Goal: Task Accomplishment & Management: Use online tool/utility

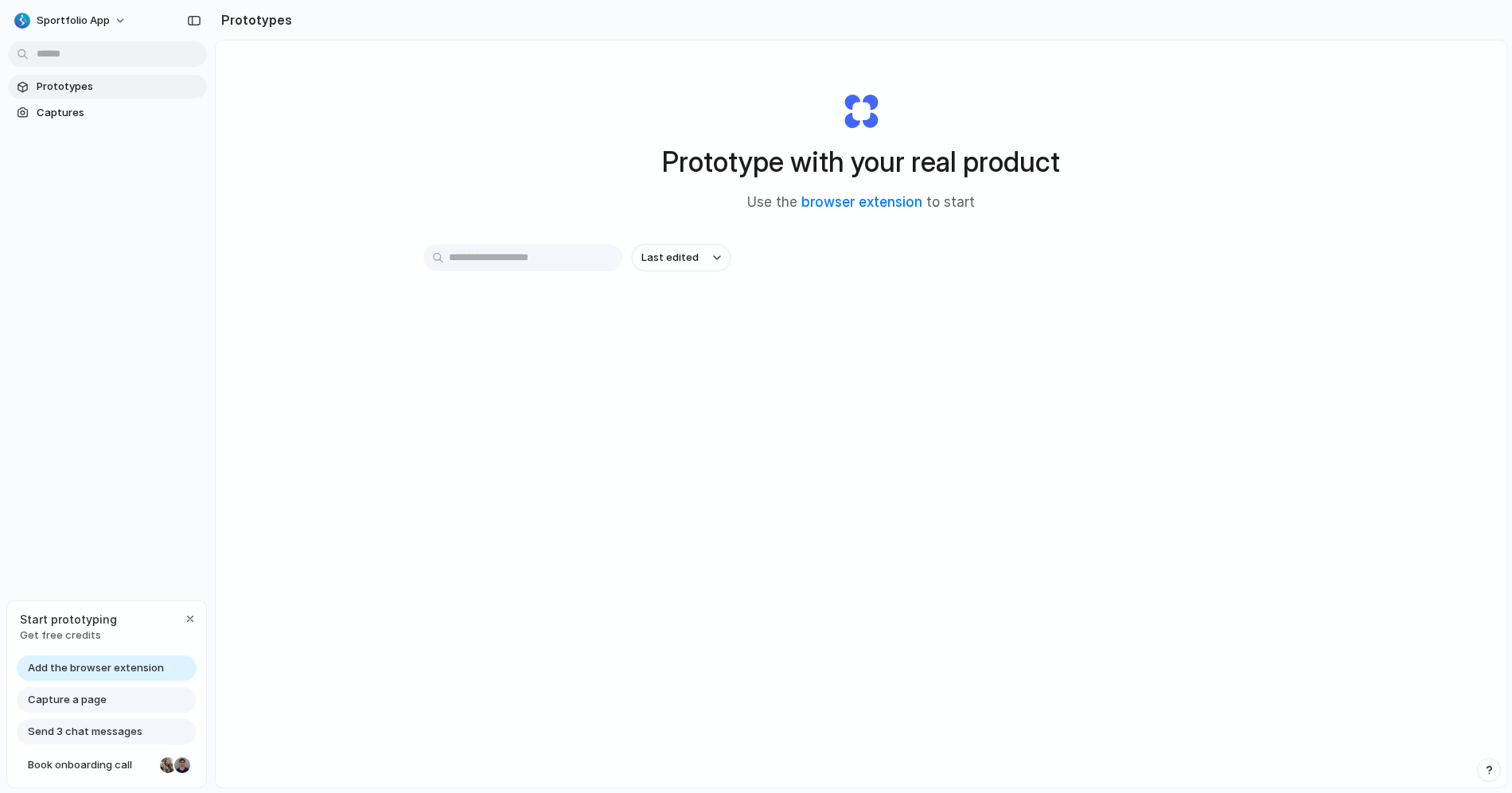
click at [97, 664] on span "Add the browser extension" at bounding box center [95, 668] width 136 height 16
click at [832, 206] on link "browser extension" at bounding box center [861, 202] width 121 height 16
click at [1078, 161] on div "Prototype with your real product Use the browser extension to start" at bounding box center [860, 145] width 637 height 172
click at [756, 397] on div at bounding box center [756, 397] width 0 height 0
click at [489, 328] on div "Last edited" at bounding box center [861, 314] width 876 height 140
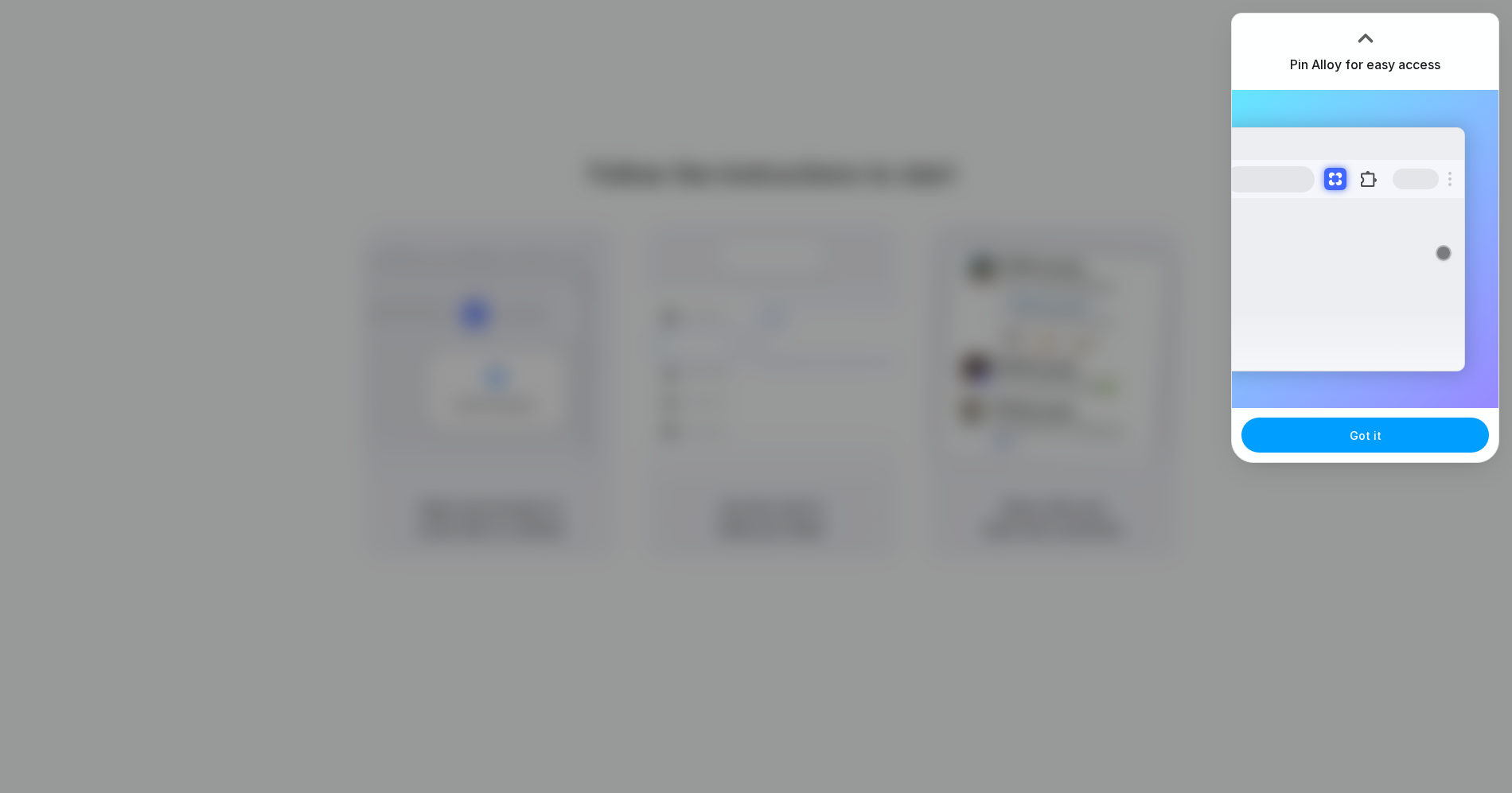
click at [1349, 424] on button "Got it" at bounding box center [1365, 435] width 248 height 35
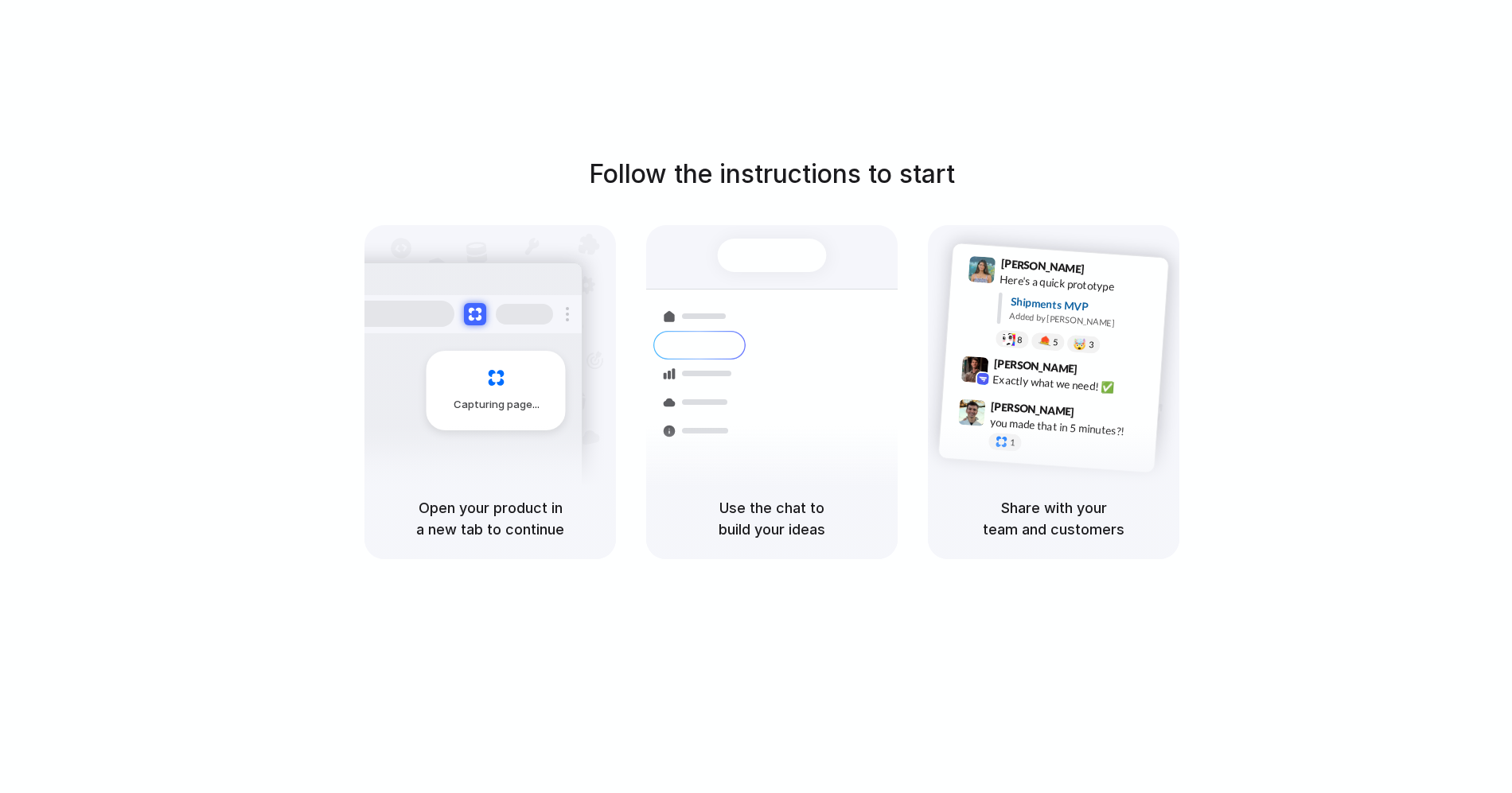
click at [992, 450] on div "Simon Kubica 9:47 AM you made that in 5 minutes?! 1" at bounding box center [1050, 429] width 220 height 75
click at [967, 427] on div at bounding box center [971, 424] width 29 height 50
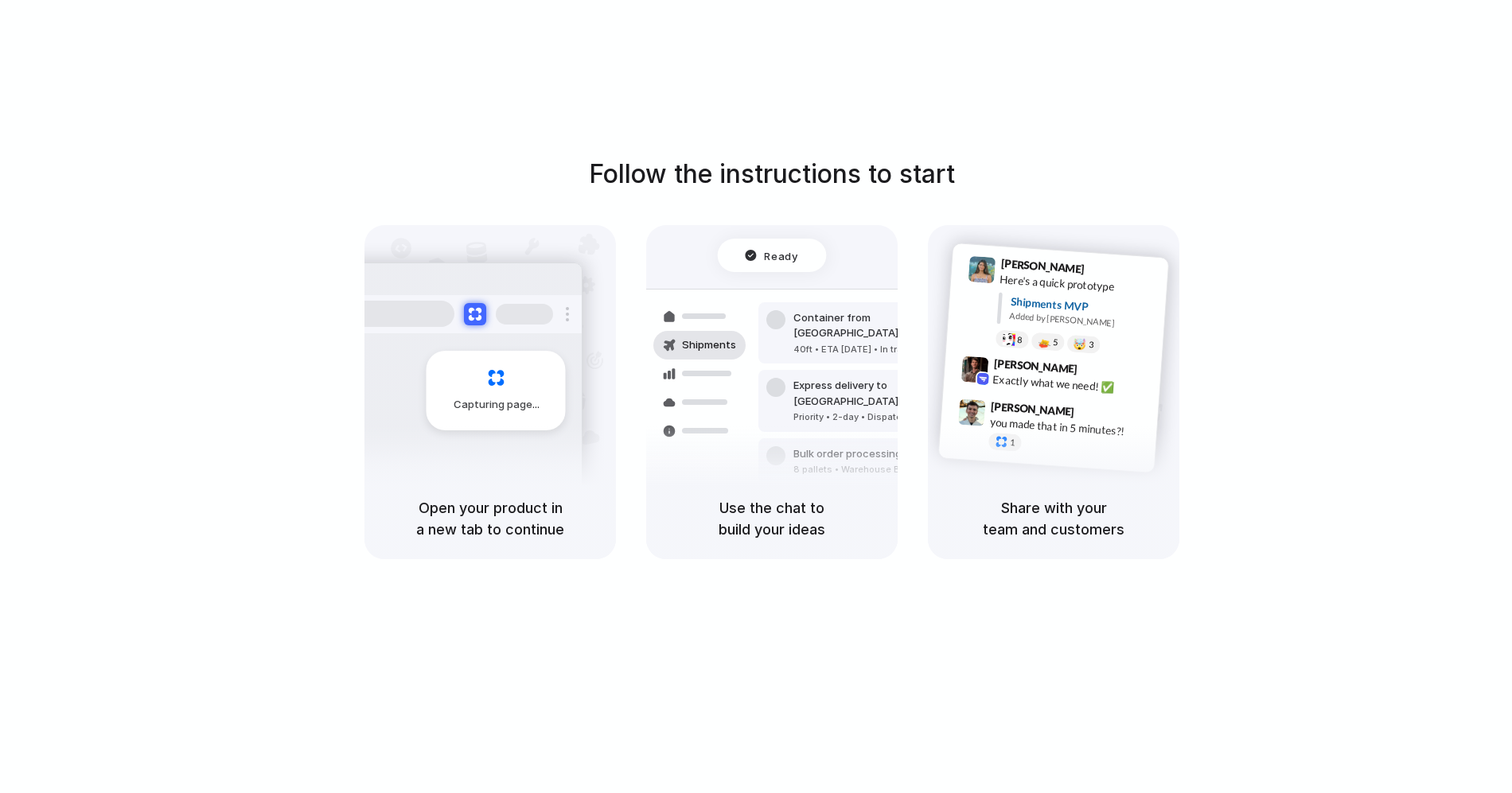
click at [395, 221] on div "Follow the instructions to start Capturing page Open your product in a new tab …" at bounding box center [772, 357] width 1512 height 404
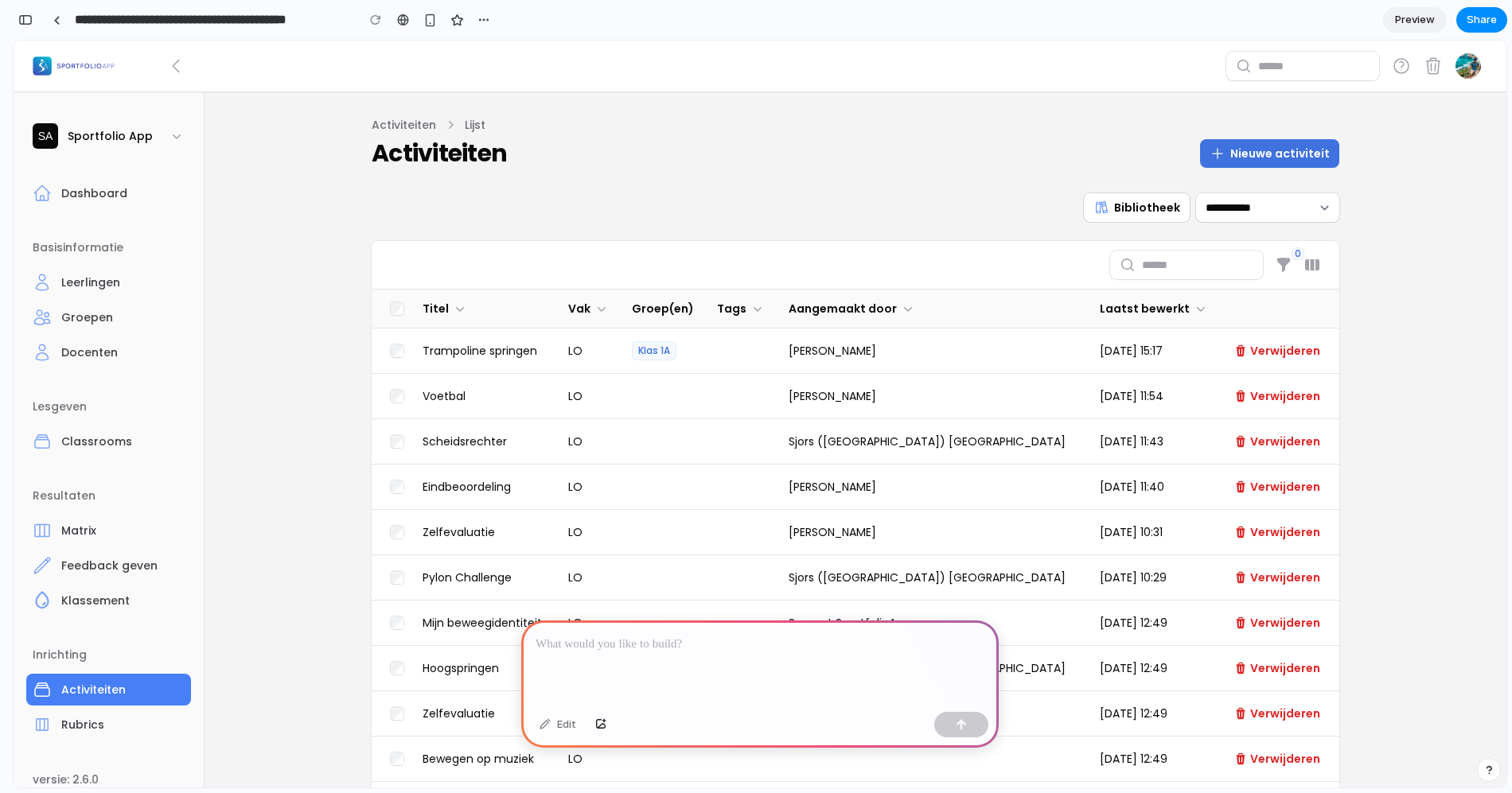
click at [409, 193] on div "**********" at bounding box center [855, 207] width 968 height 28
drag, startPoint x: 382, startPoint y: 188, endPoint x: 493, endPoint y: 227, distance: 117.7
click at [493, 227] on section "Activiteiten Lijst Activiteiten Nieuwe activiteit" at bounding box center [855, 473] width 968 height 764
click at [481, 23] on div "button" at bounding box center [484, 20] width 13 height 13
click at [483, 23] on div "Duplicate Delete" at bounding box center [756, 396] width 1512 height 793
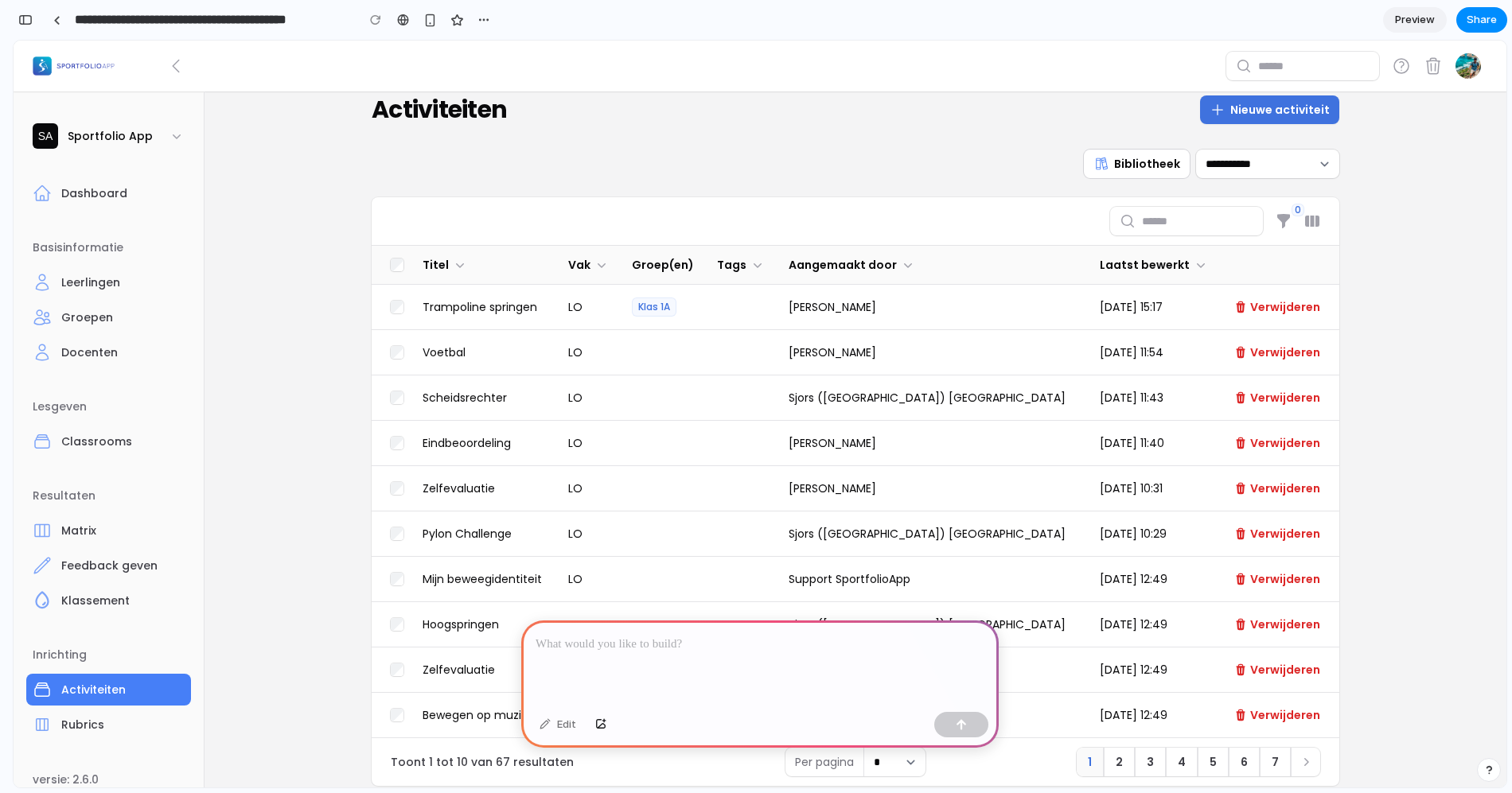
scroll to position [68, 0]
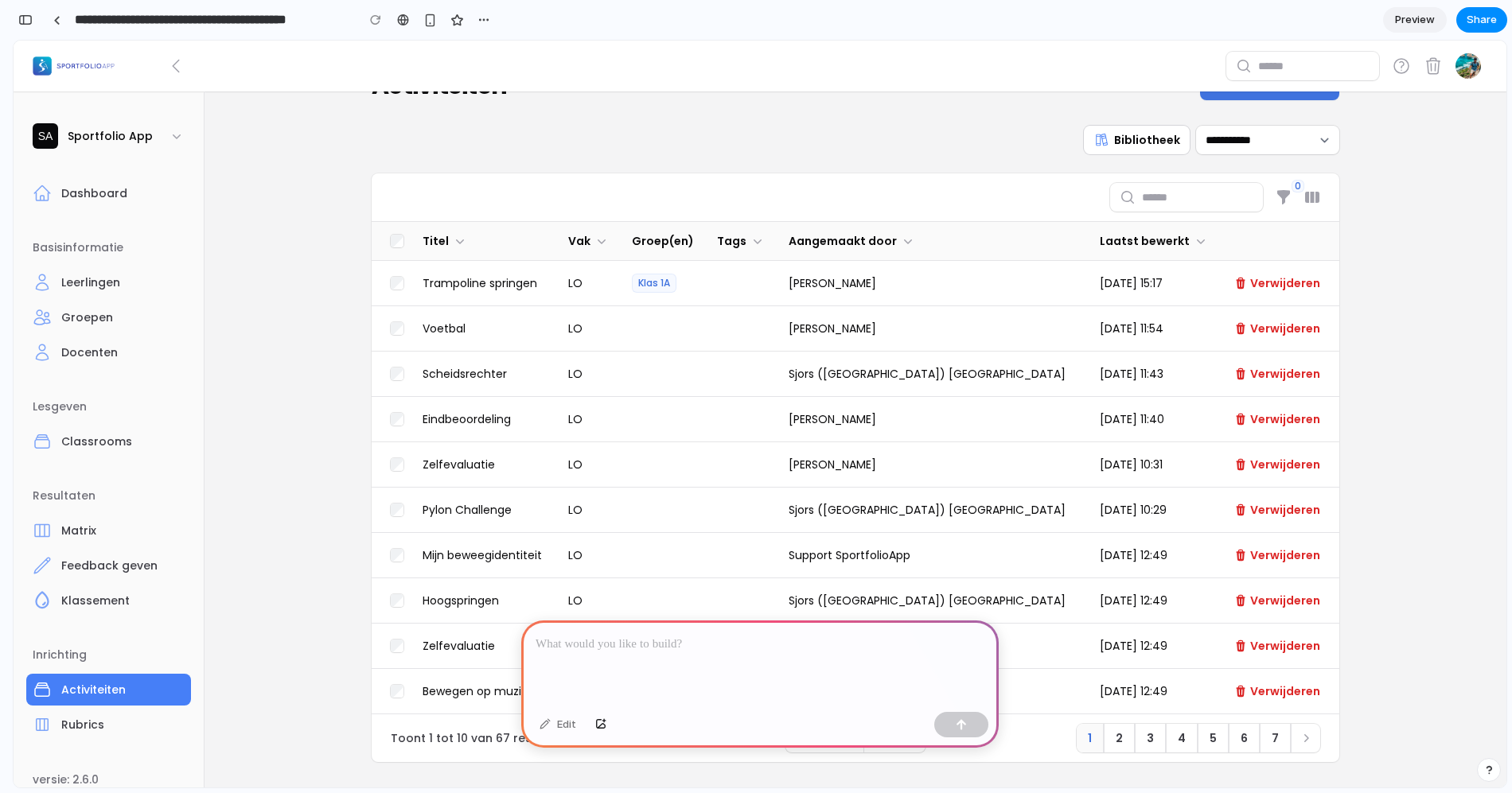
click at [759, 171] on div "**********" at bounding box center [855, 443] width 968 height 637
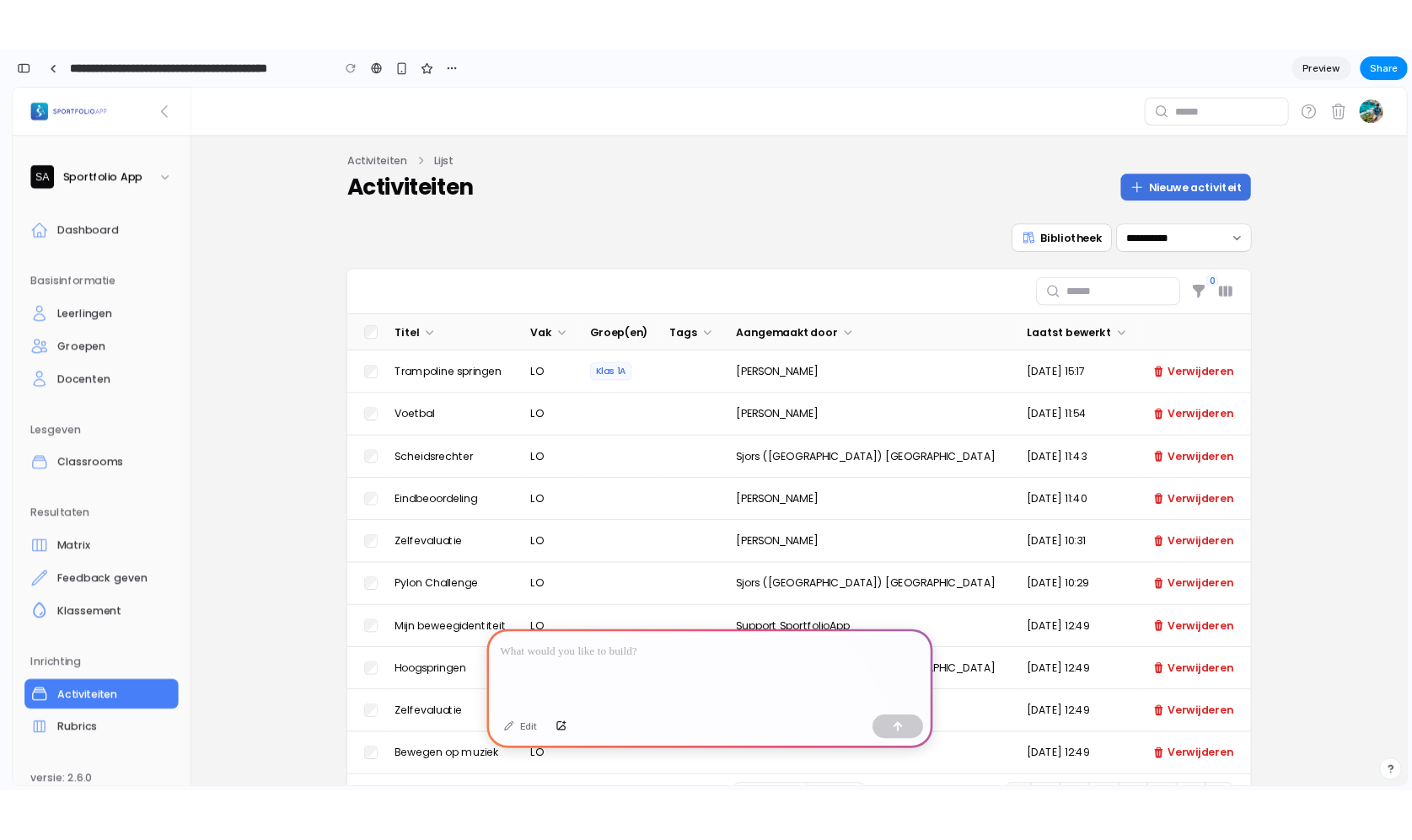
scroll to position [0, 0]
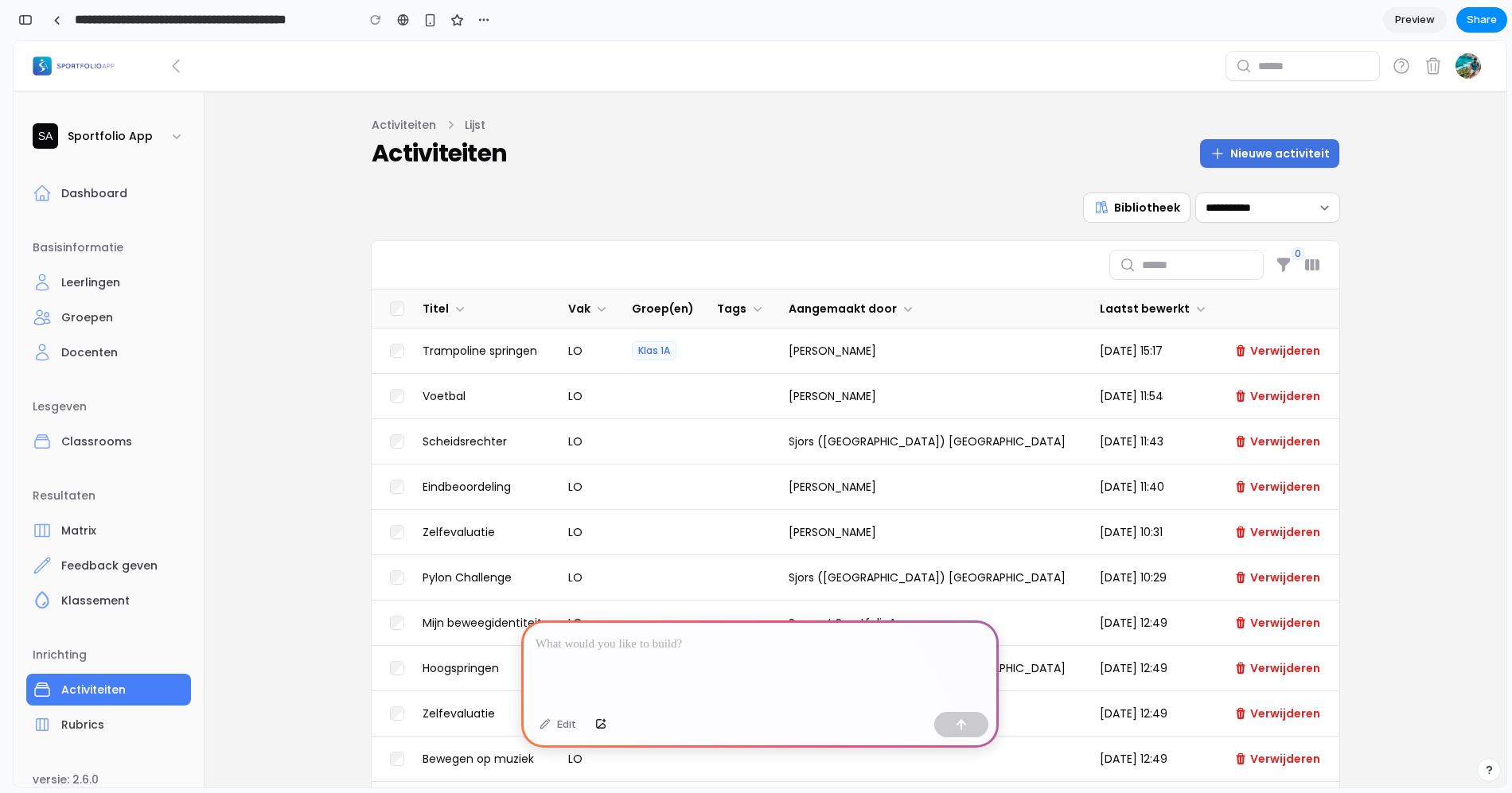
click at [572, 666] on div at bounding box center [760, 662] width 478 height 85
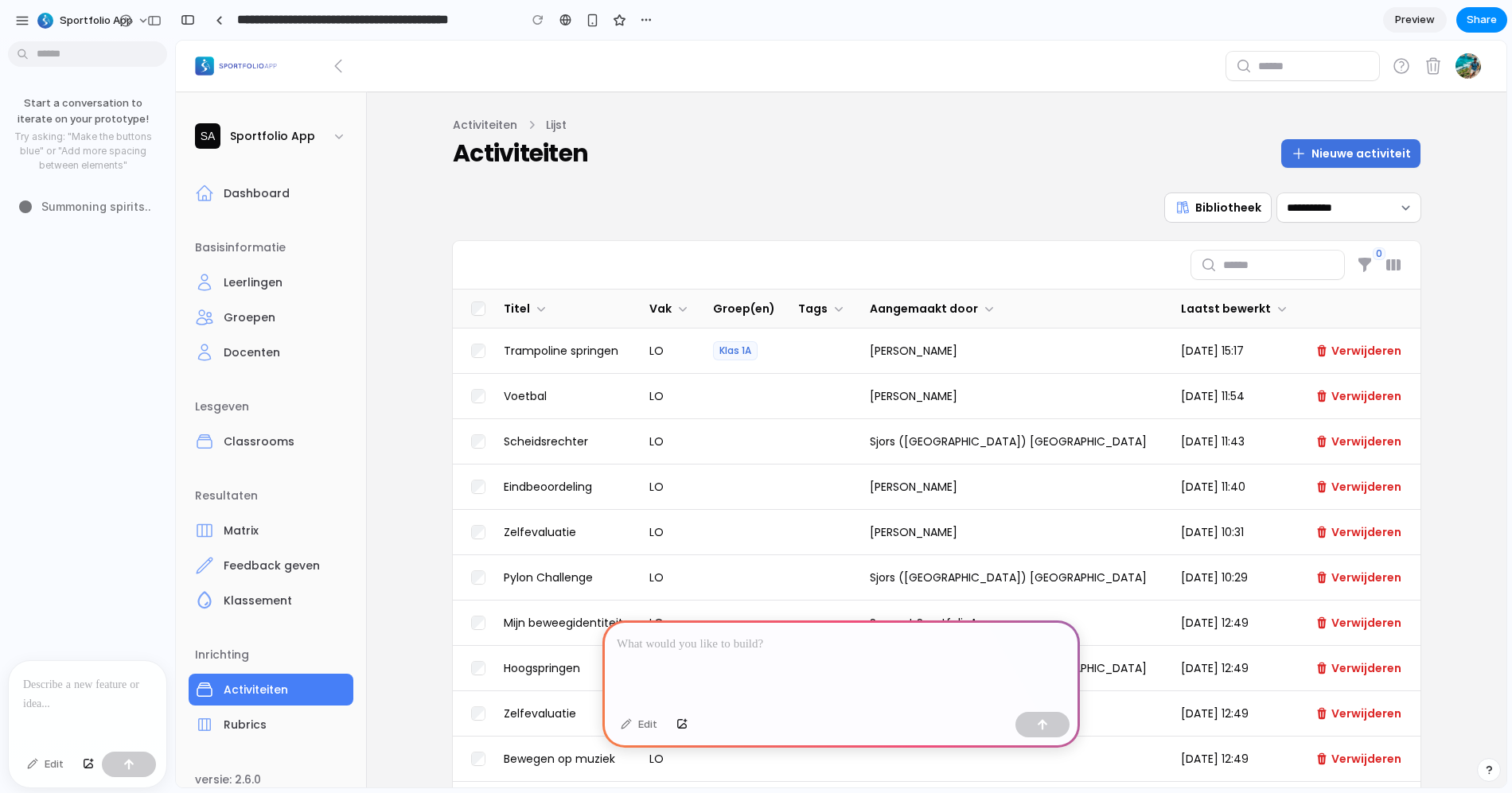
click at [613, 197] on div "**********" at bounding box center [937, 207] width 968 height 28
click at [745, 635] on p at bounding box center [842, 644] width 449 height 19
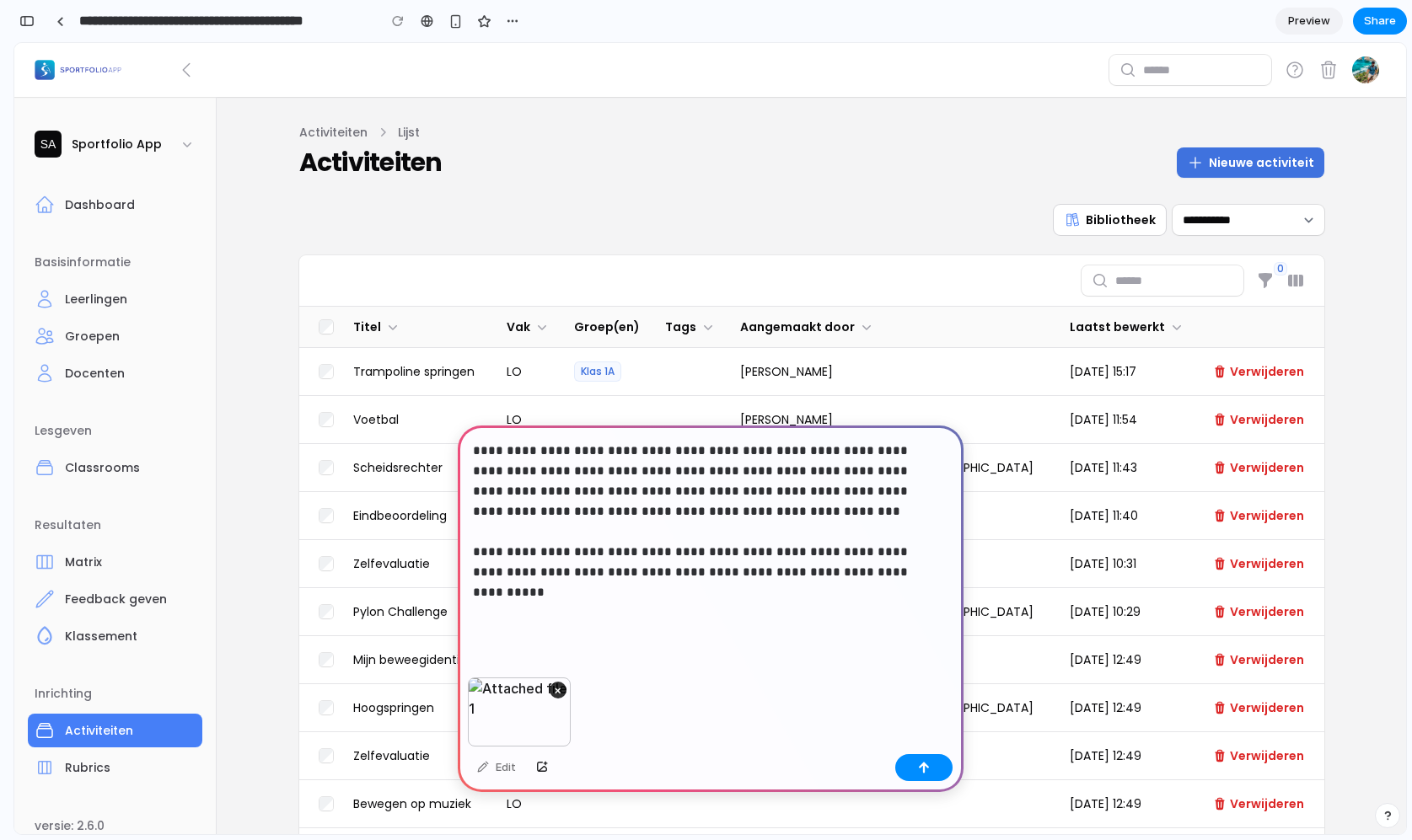
click at [834, 571] on p "**********" at bounding box center [706, 531] width 469 height 182
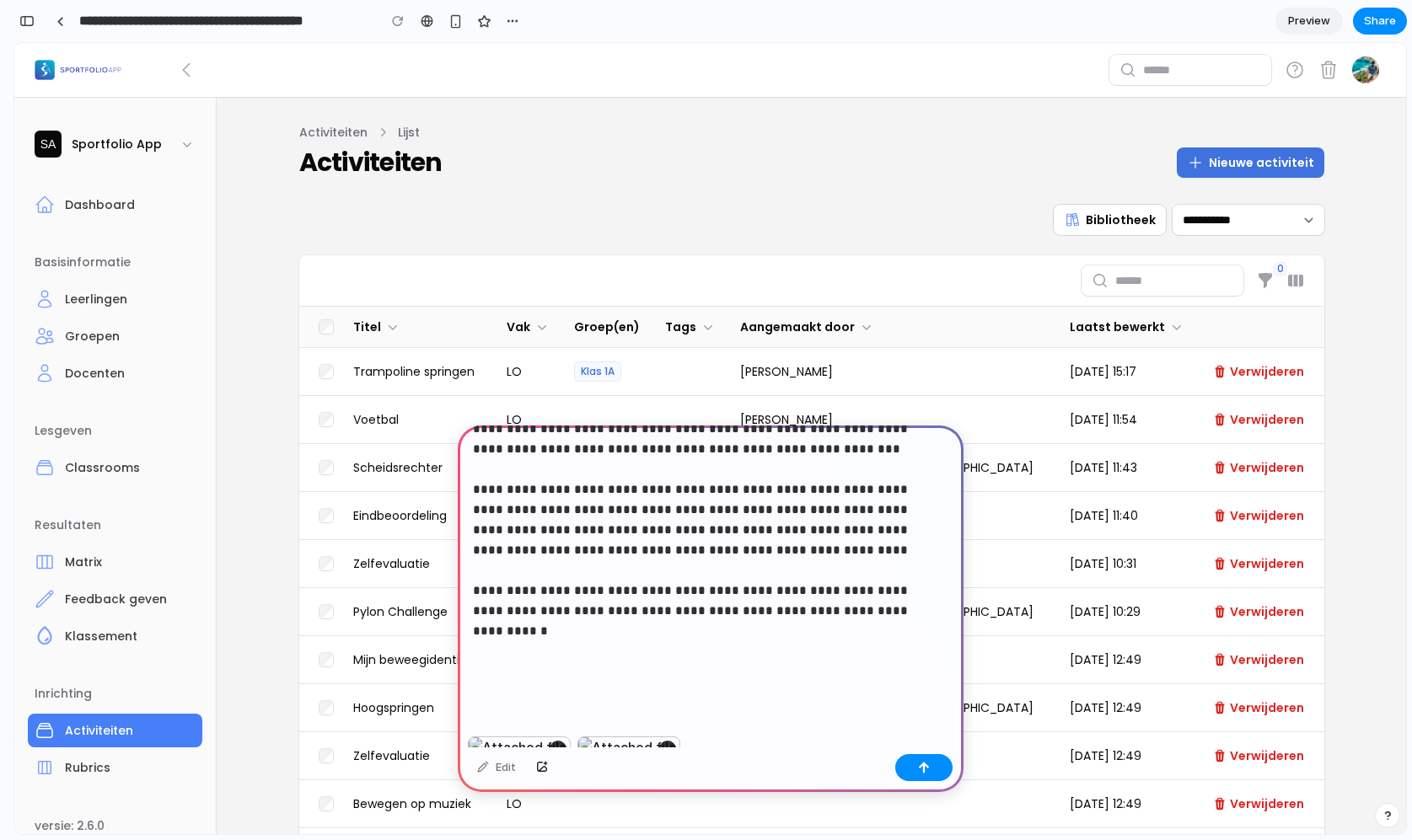
scroll to position [39, 0]
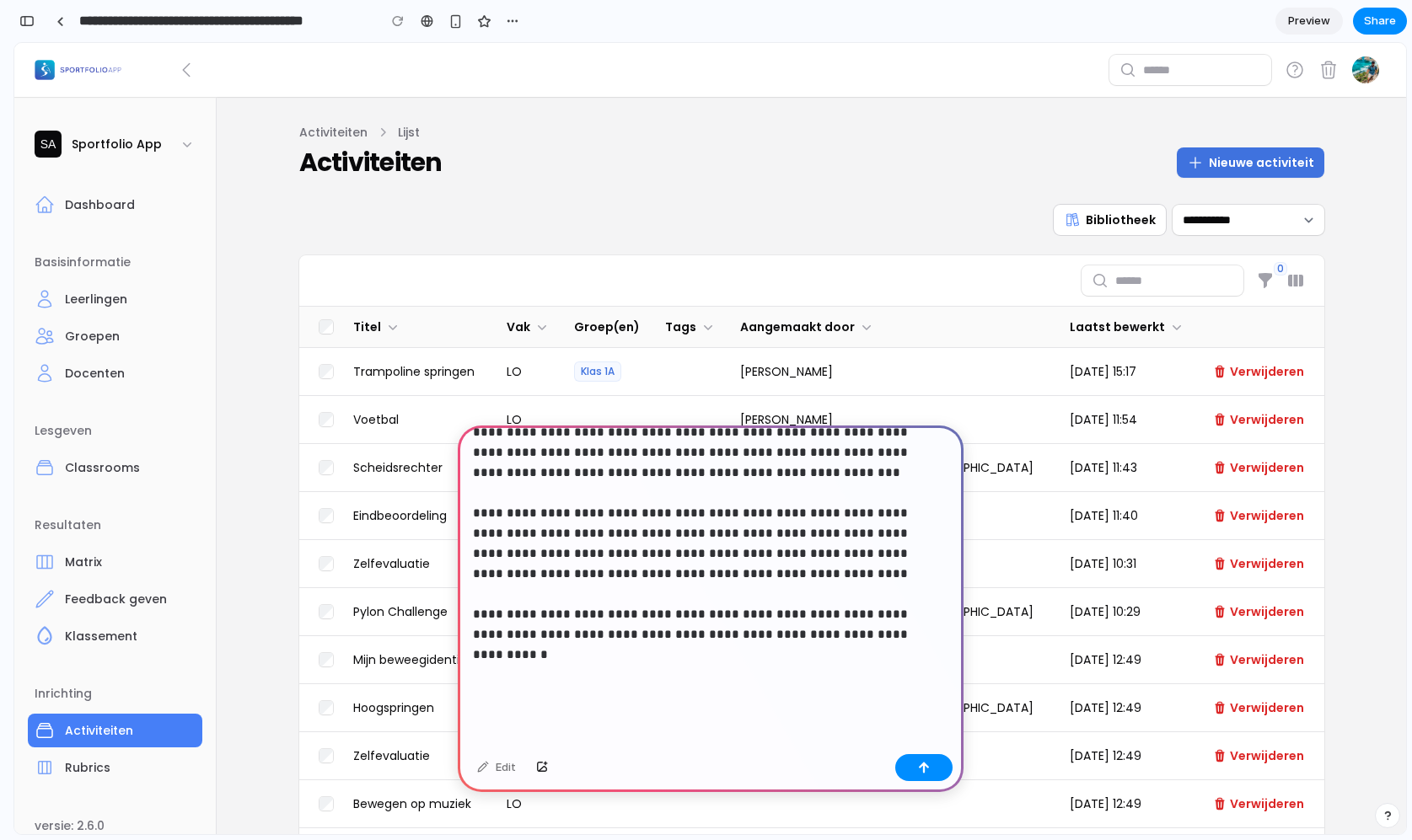
click at [584, 516] on p "**********" at bounding box center [706, 553] width 469 height 303
drag, startPoint x: 571, startPoint y: 511, endPoint x: 643, endPoint y: 515, distance: 72.1
click at [643, 515] on p "**********" at bounding box center [706, 553] width 469 height 303
drag, startPoint x: 643, startPoint y: 515, endPoint x: 571, endPoint y: 511, distance: 72.1
click at [571, 511] on p "**********" at bounding box center [706, 553] width 469 height 303
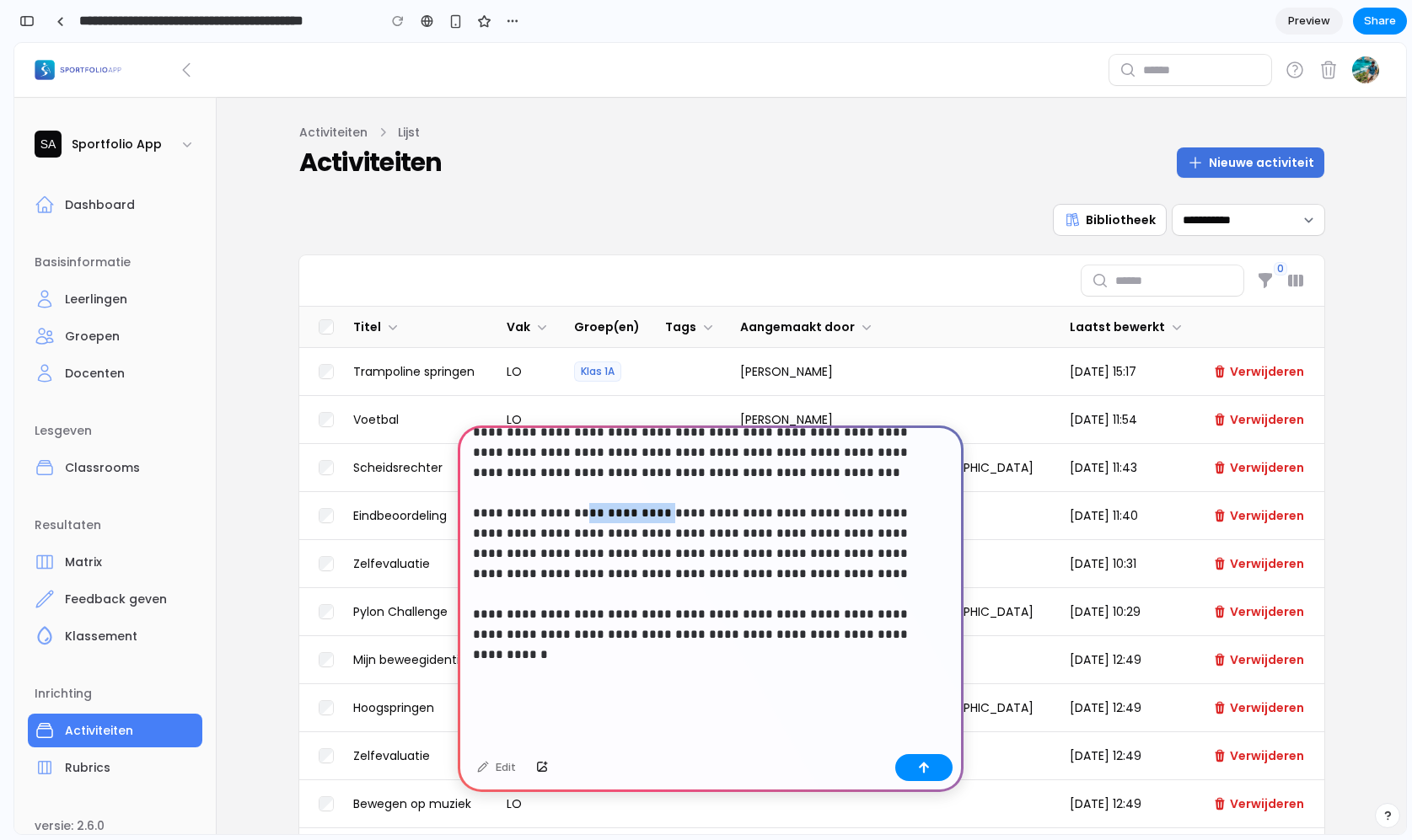
click at [632, 509] on p "**********" at bounding box center [706, 553] width 469 height 303
drag, startPoint x: 747, startPoint y: 554, endPoint x: 757, endPoint y: 570, distance: 18.9
click at [757, 570] on p "**********" at bounding box center [706, 553] width 469 height 303
click at [756, 570] on p "**********" at bounding box center [706, 553] width 469 height 303
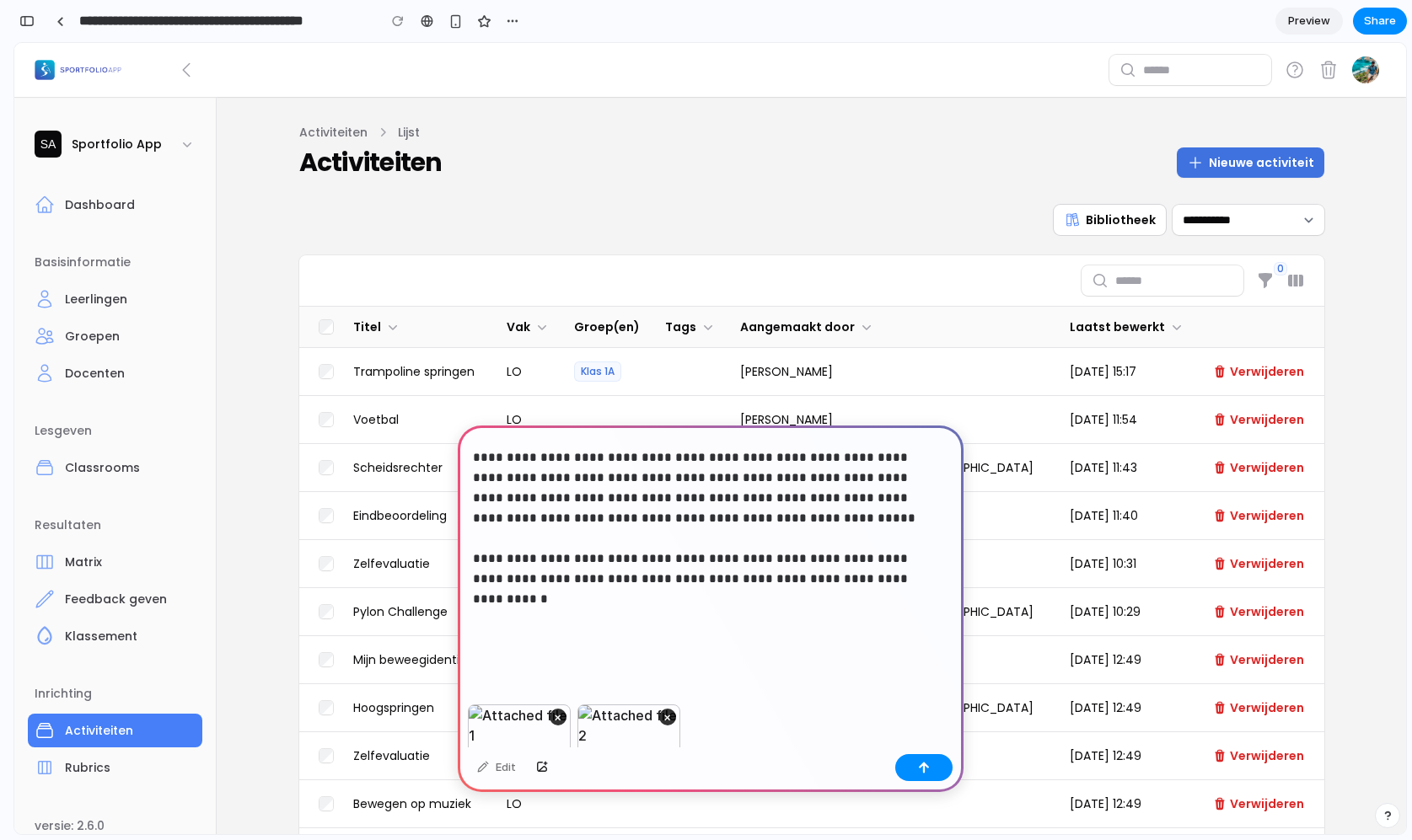
scroll to position [115, 0]
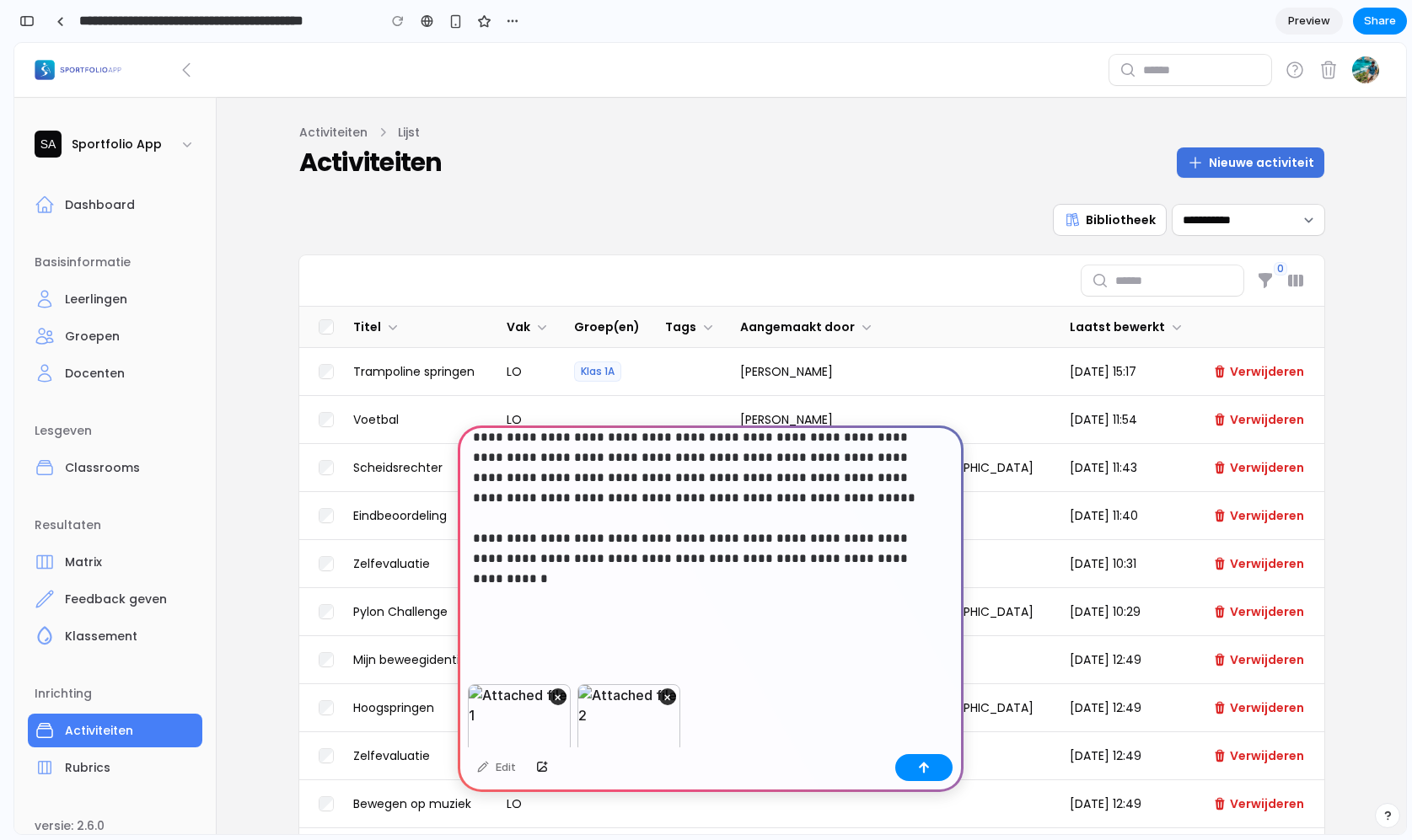
click at [788, 603] on p "**********" at bounding box center [706, 477] width 469 height 303
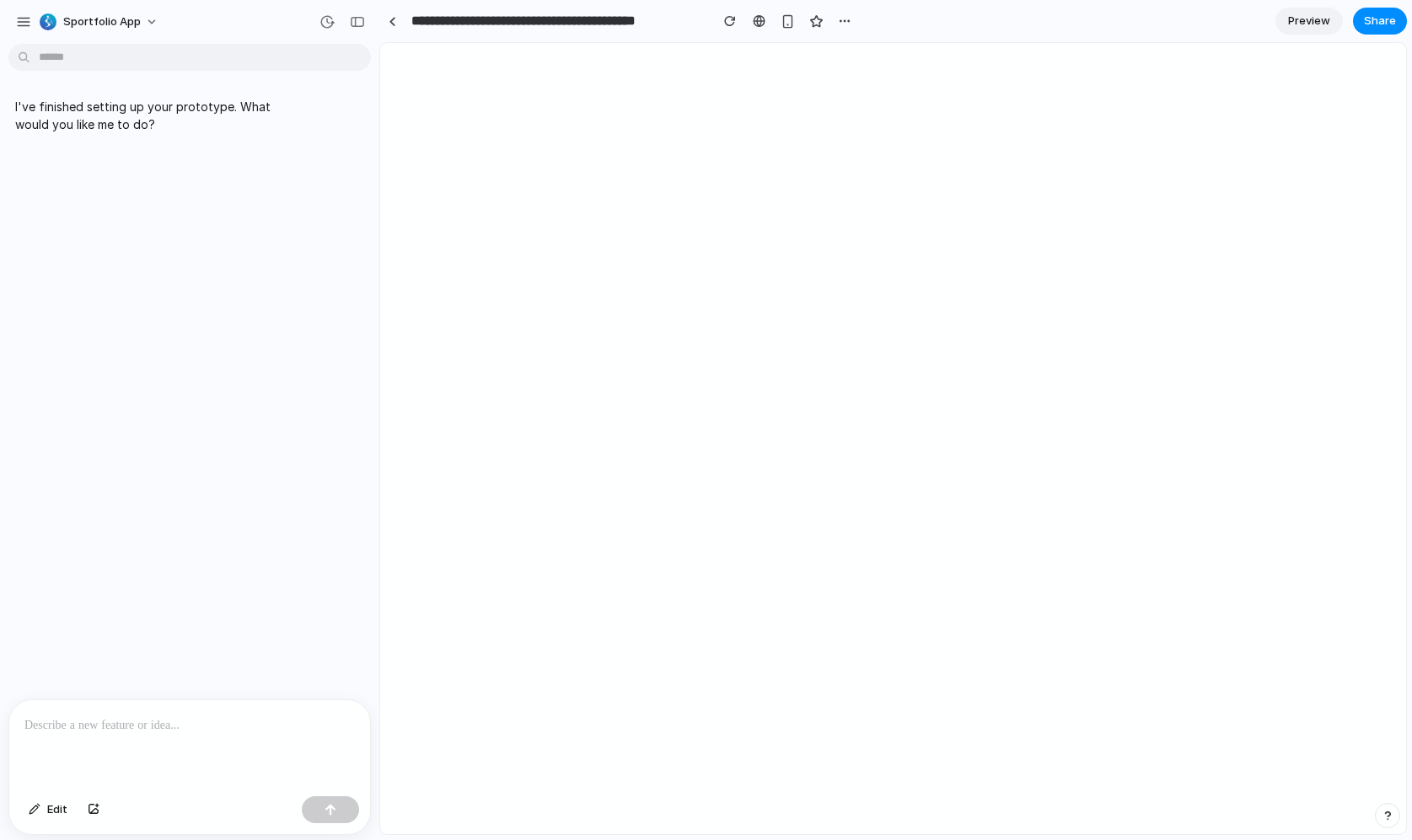
scroll to position [0, 0]
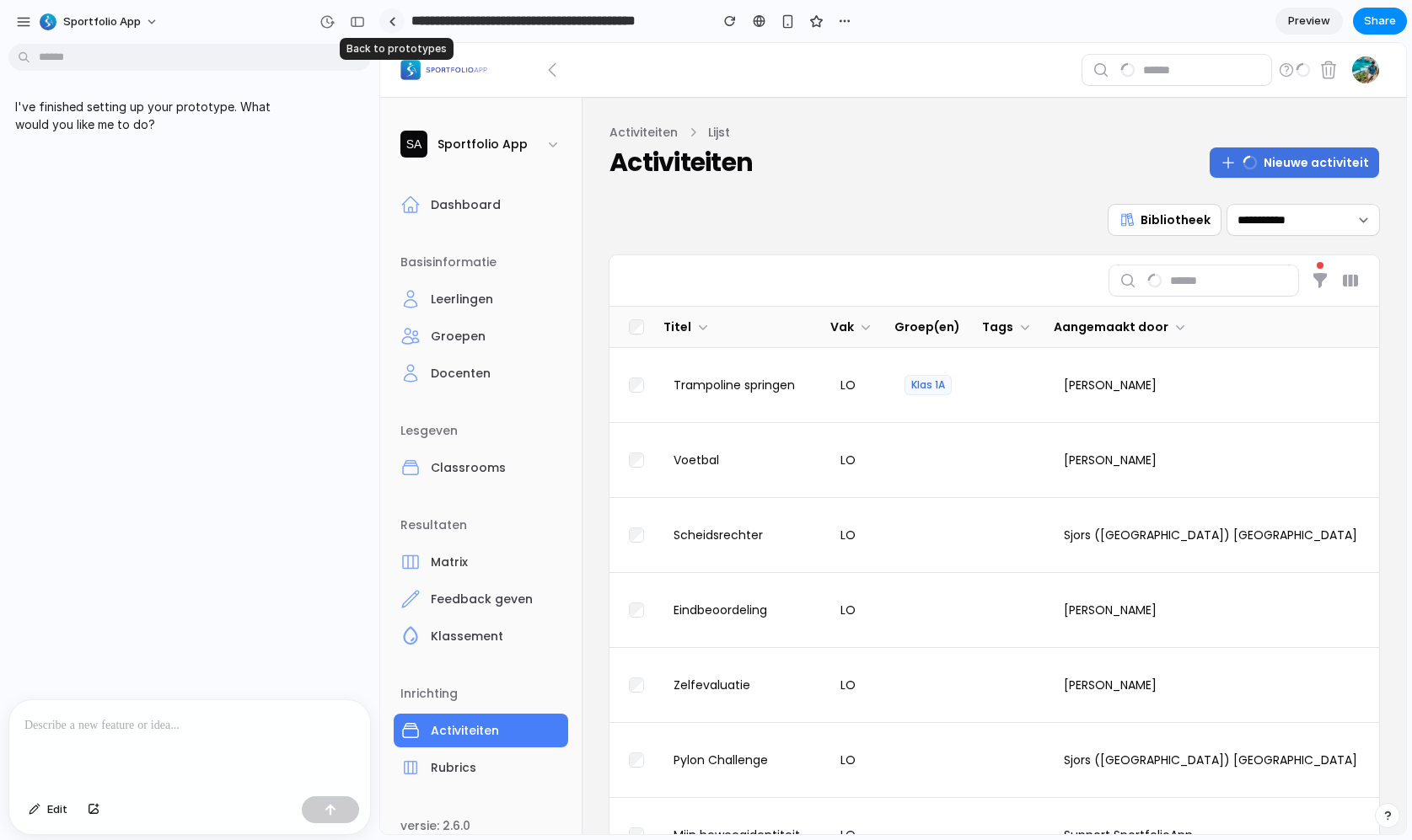
click at [392, 22] on div at bounding box center [392, 22] width 7 height 9
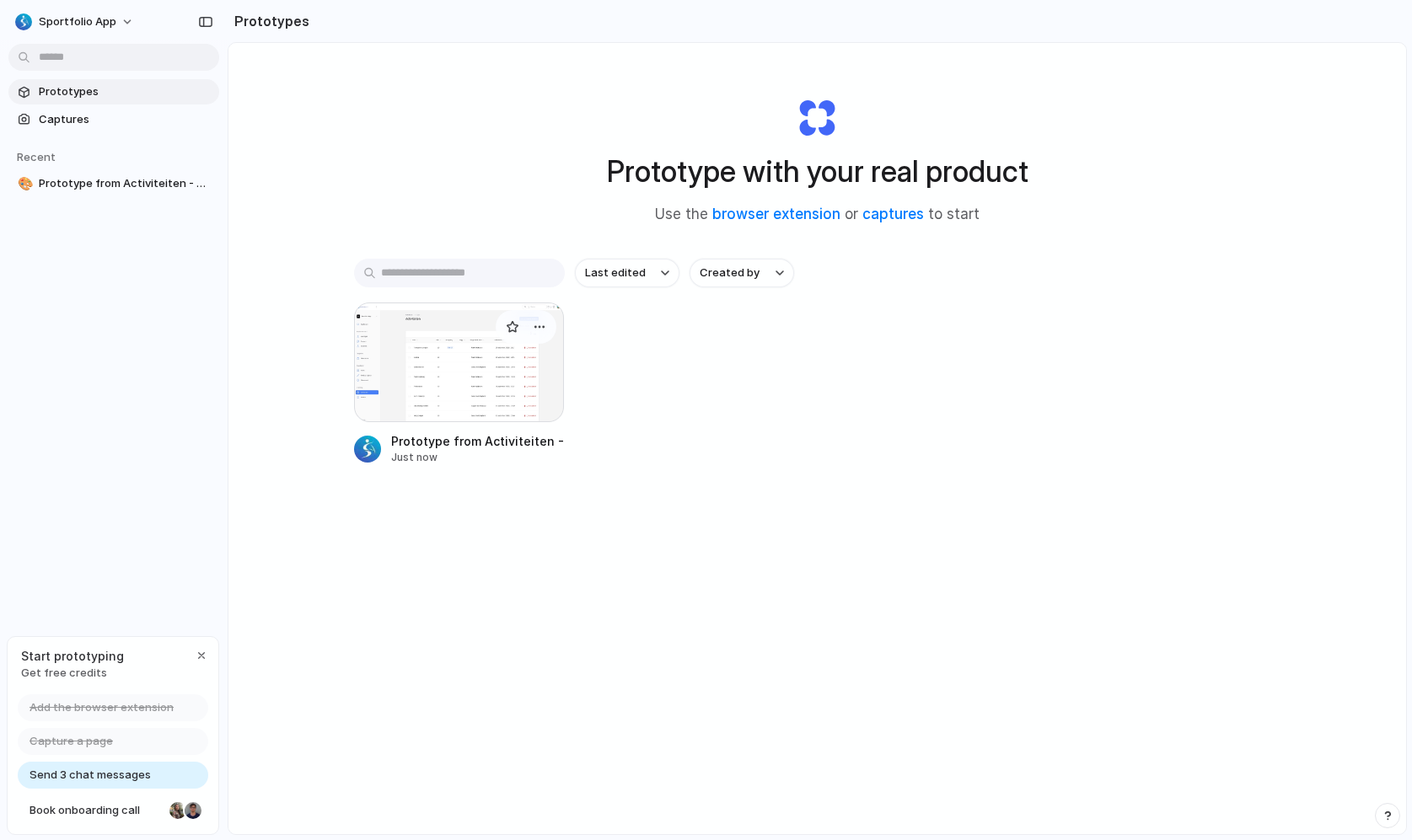
click at [422, 374] on div at bounding box center [459, 361] width 210 height 119
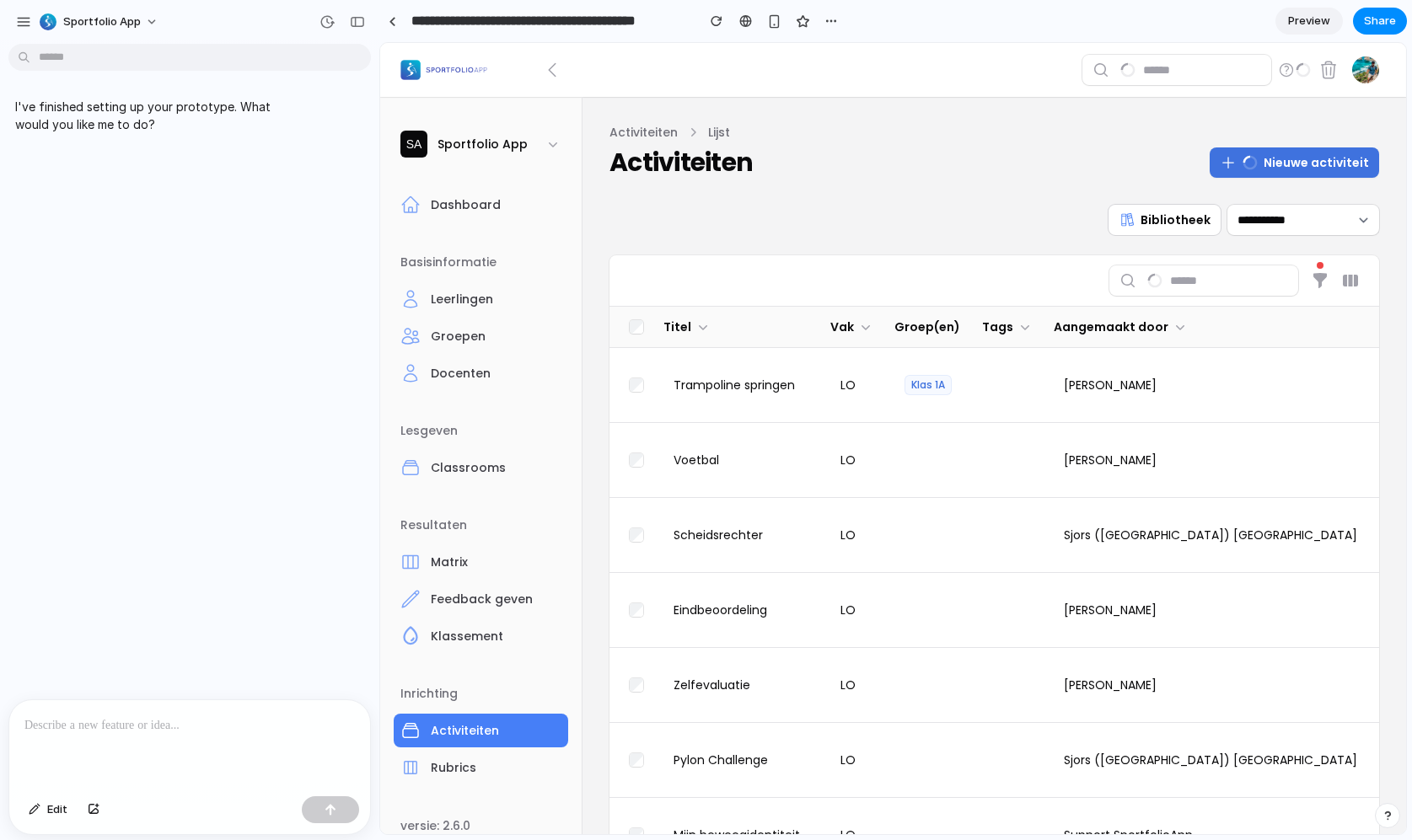
click at [1143, 278] on icon at bounding box center [1155, 280] width 24 height 24
click at [882, 238] on div "**********" at bounding box center [993, 676] width 769 height 944
click at [347, 29] on button "button" at bounding box center [358, 22] width 27 height 27
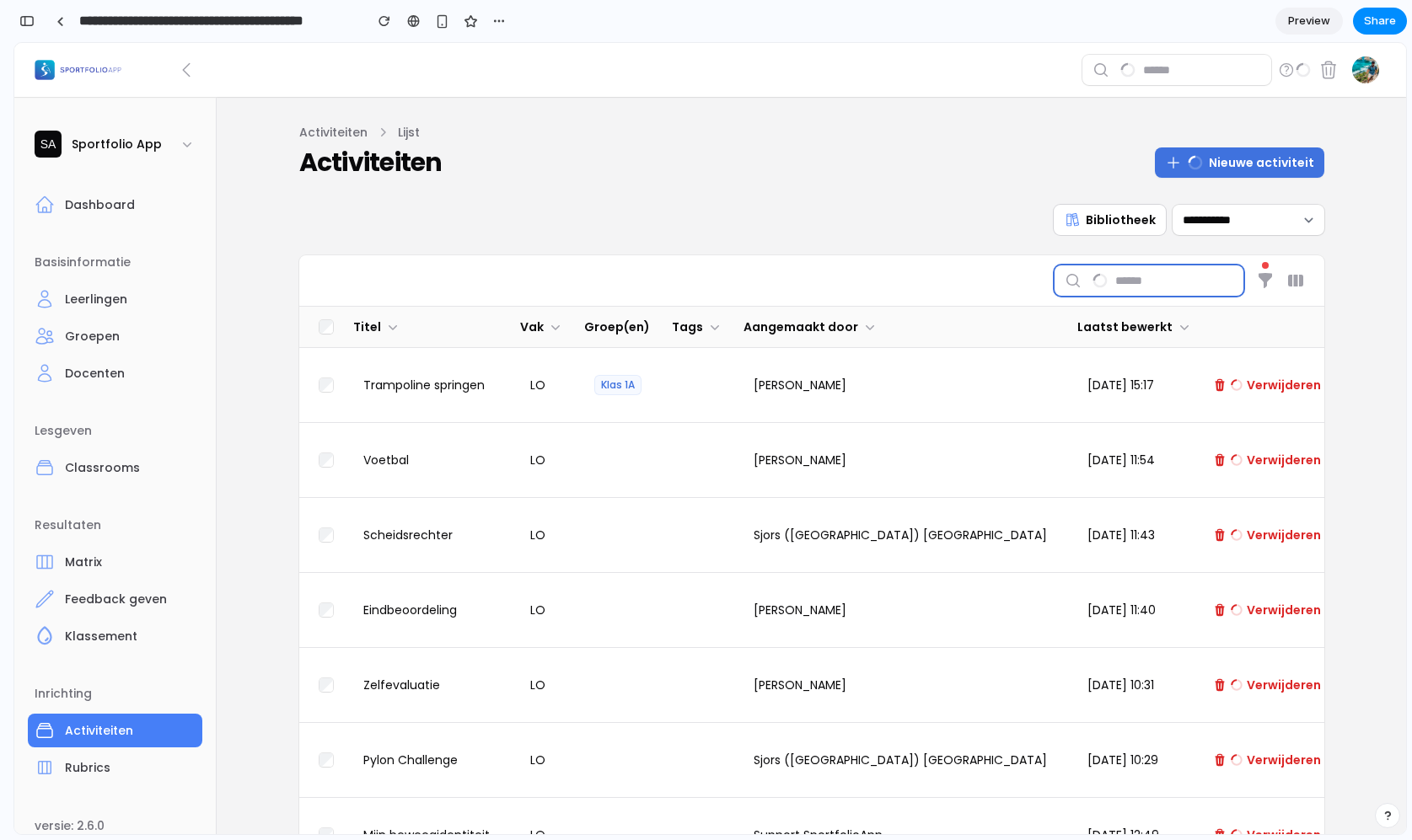
click at [1115, 286] on input "search" at bounding box center [1179, 280] width 128 height 30
click at [1257, 284] on icon "button" at bounding box center [1265, 280] width 17 height 17
click at [885, 246] on div "**********" at bounding box center [812, 676] width 1025 height 944
click at [30, 24] on div "button" at bounding box center [26, 21] width 15 height 12
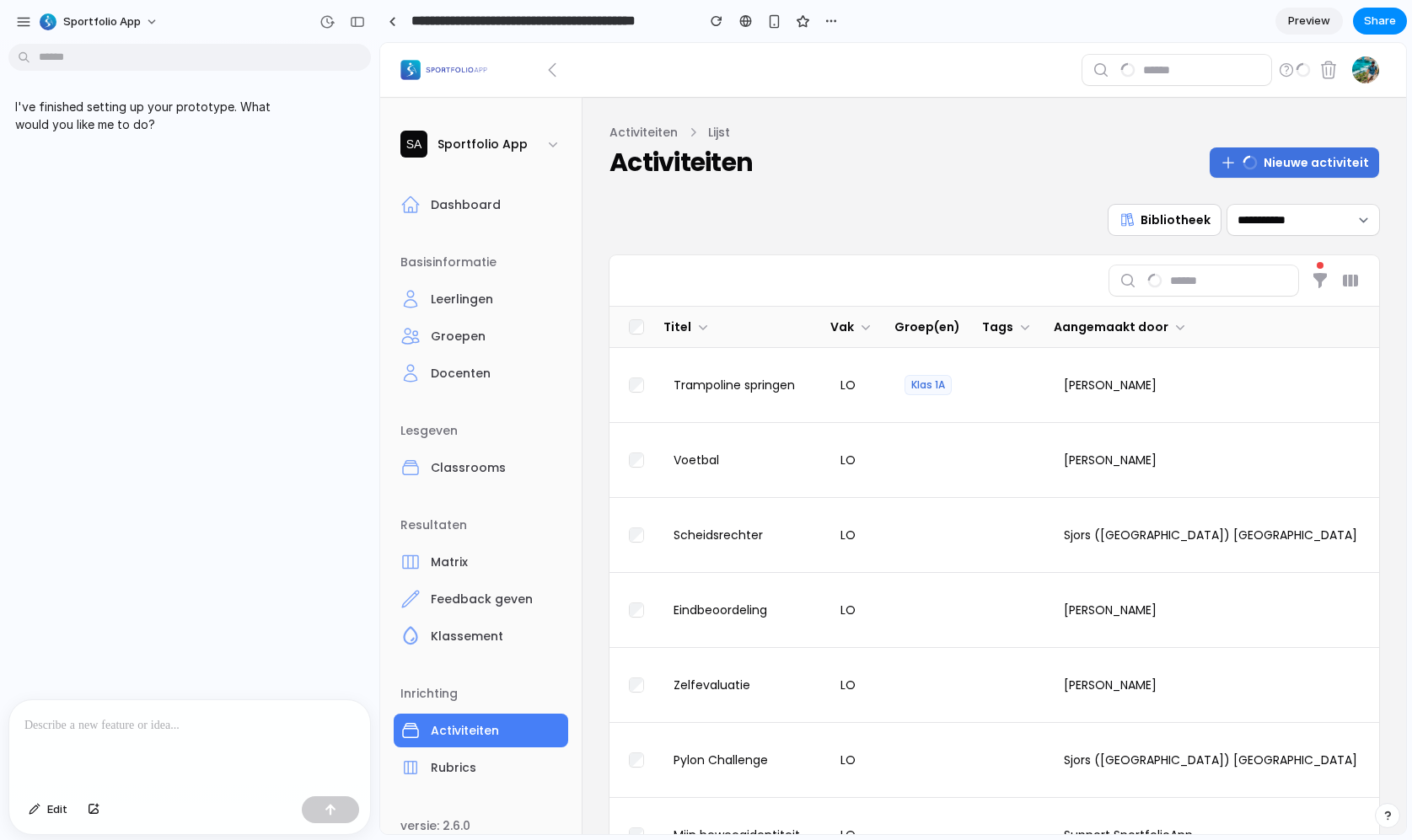
click at [99, 119] on p "I've finished setting up your prototype. What would you like me to do?" at bounding box center [156, 115] width 281 height 35
click at [74, 715] on p at bounding box center [189, 725] width 330 height 20
click at [24, 25] on div "button" at bounding box center [24, 22] width 15 height 15
click at [123, 716] on p at bounding box center [189, 725] width 330 height 20
drag, startPoint x: 300, startPoint y: 726, endPoint x: 336, endPoint y: 727, distance: 36.0
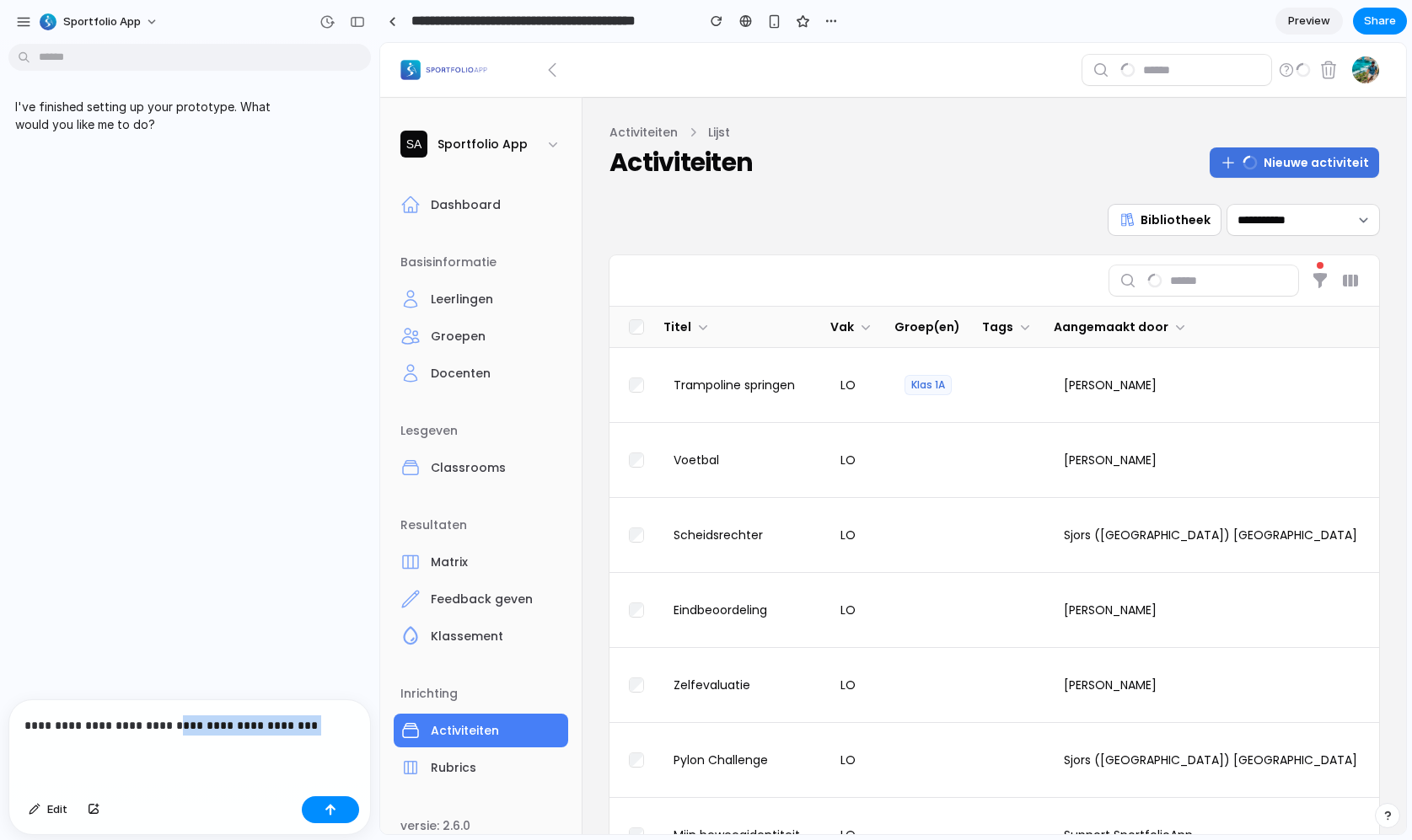
click at [336, 727] on p "**********" at bounding box center [187, 725] width 324 height 20
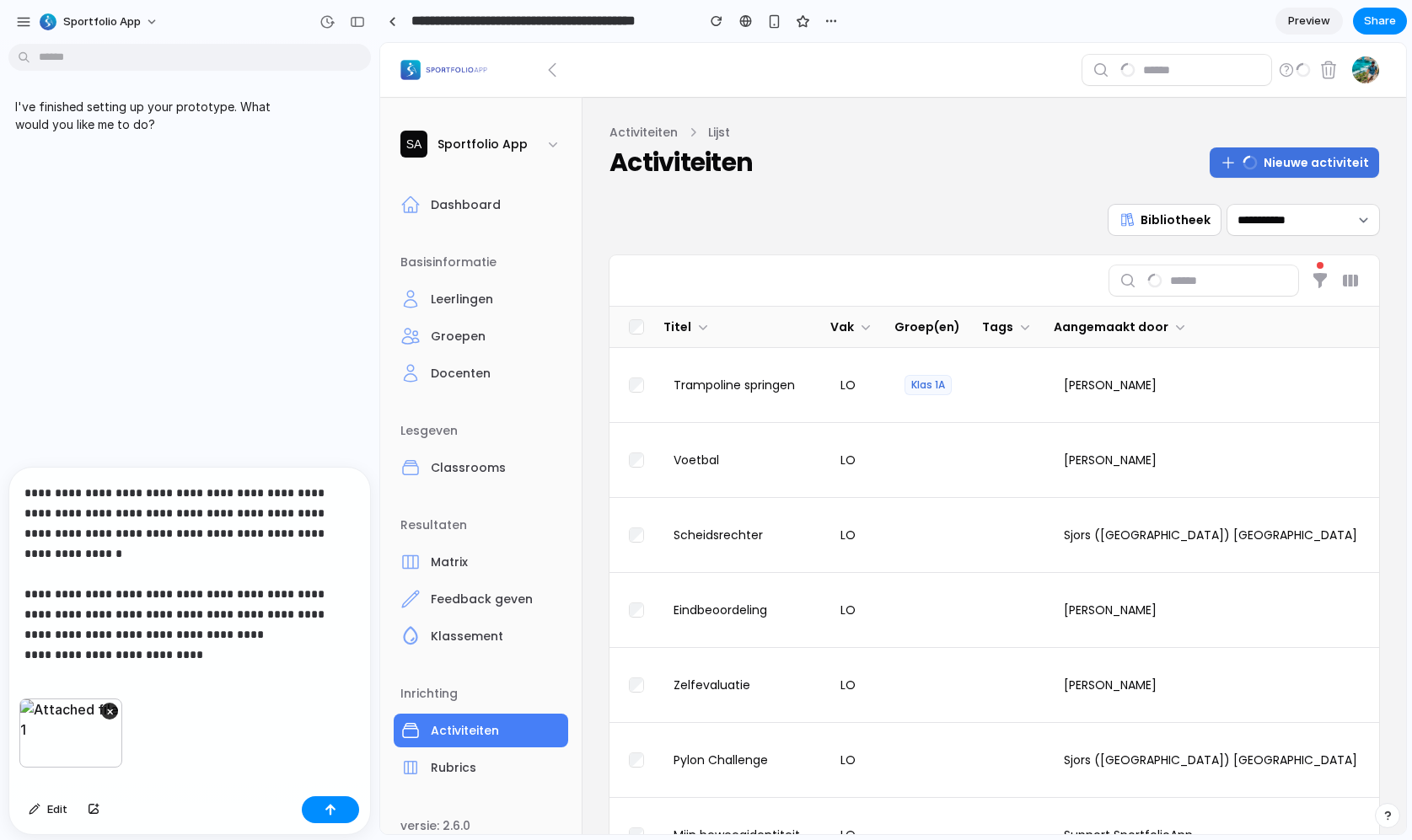
click at [34, 260] on div "I've finished setting up your prototype. What would you like me to do?" at bounding box center [185, 258] width 370 height 416
click at [231, 642] on p "**********" at bounding box center [187, 564] width 324 height 162
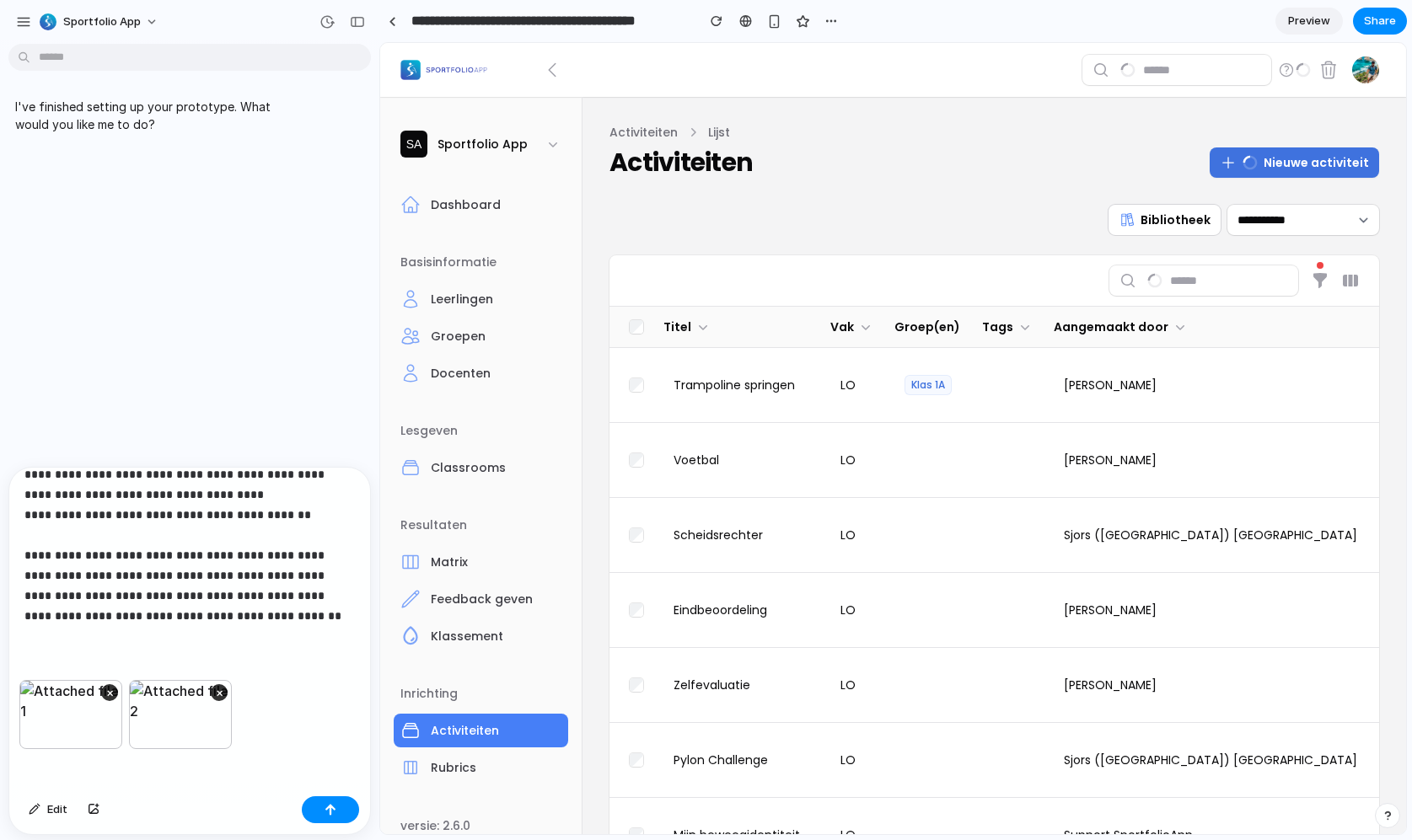
scroll to position [109, 0]
click at [244, 605] on p "**********" at bounding box center [183, 505] width 317 height 324
click at [19, 650] on div "**********" at bounding box center [186, 522] width 354 height 315
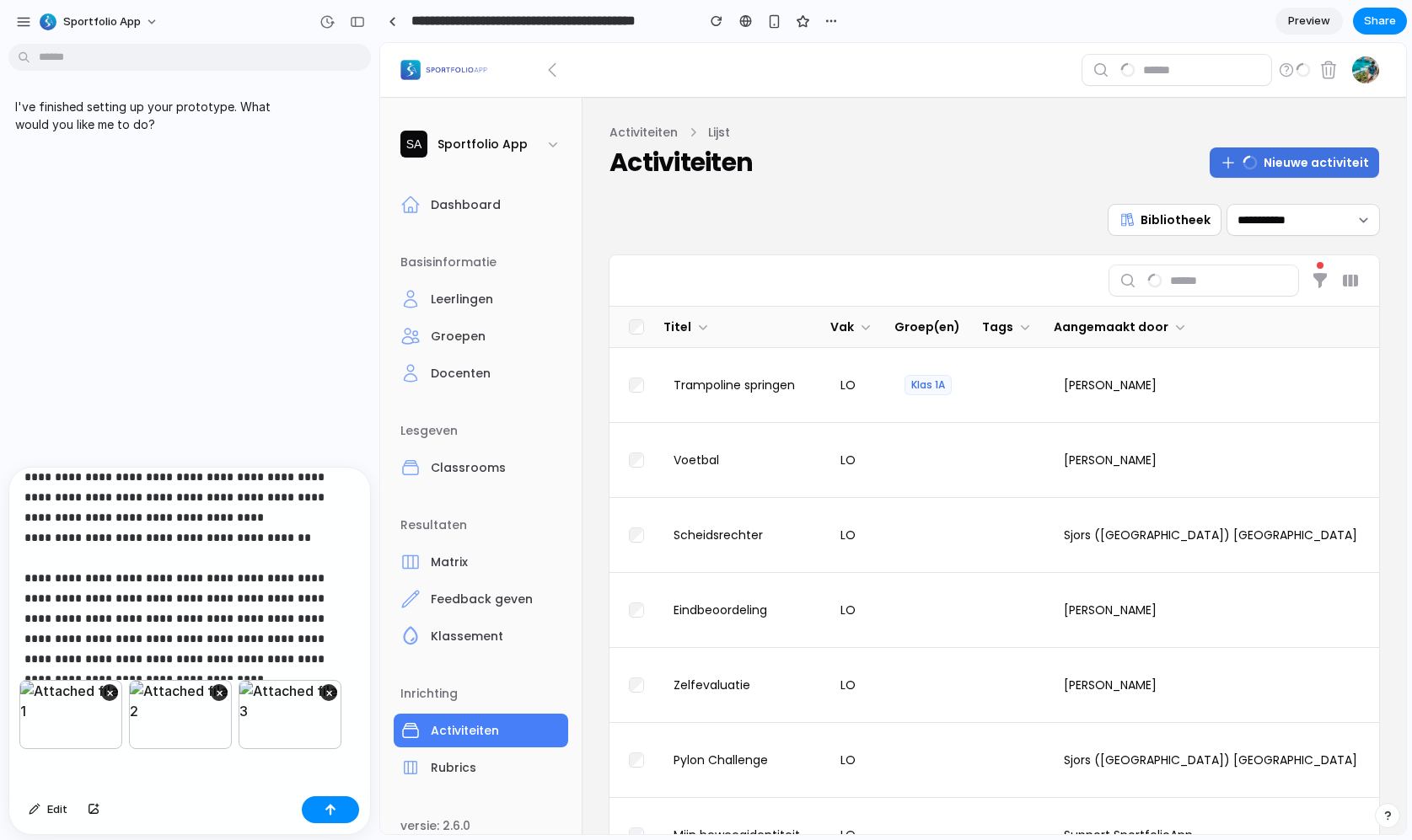
scroll to position [239, 0]
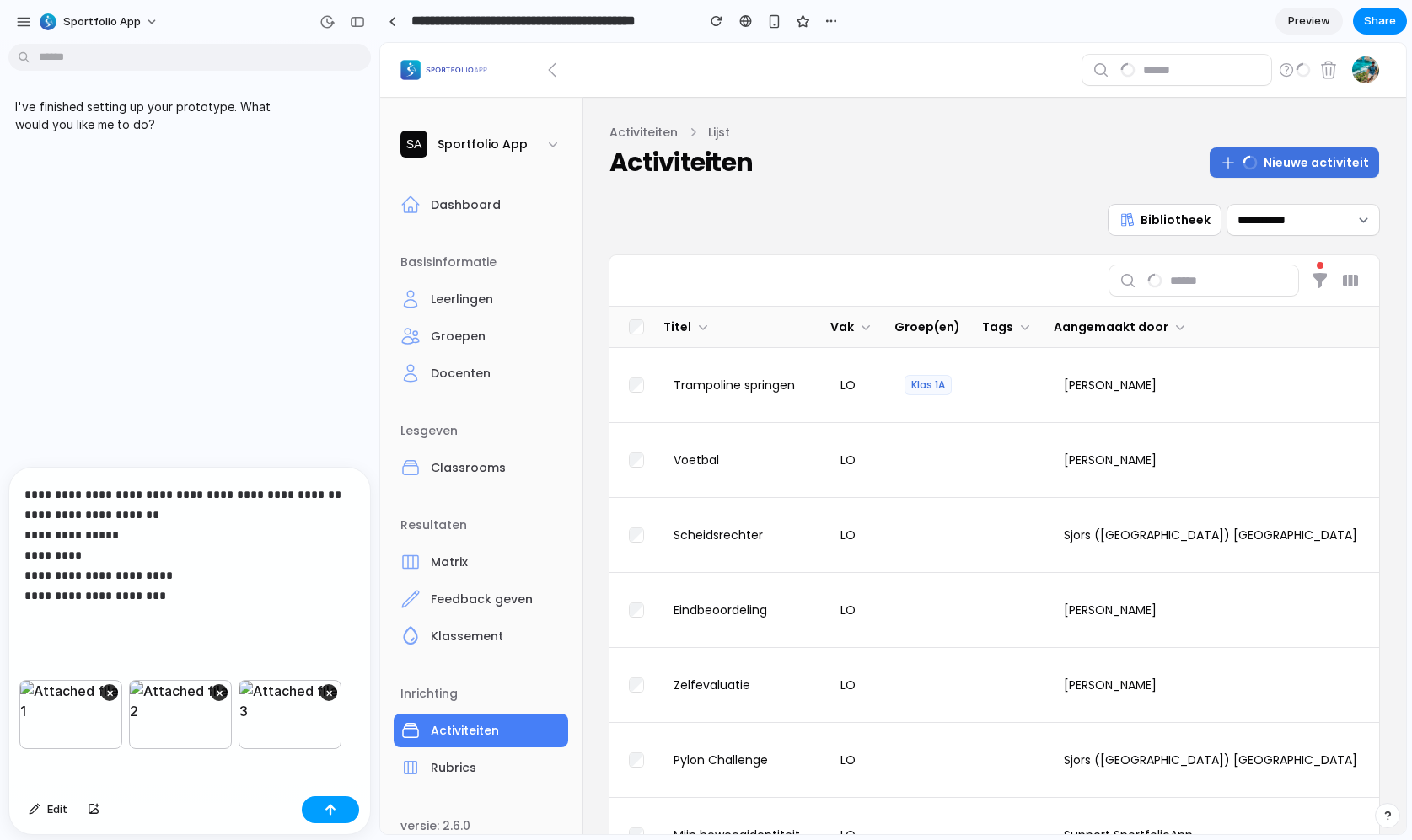
click at [321, 815] on button "button" at bounding box center [330, 810] width 57 height 27
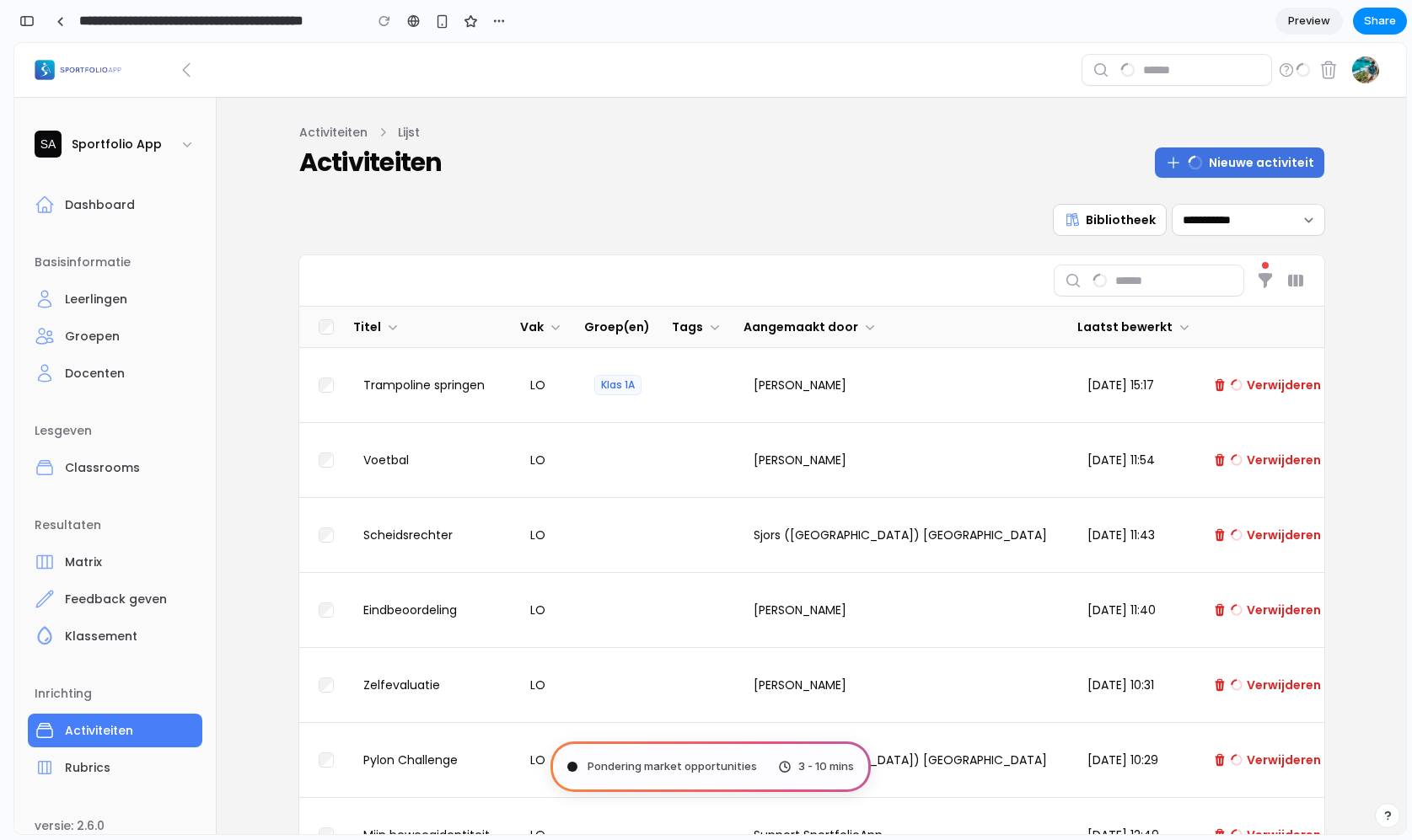
scroll to position [662, 0]
type input "**********"
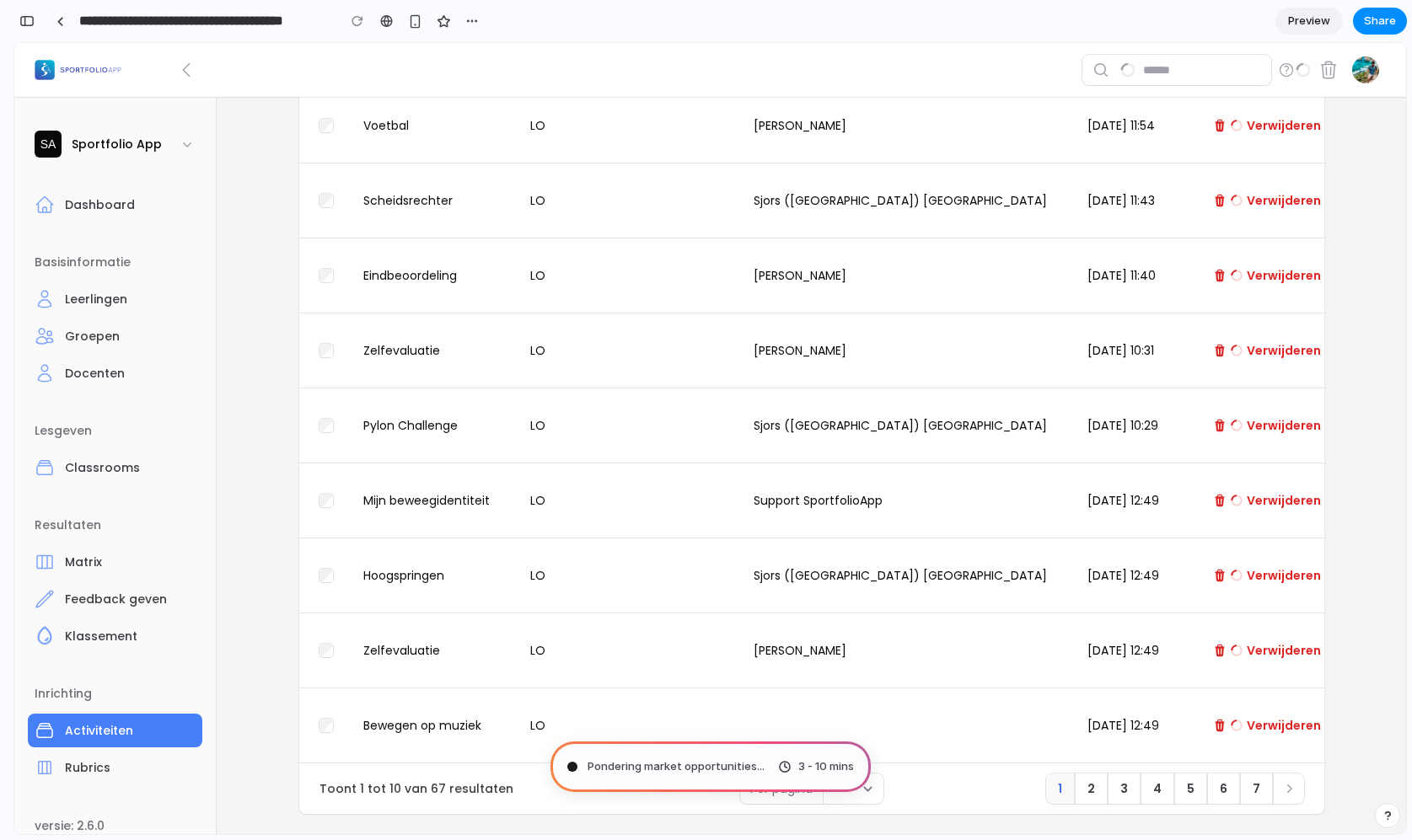
scroll to position [341, 0]
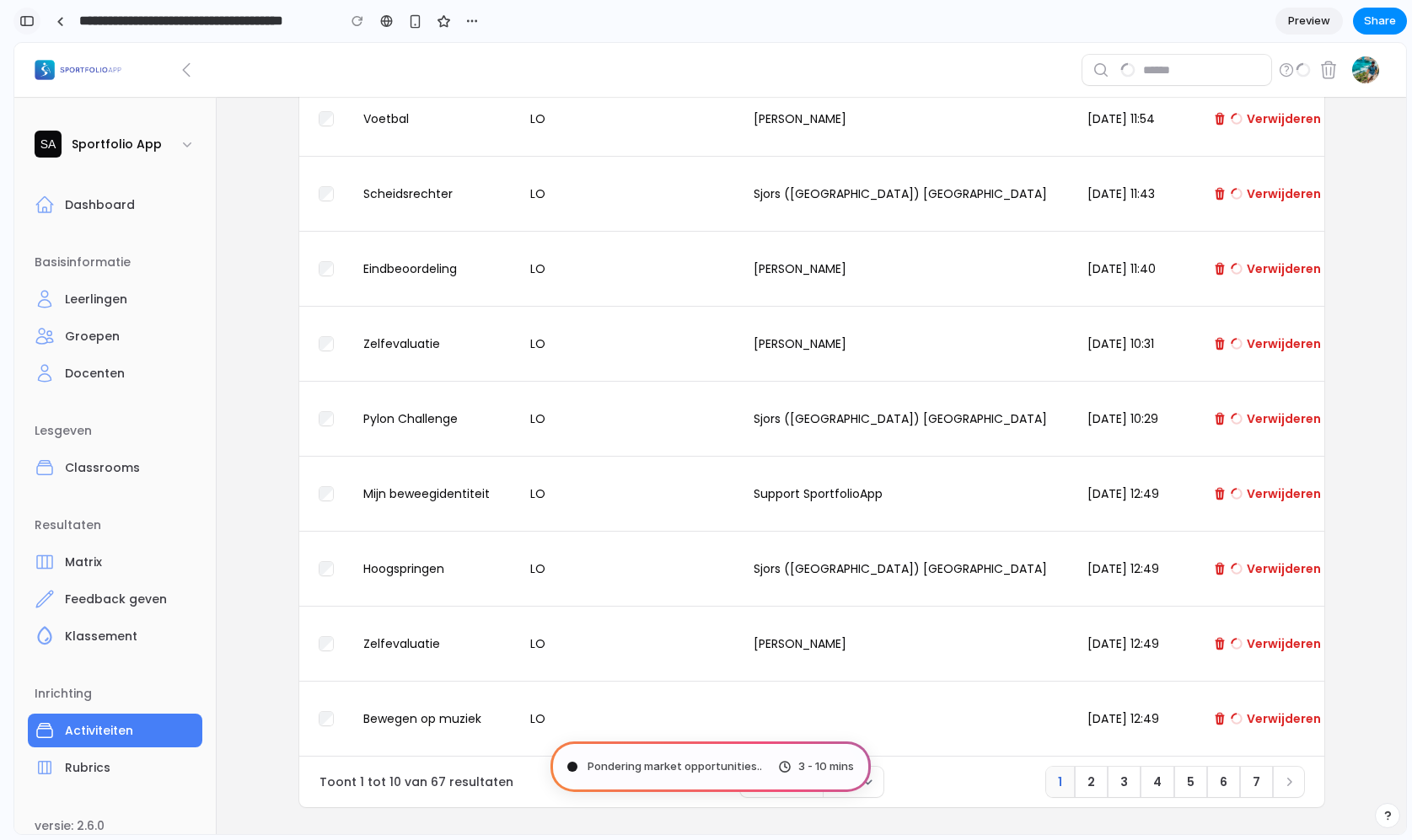
click at [36, 23] on button "button" at bounding box center [27, 21] width 27 height 27
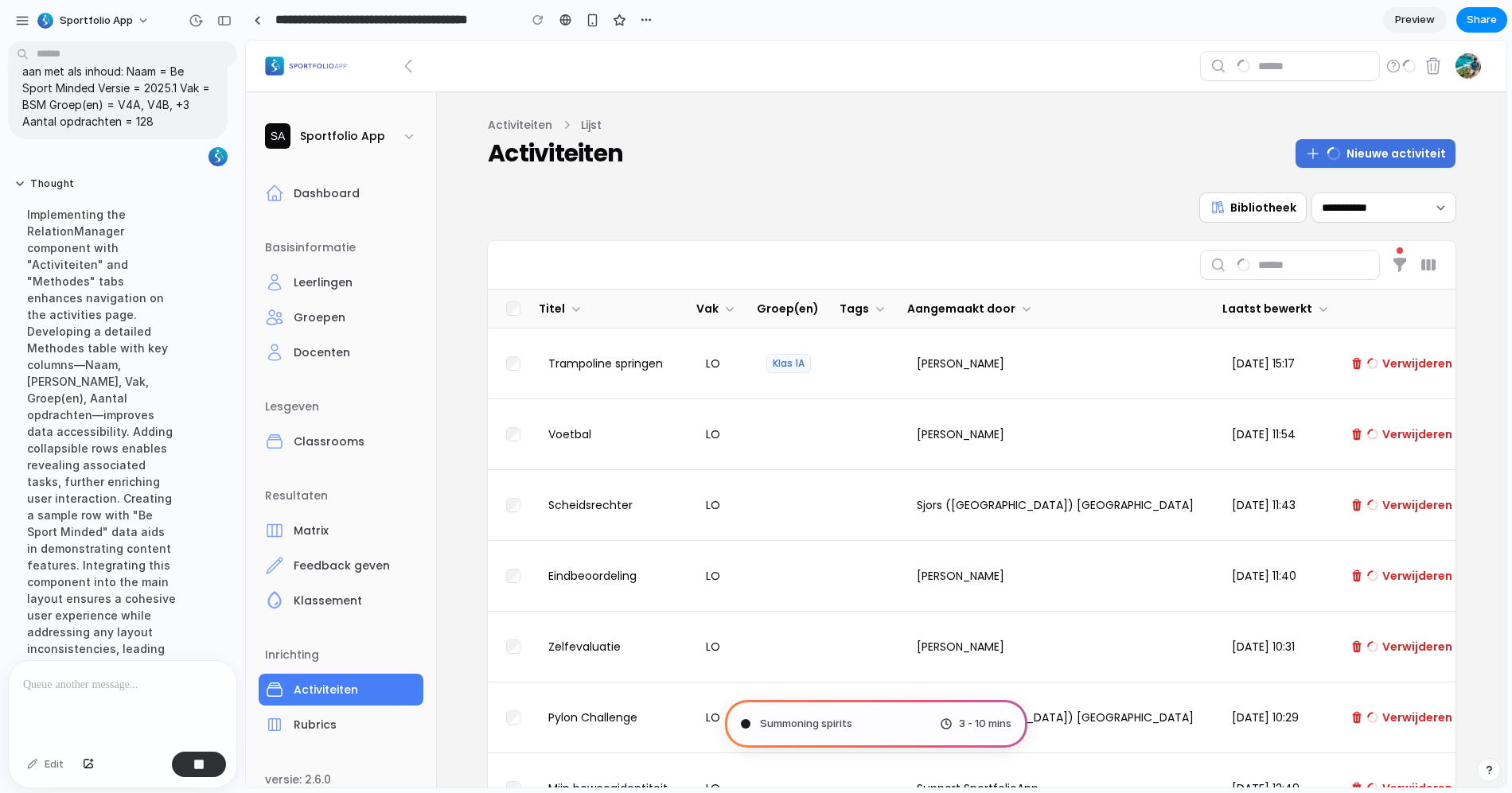
scroll to position [615, 0]
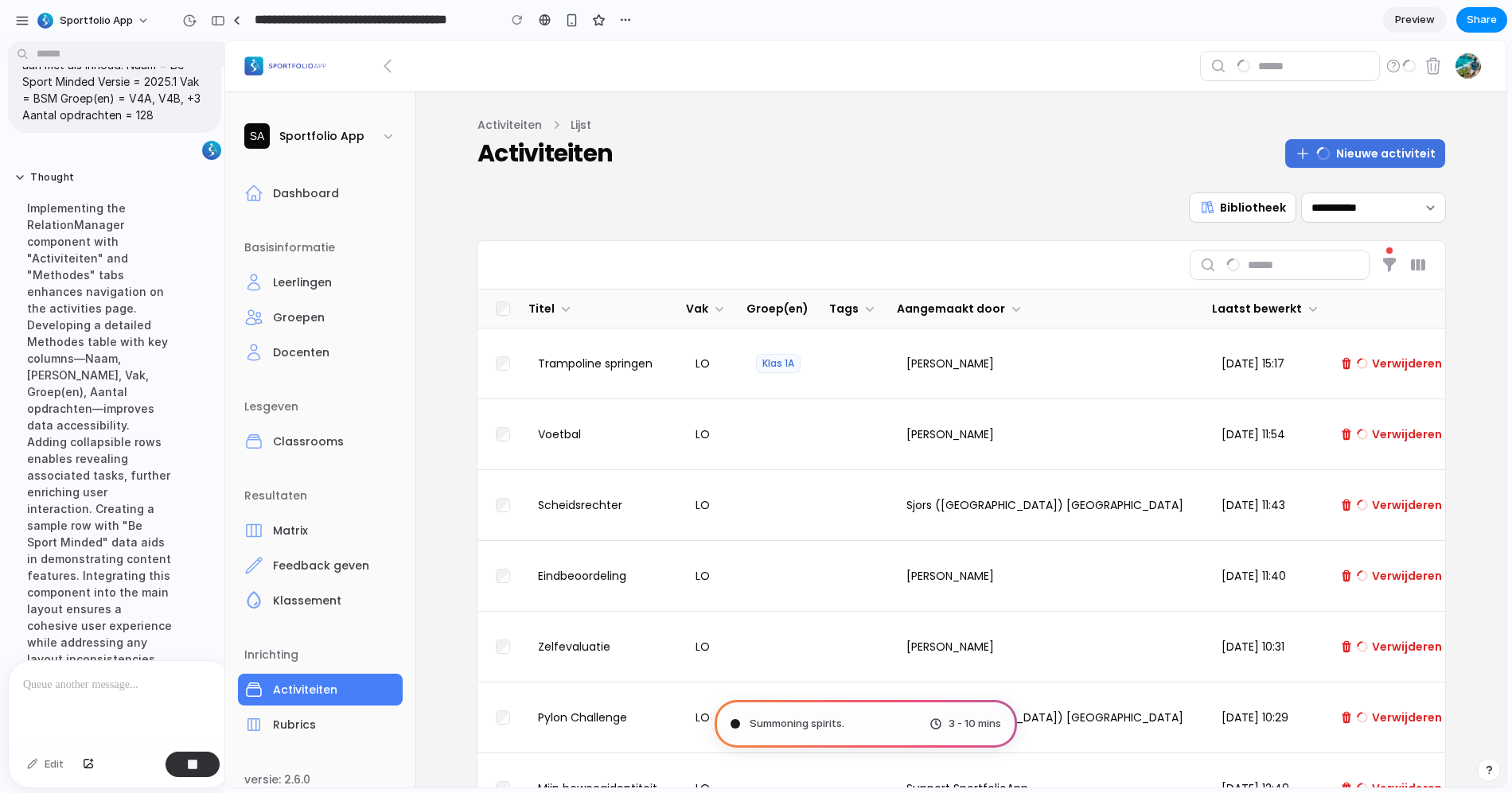
drag, startPoint x: 355, startPoint y: 93, endPoint x: 224, endPoint y: 113, distance: 132.5
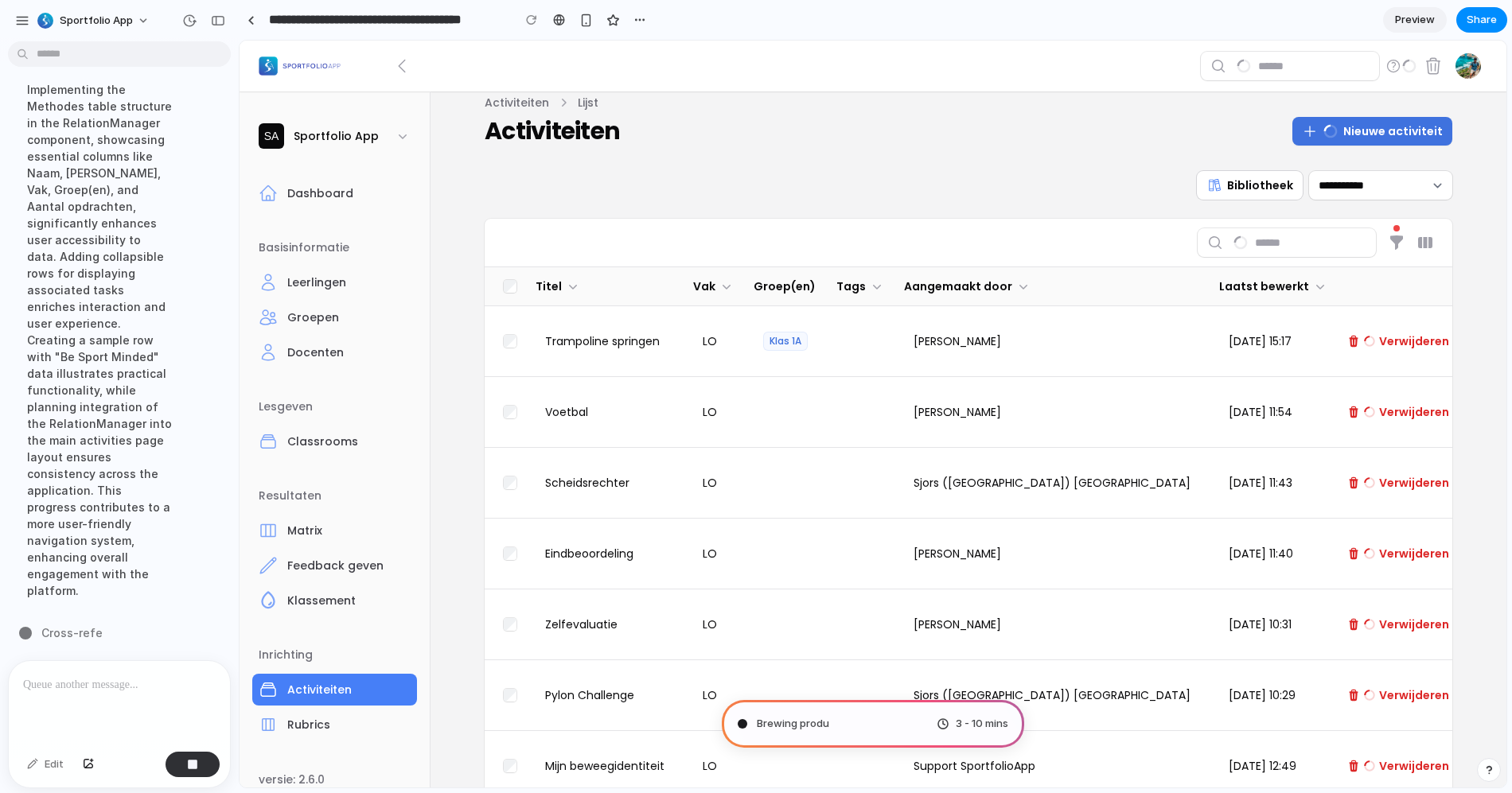
scroll to position [0, 0]
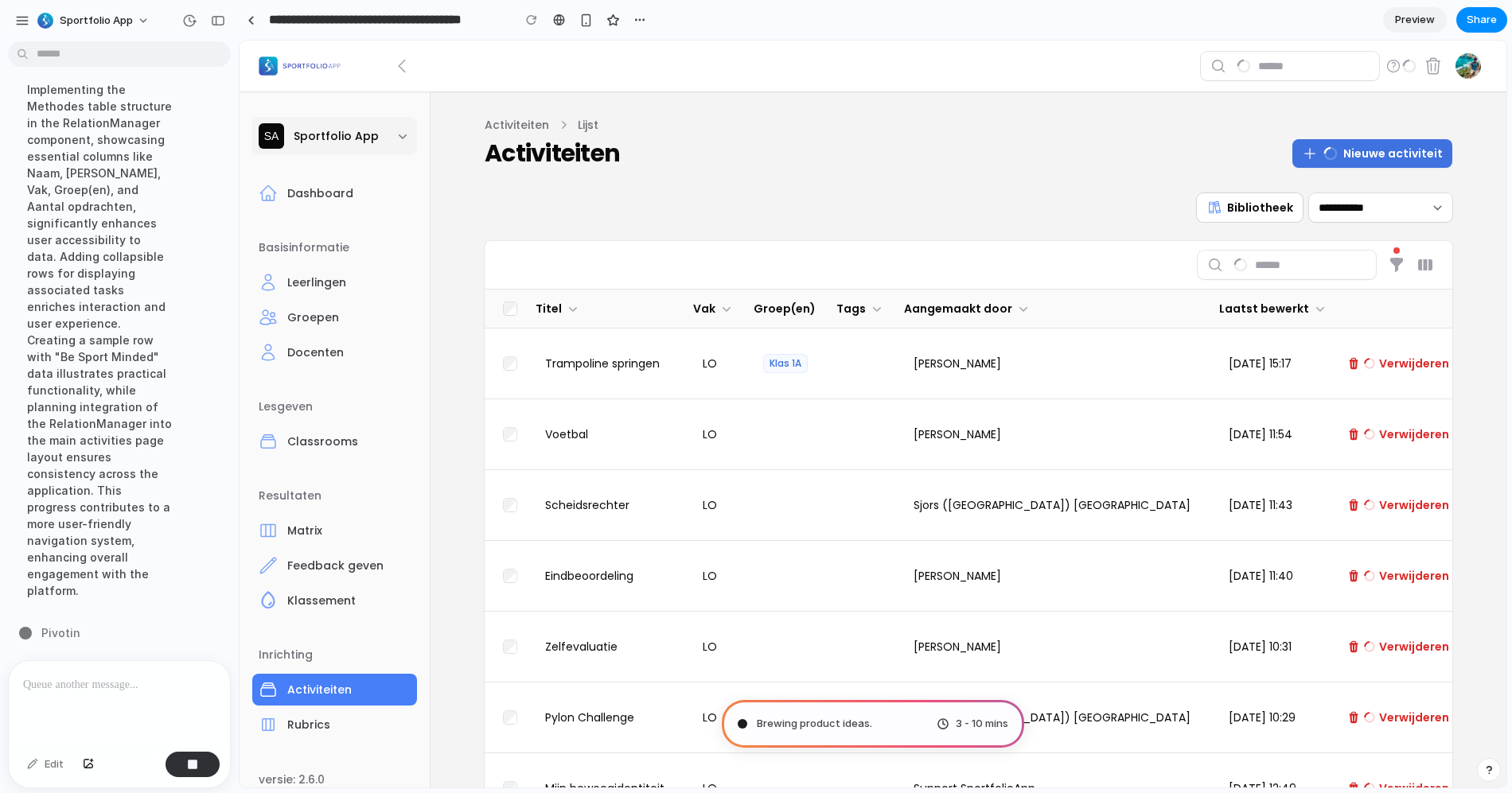
click at [369, 137] on span "Sportfolio App" at bounding box center [336, 136] width 85 height 16
click at [397, 143] on icon "button" at bounding box center [402, 136] width 16 height 16
click at [395, 134] on icon "button" at bounding box center [402, 136] width 16 height 16
click at [635, 19] on div "button" at bounding box center [640, 20] width 13 height 13
click at [640, 20] on div "Duplicate Delete" at bounding box center [756, 396] width 1512 height 793
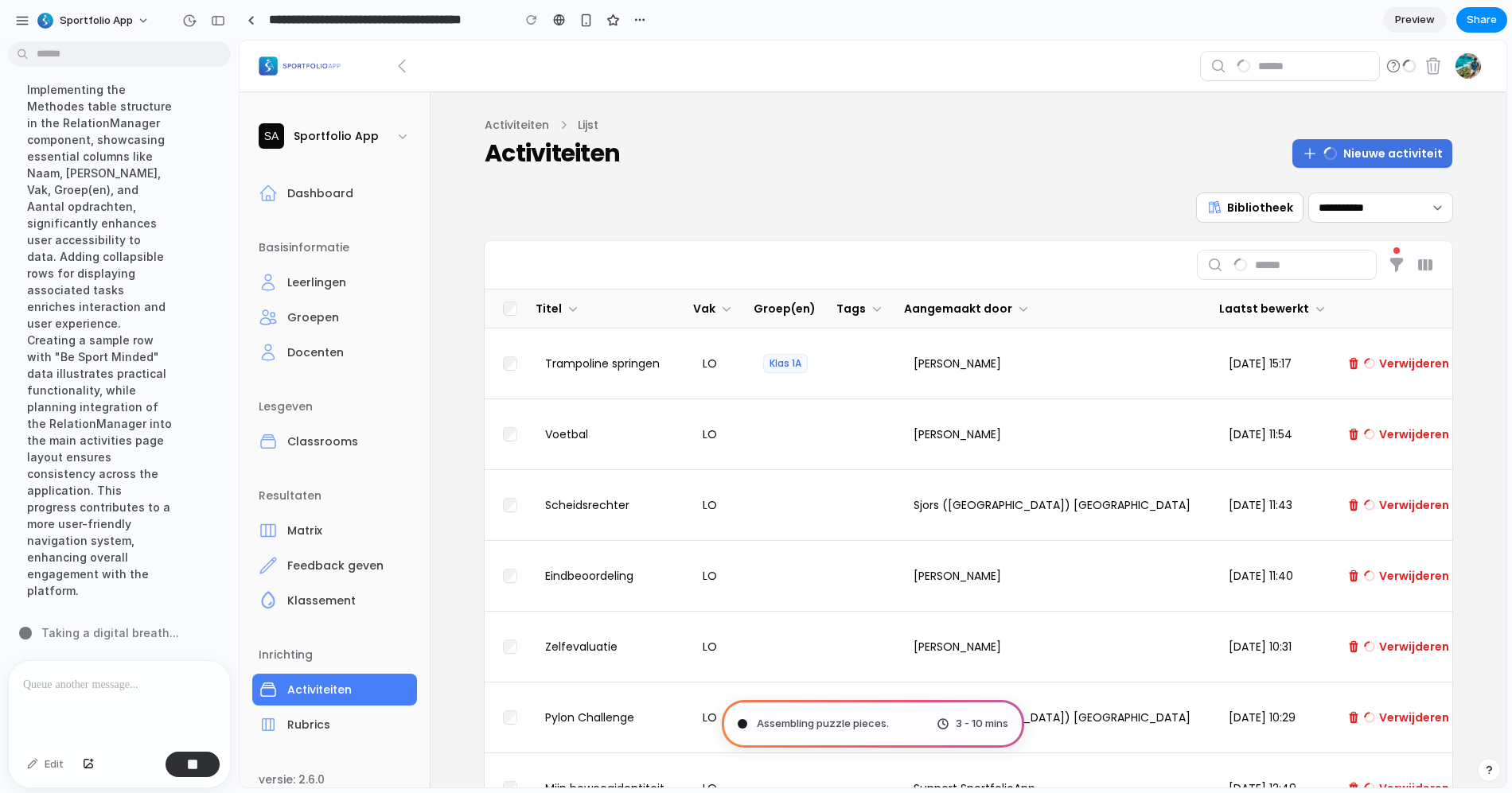
click at [1388, 70] on icon "button" at bounding box center [1394, 66] width 12 height 12
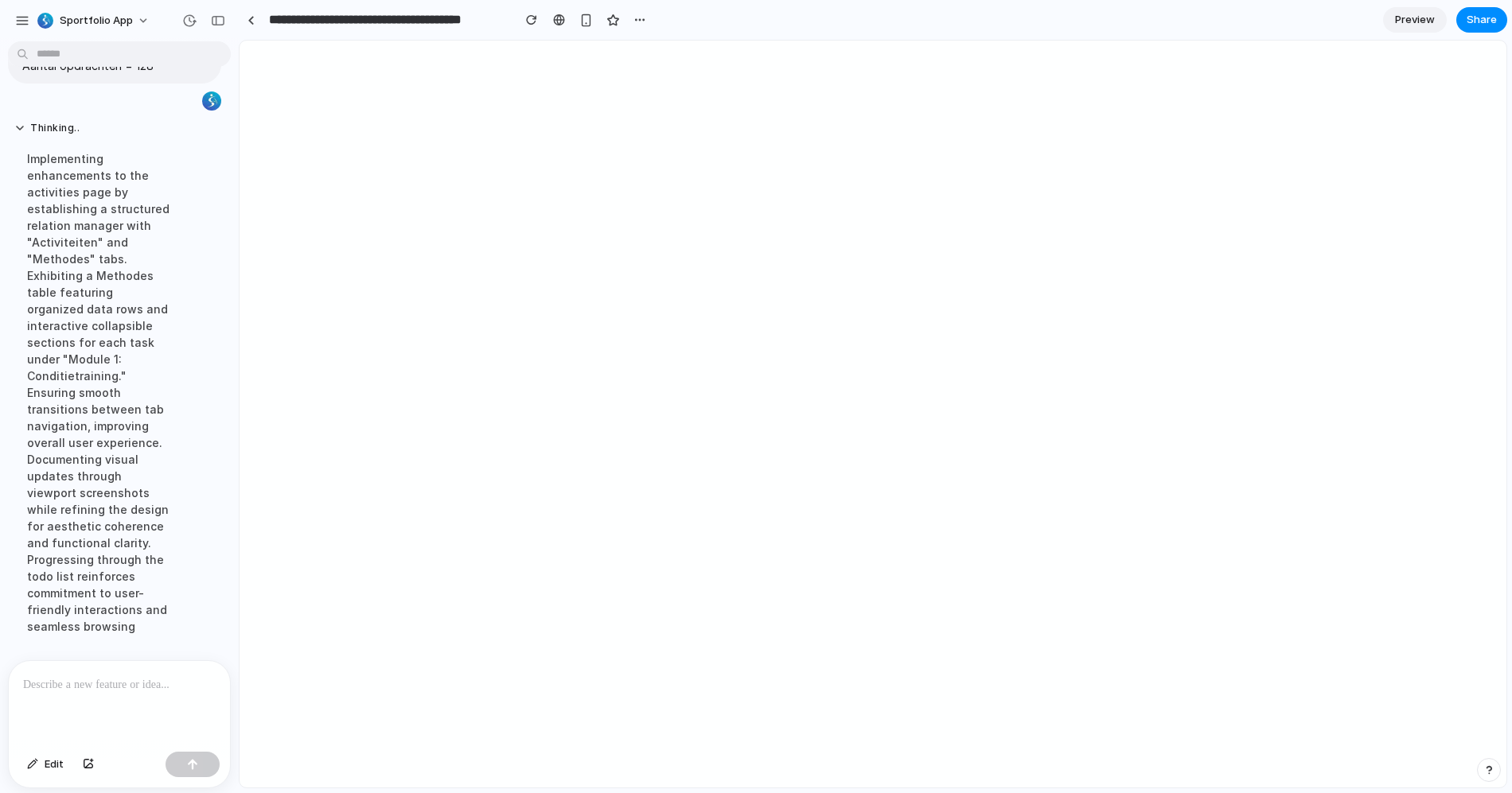
scroll to position [1301, 0]
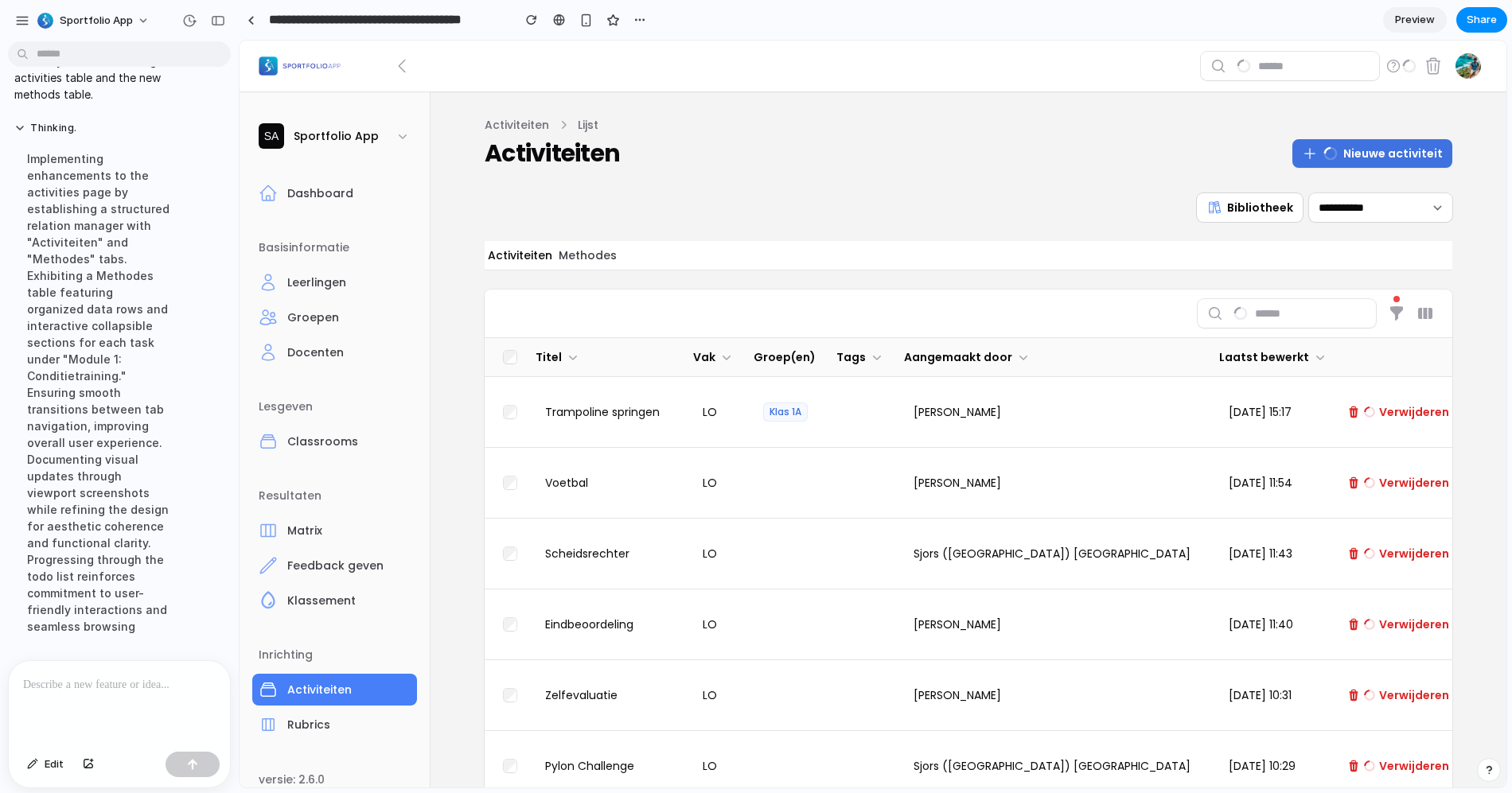
click at [577, 254] on button "Methodes" at bounding box center [587, 255] width 64 height 28
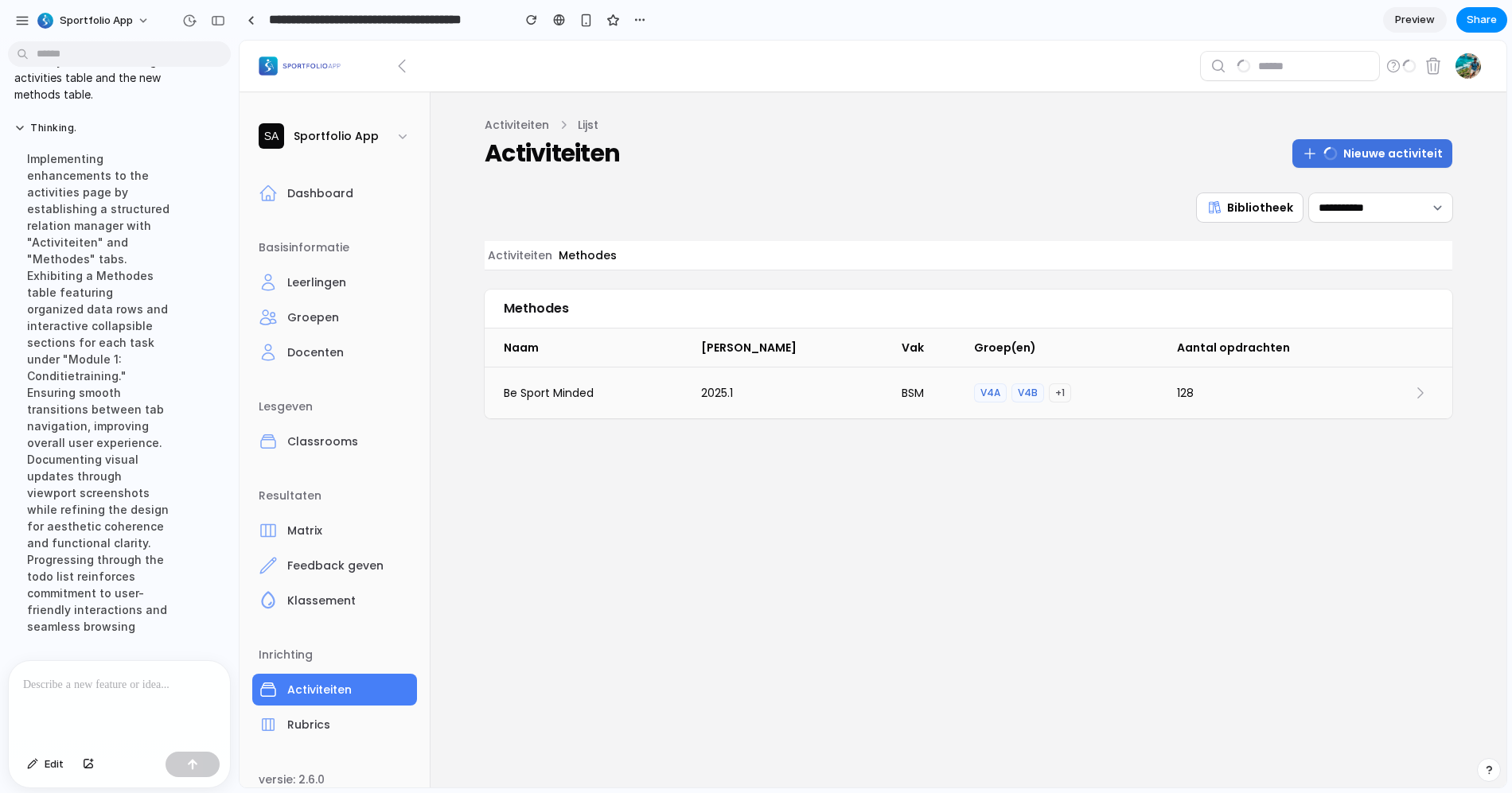
click at [744, 392] on span "2025.1" at bounding box center [792, 393] width 181 height 19
click at [670, 393] on span "Be Sport Minded" at bounding box center [592, 393] width 178 height 19
click at [1413, 392] on icon at bounding box center [1420, 393] width 16 height 16
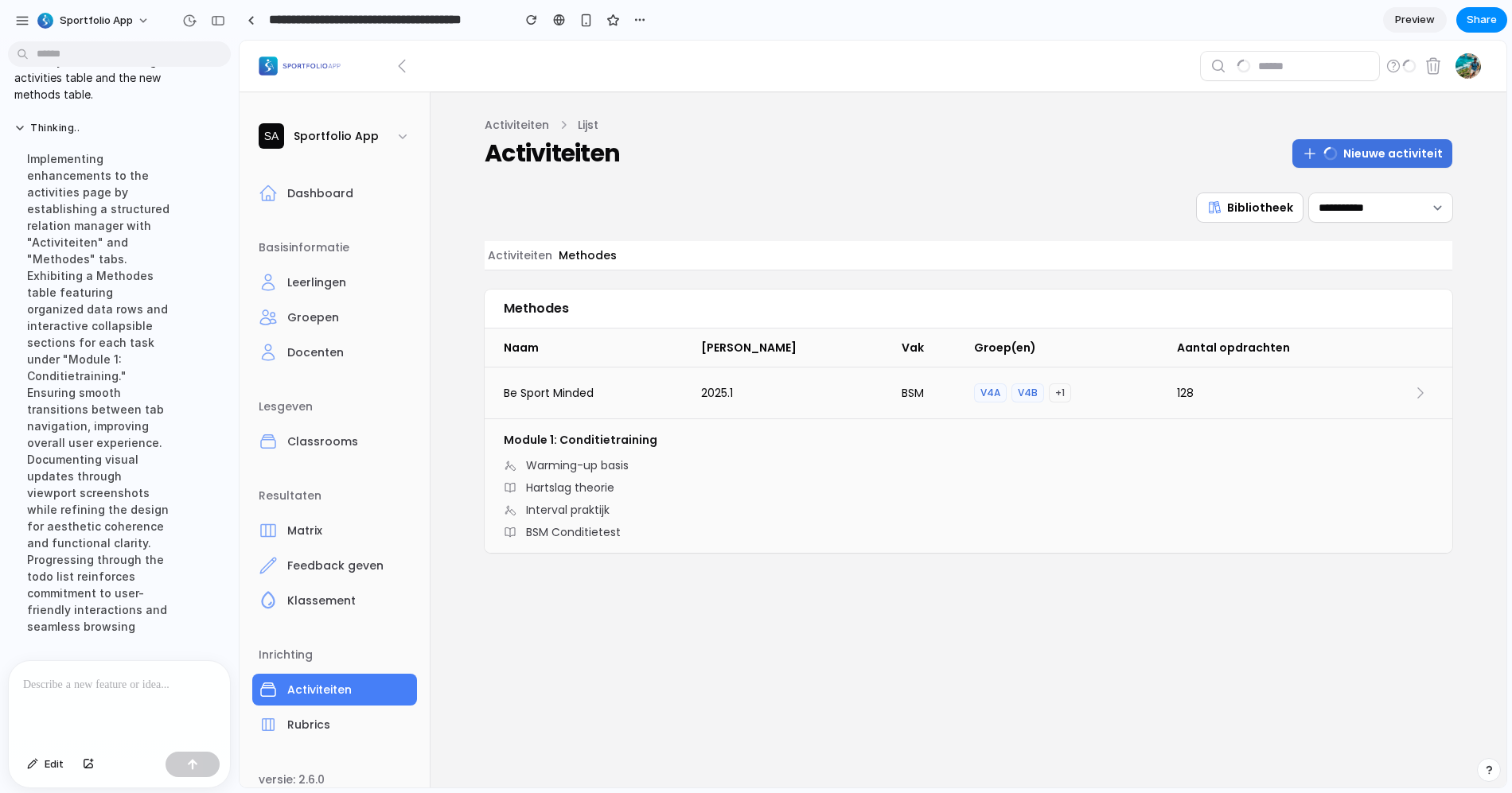
click at [1400, 390] on div at bounding box center [1421, 393] width 45 height 51
click at [1411, 392] on button at bounding box center [1421, 393] width 26 height 26
click at [517, 260] on button "Activiteiten" at bounding box center [520, 255] width 70 height 28
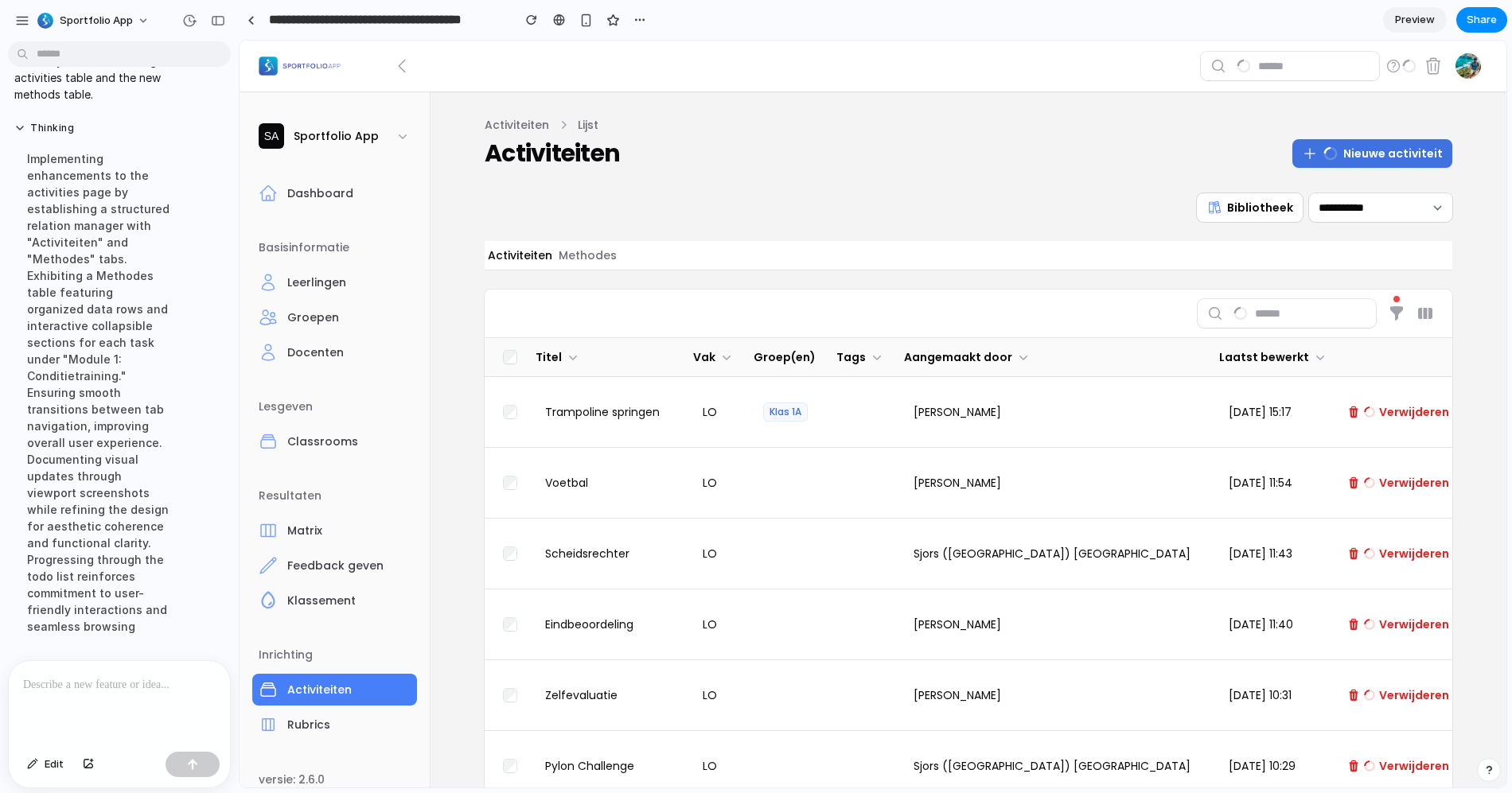
click at [614, 263] on nav "Activiteiten Methodes" at bounding box center [969, 255] width 968 height 28
click at [587, 263] on button "Methodes" at bounding box center [587, 255] width 64 height 28
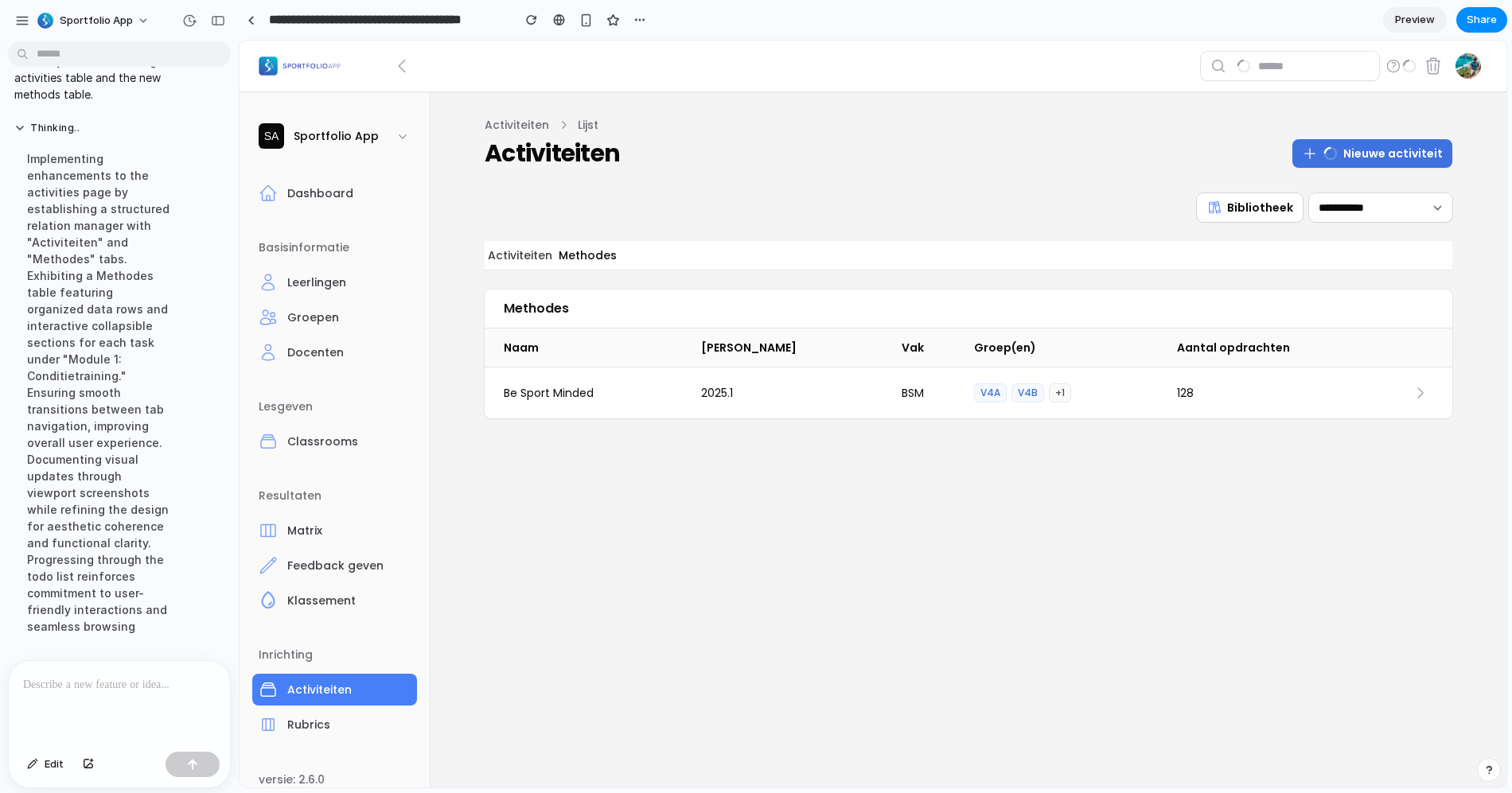
click at [517, 258] on button "Activiteiten" at bounding box center [520, 255] width 70 height 28
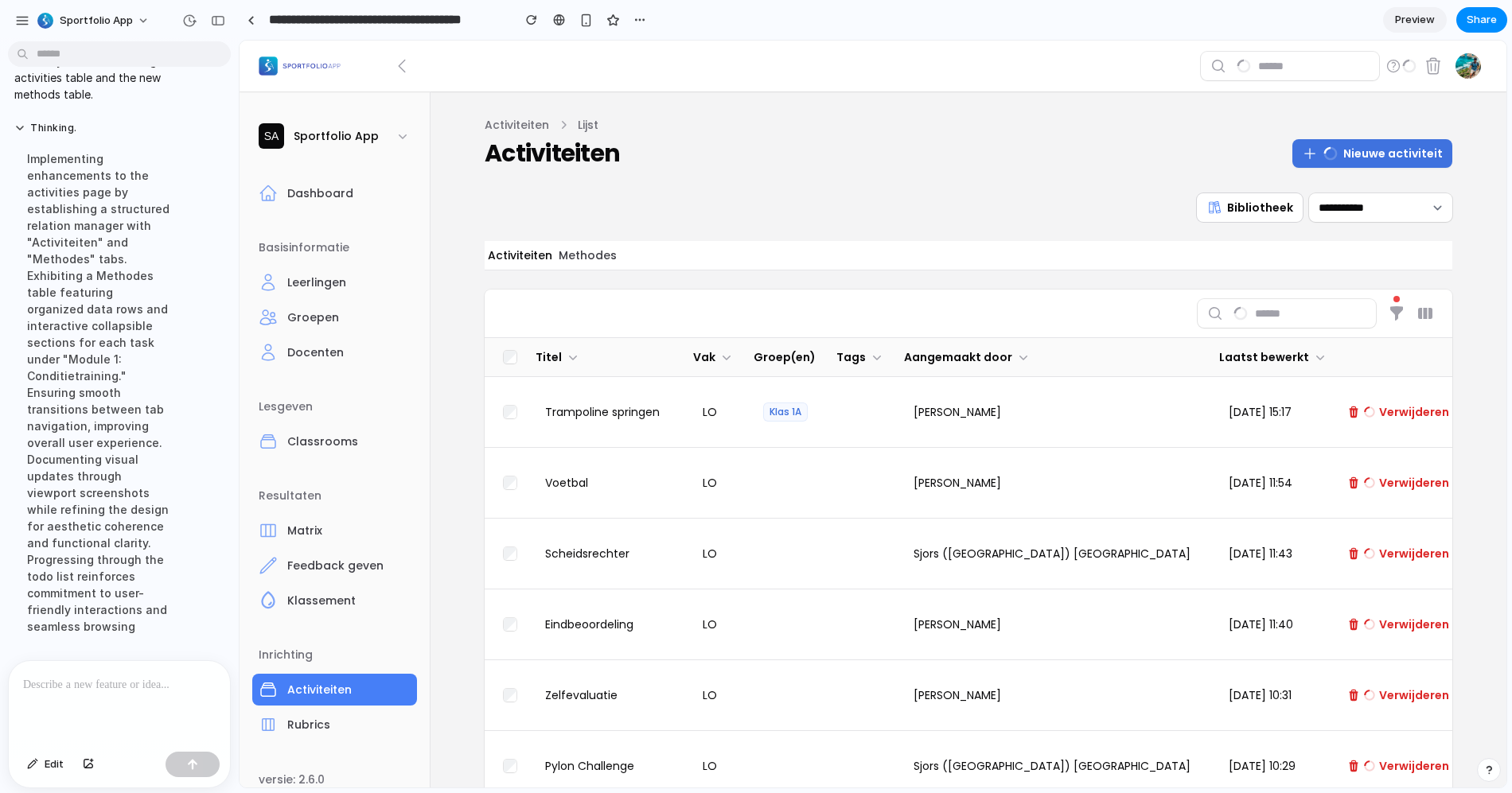
click at [566, 257] on button "Methodes" at bounding box center [587, 255] width 64 height 28
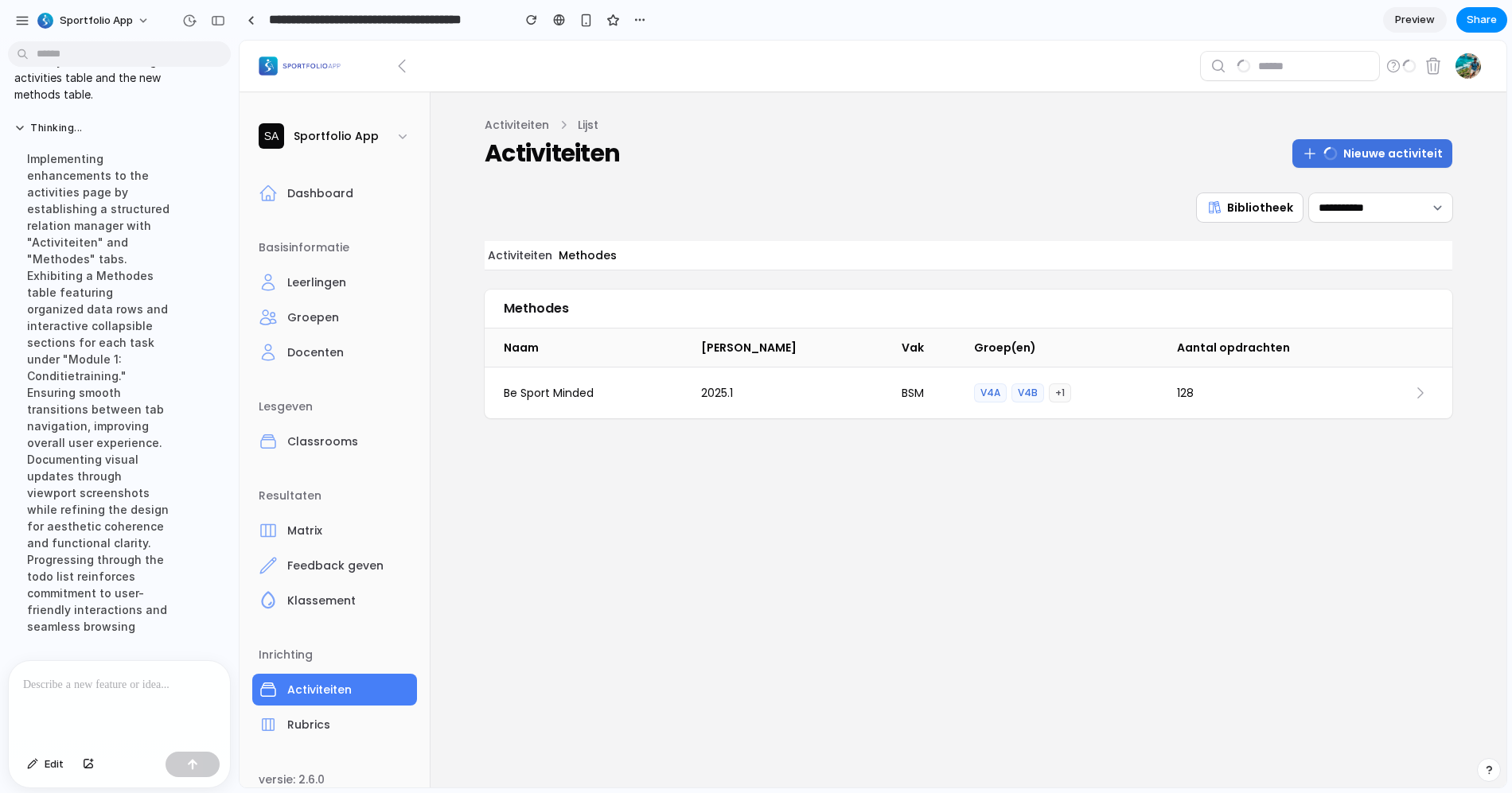
click at [531, 263] on button "Activiteiten" at bounding box center [520, 255] width 70 height 28
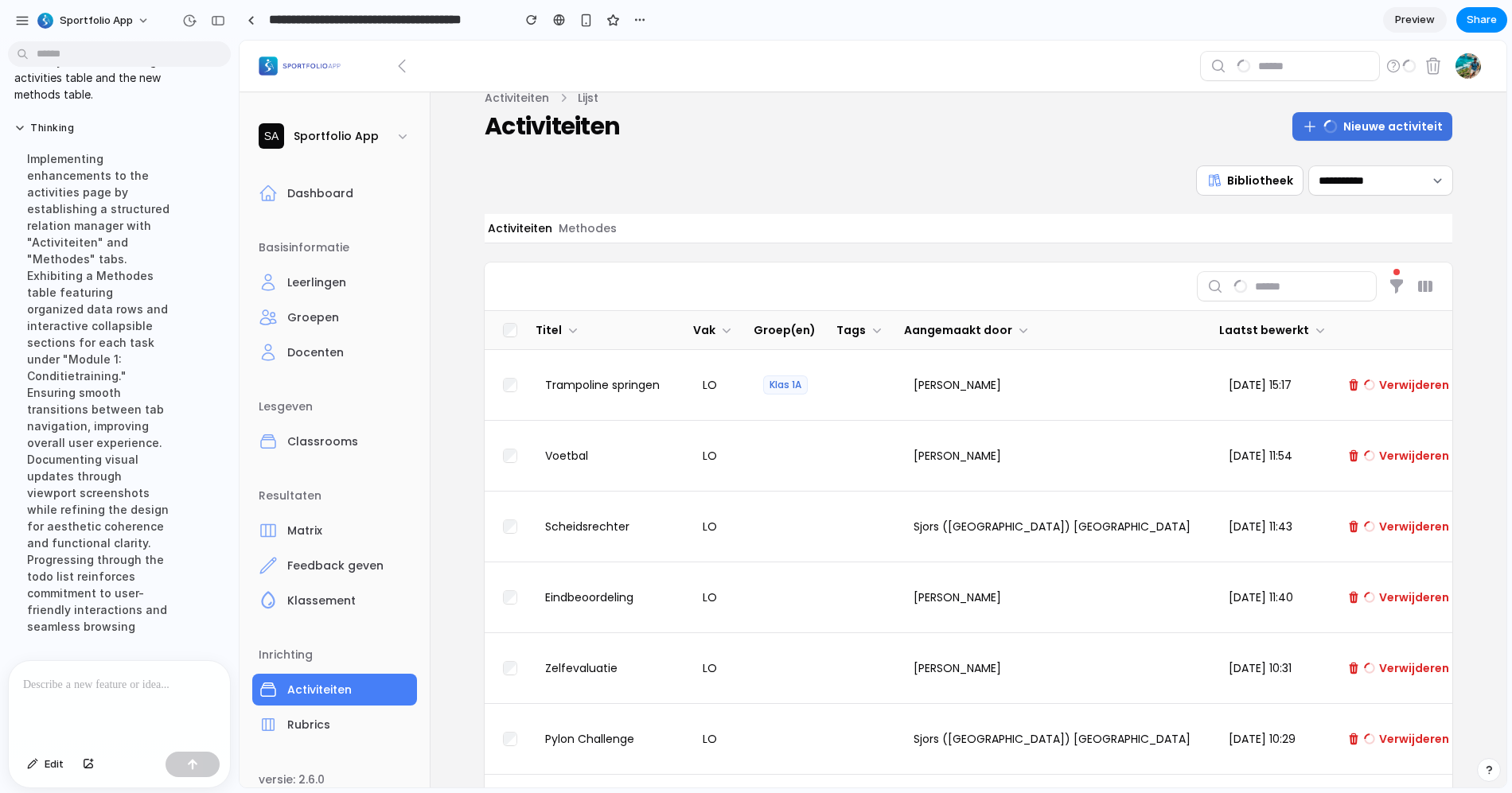
scroll to position [0, 0]
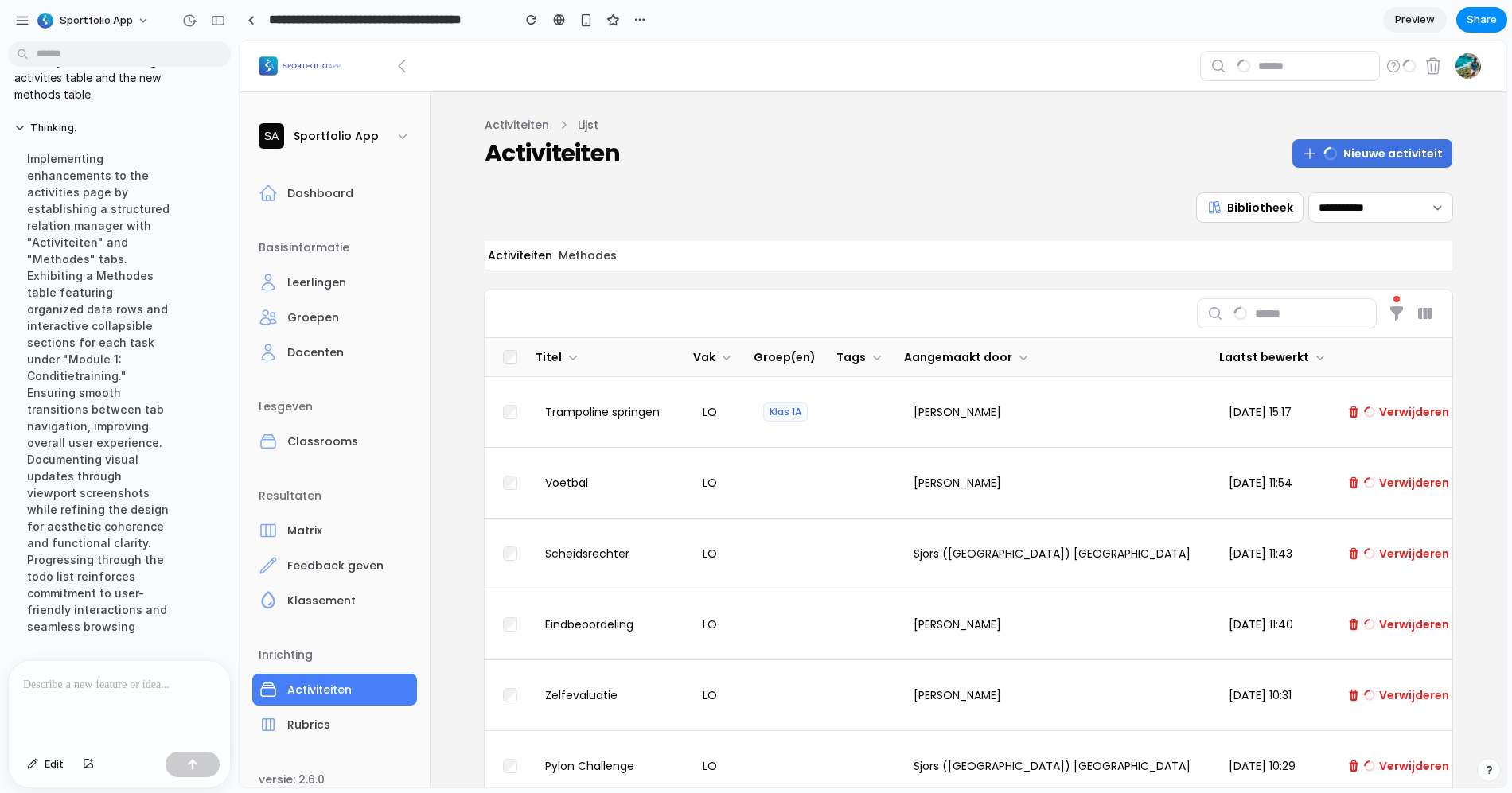
click at [585, 261] on button "Methodes" at bounding box center [587, 255] width 64 height 28
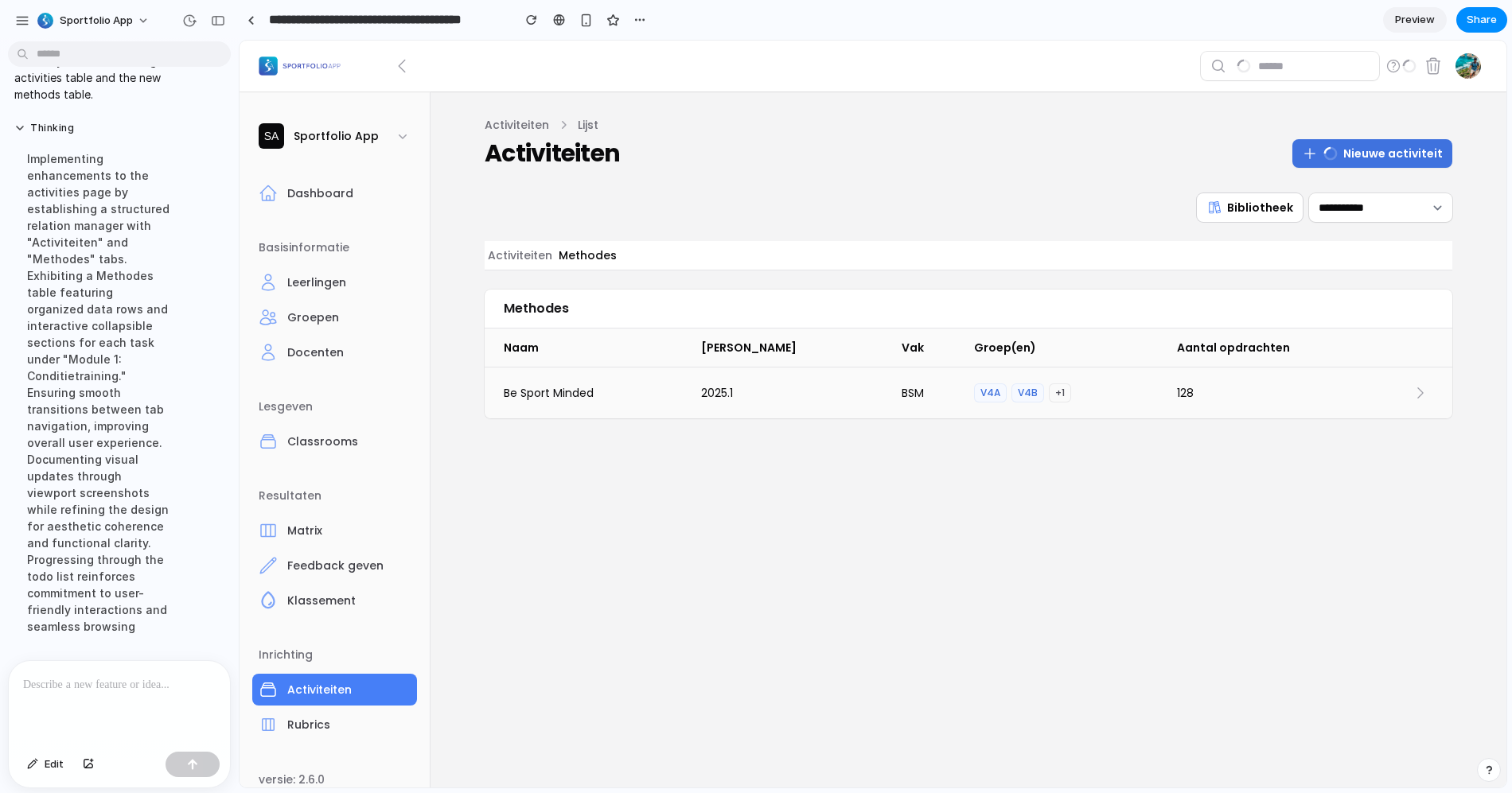
click at [1279, 406] on div "128" at bounding box center [1282, 393] width 231 height 45
click at [1374, 392] on span "128" at bounding box center [1282, 393] width 211 height 19
click at [1418, 393] on icon at bounding box center [1420, 393] width 16 height 16
click at [1421, 394] on icon at bounding box center [1421, 393] width 5 height 10
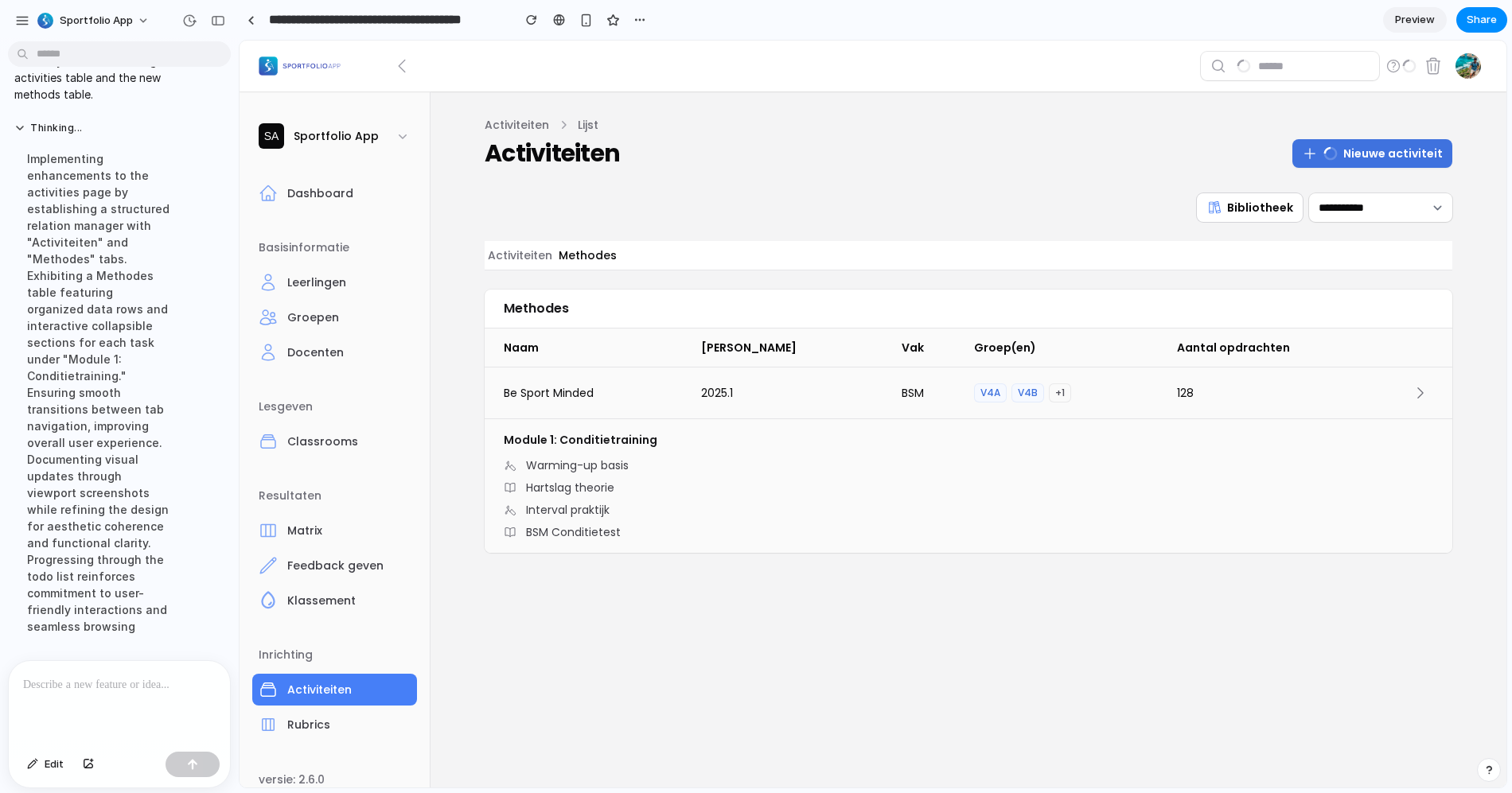
click at [1421, 394] on icon at bounding box center [1421, 393] width 5 height 10
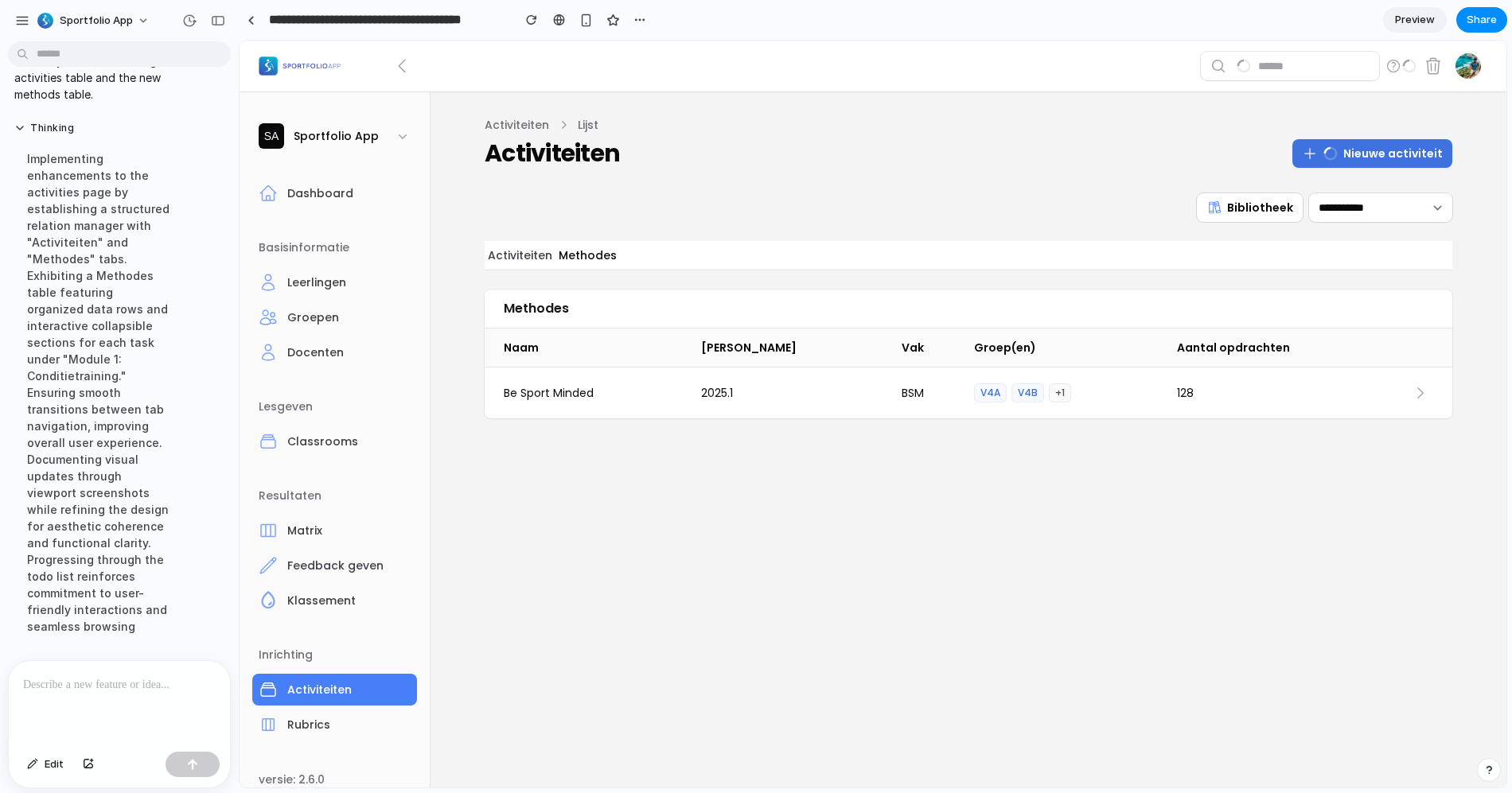
click at [498, 253] on button "Activiteiten" at bounding box center [520, 255] width 70 height 28
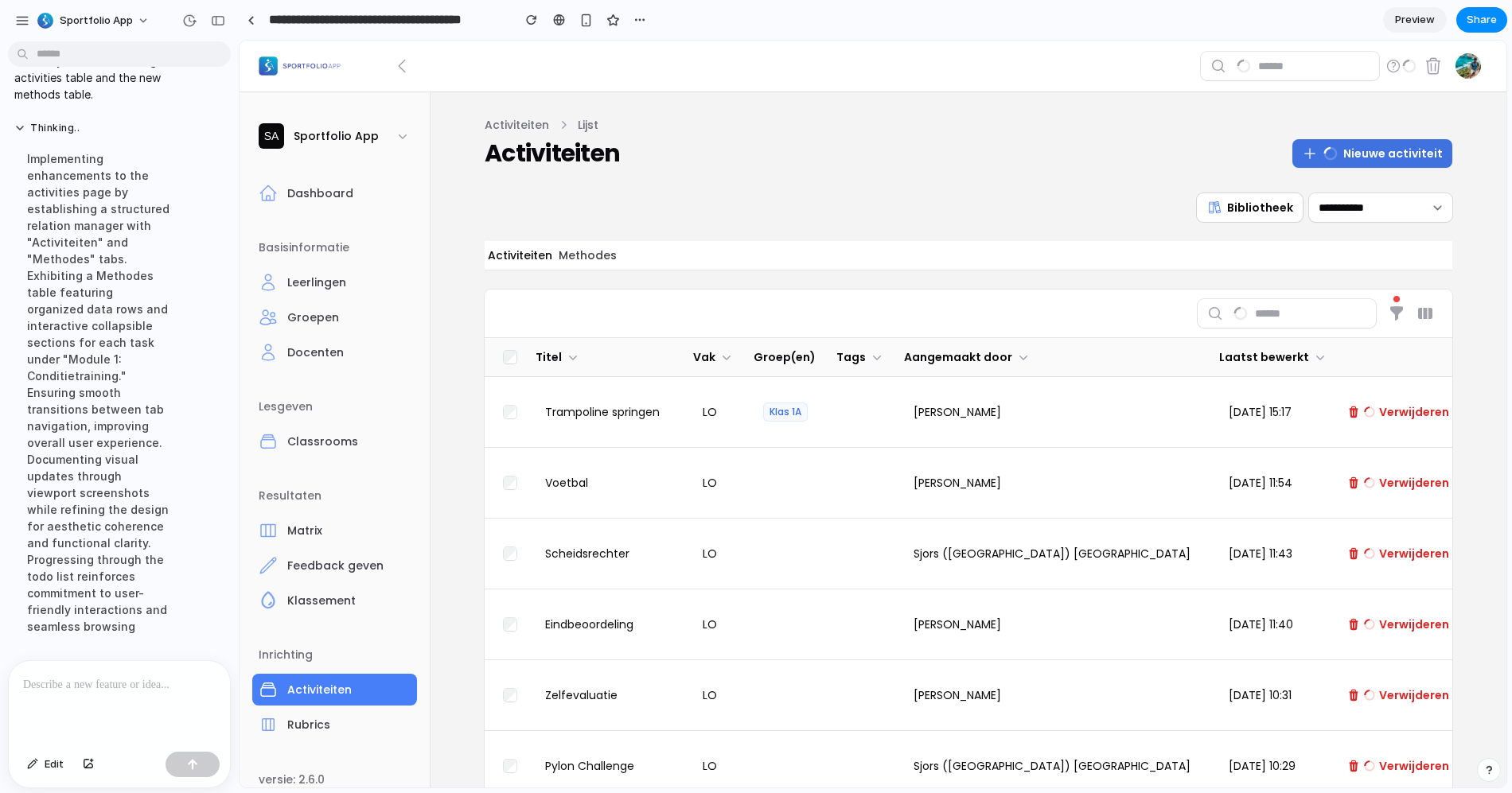
click at [577, 256] on button "Methodes" at bounding box center [587, 255] width 64 height 28
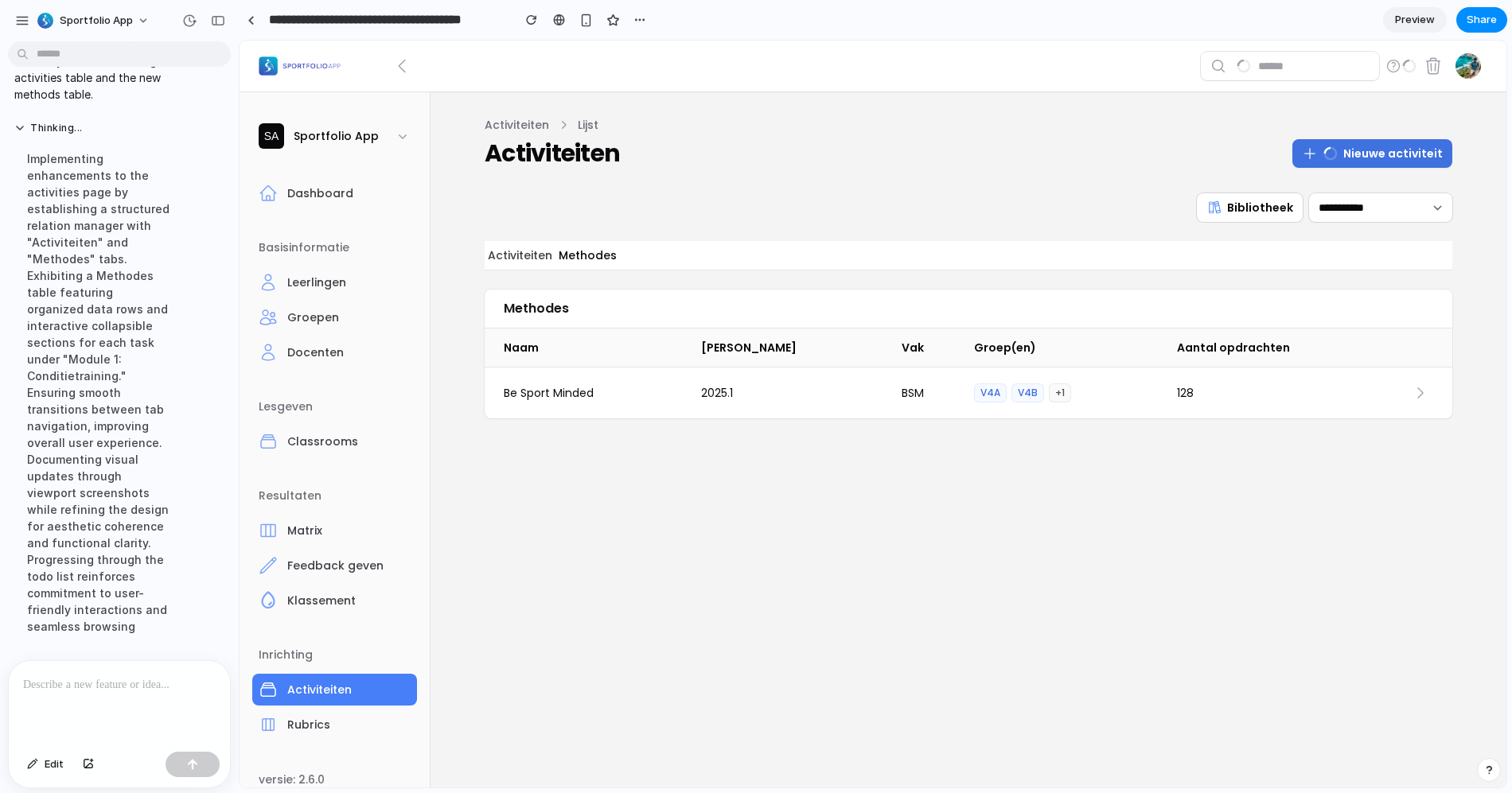
click at [486, 253] on button "Activiteiten" at bounding box center [520, 255] width 70 height 28
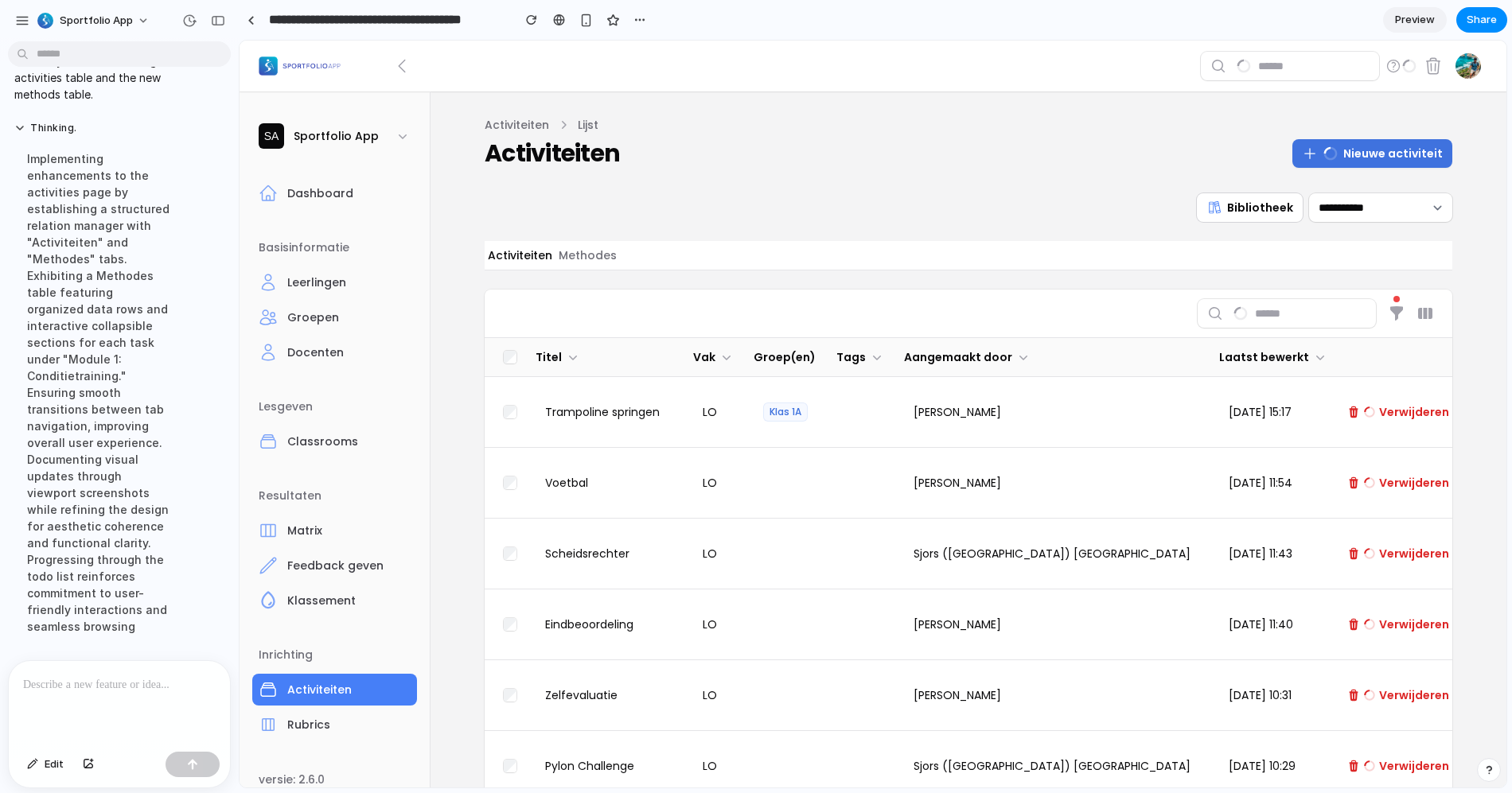
click at [105, 675] on p at bounding box center [116, 685] width 187 height 19
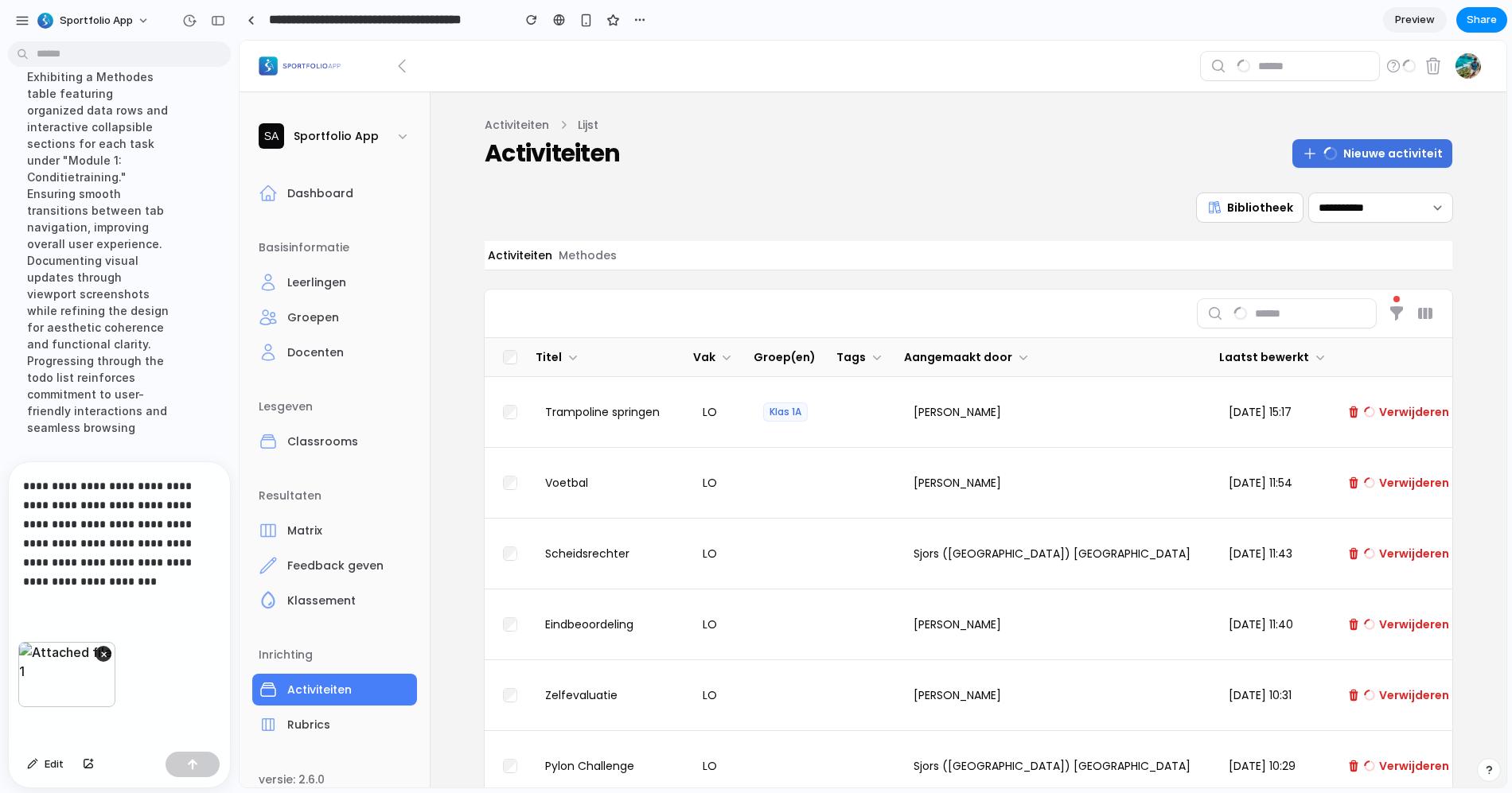
scroll to position [1403, 0]
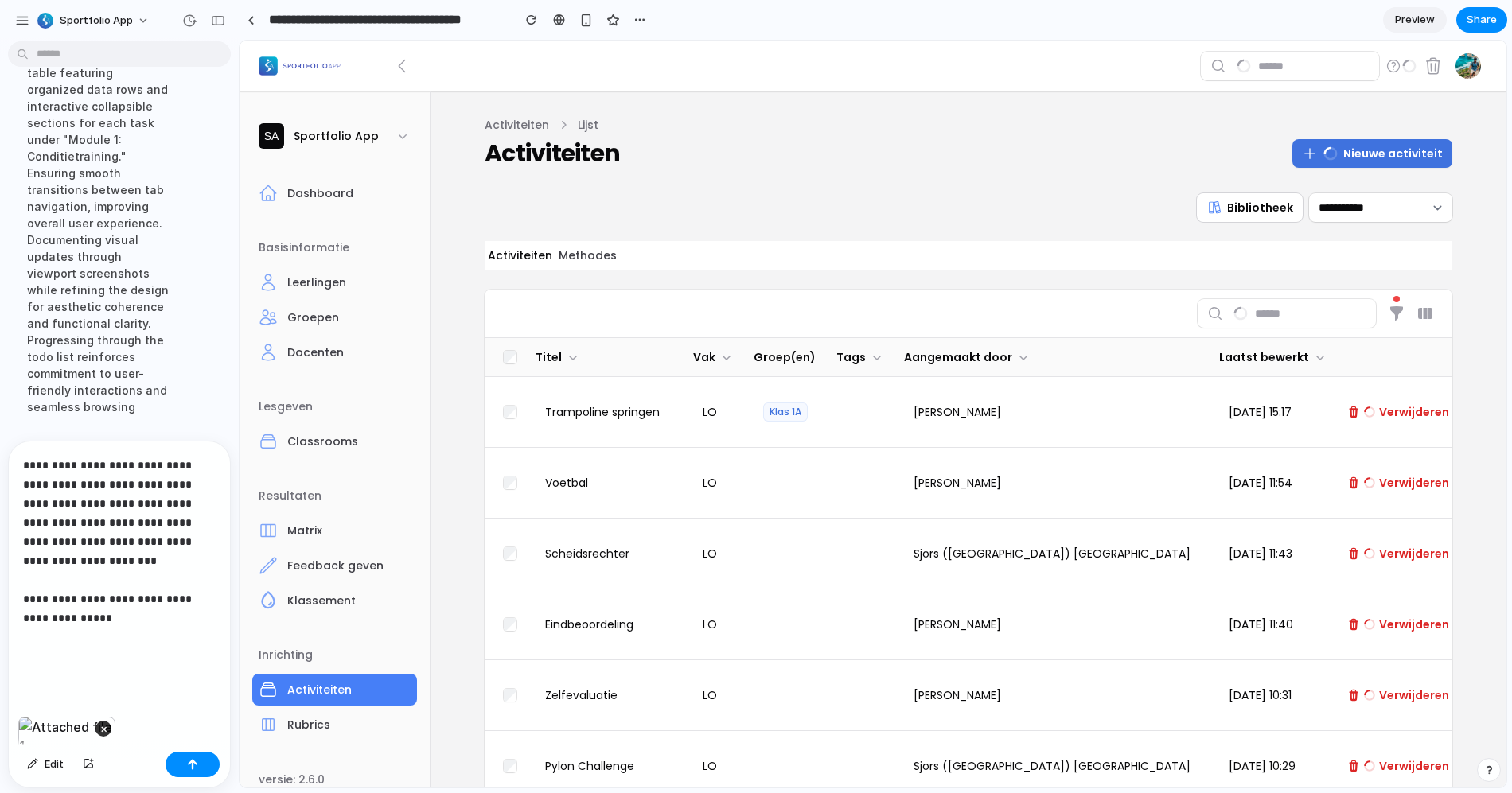
drag, startPoint x: 536, startPoint y: 263, endPoint x: 560, endPoint y: 258, distance: 24.5
click at [543, 263] on button "Activiteiten" at bounding box center [520, 255] width 70 height 28
click at [567, 258] on button "Methodes" at bounding box center [587, 255] width 64 height 28
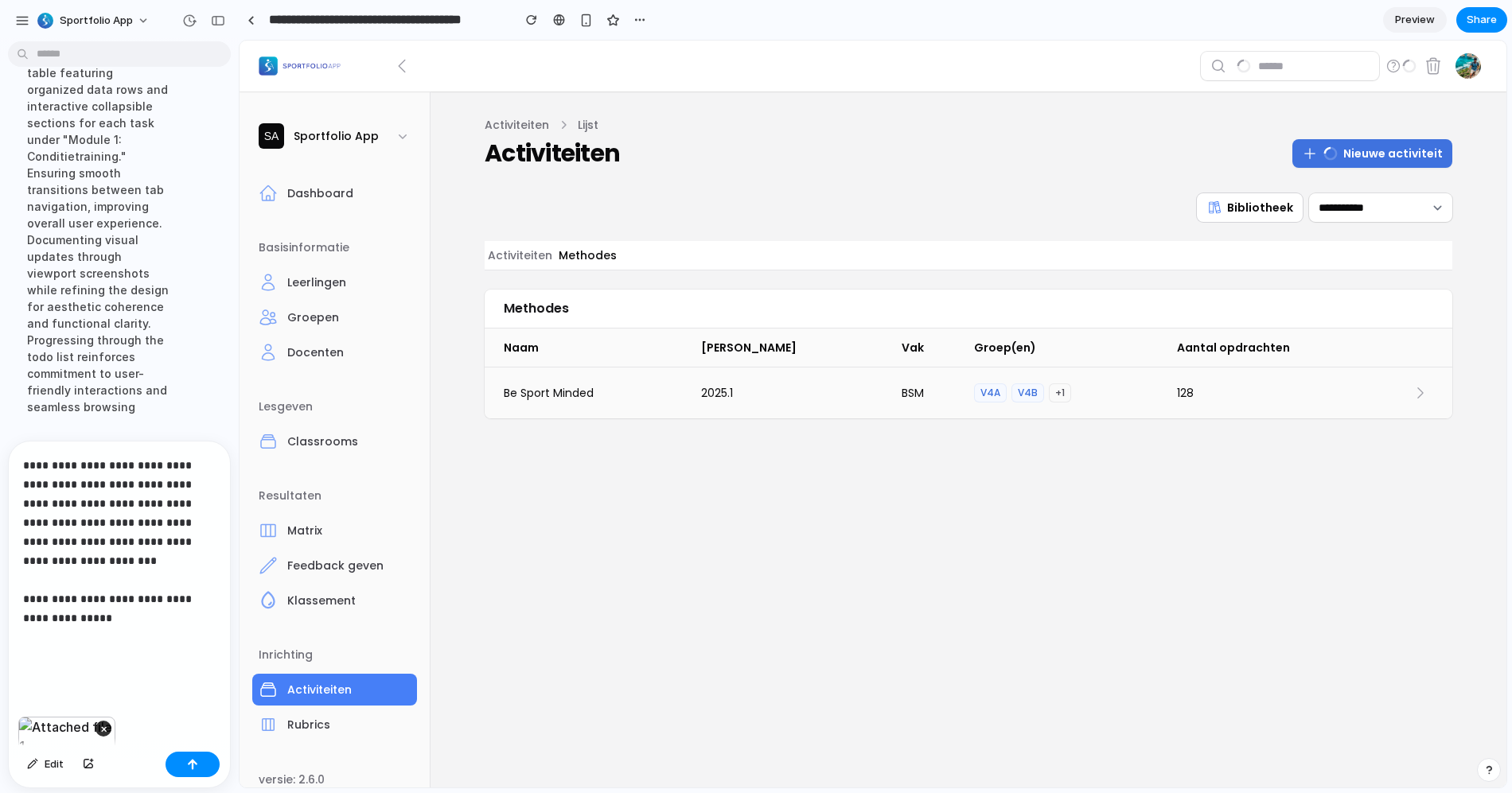
click at [670, 403] on div "Be Sport Minded" at bounding box center [593, 393] width 198 height 45
click at [1347, 393] on span "128" at bounding box center [1282, 393] width 211 height 19
click at [1406, 387] on div at bounding box center [1421, 393] width 45 height 51
click at [1427, 386] on icon at bounding box center [1420, 393] width 16 height 16
click at [524, 256] on button "Activiteiten" at bounding box center [520, 255] width 70 height 28
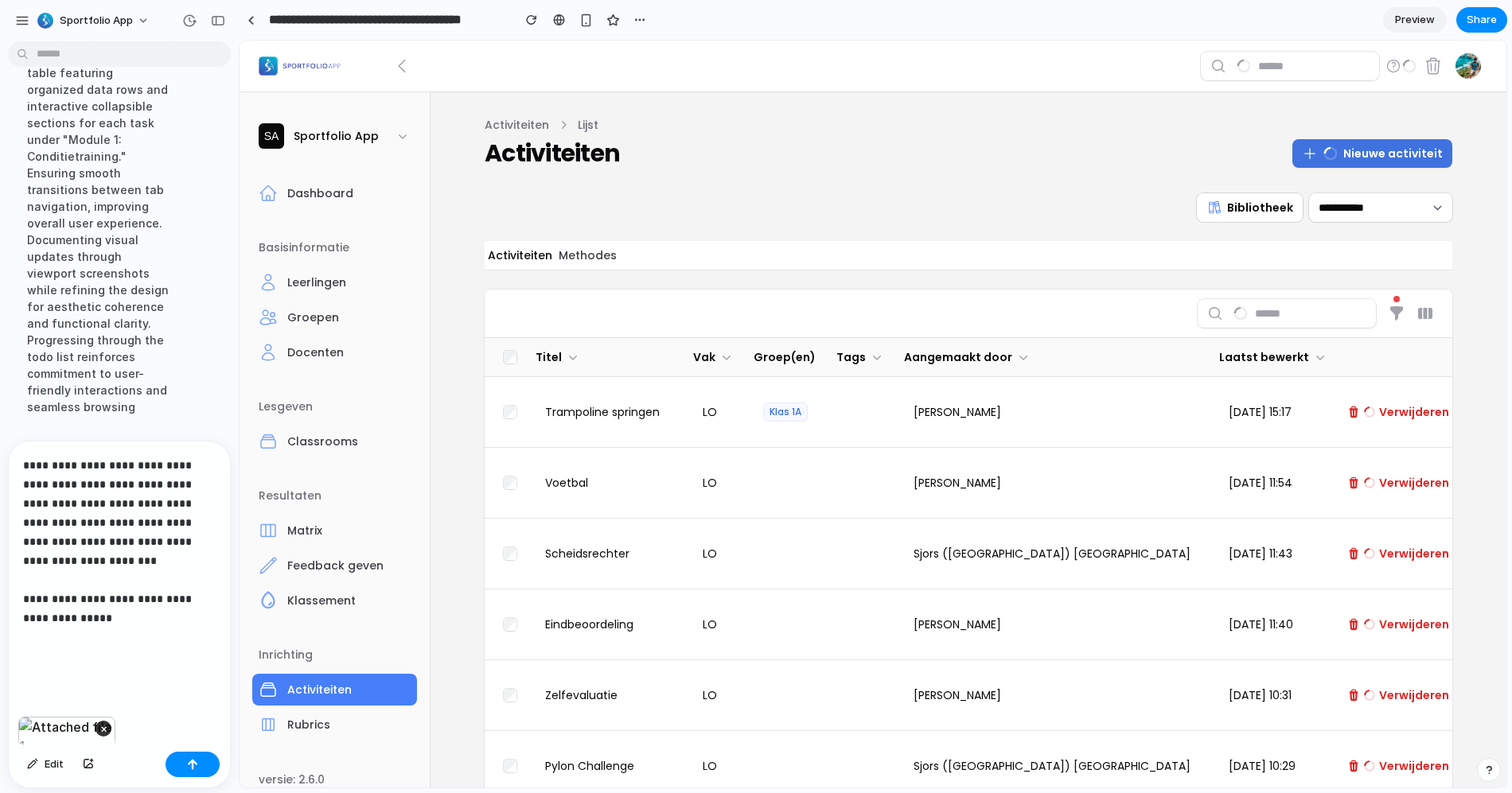
click at [568, 255] on button "Methodes" at bounding box center [587, 255] width 64 height 28
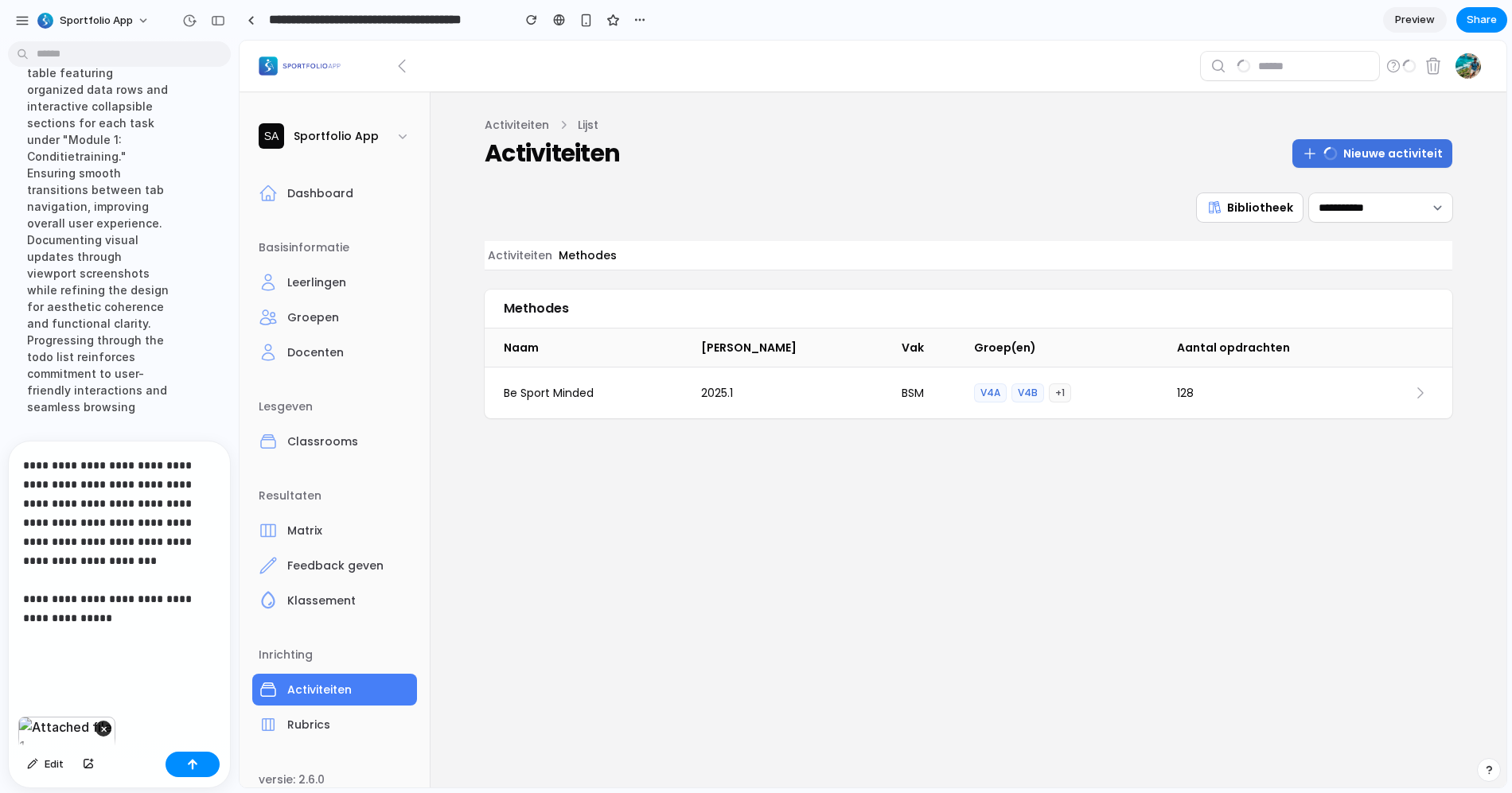
click at [468, 256] on main "**********" at bounding box center [968, 267] width 1019 height 352
click at [555, 254] on button "Methodes" at bounding box center [587, 255] width 64 height 28
click at [514, 251] on button "Activiteiten" at bounding box center [520, 255] width 70 height 28
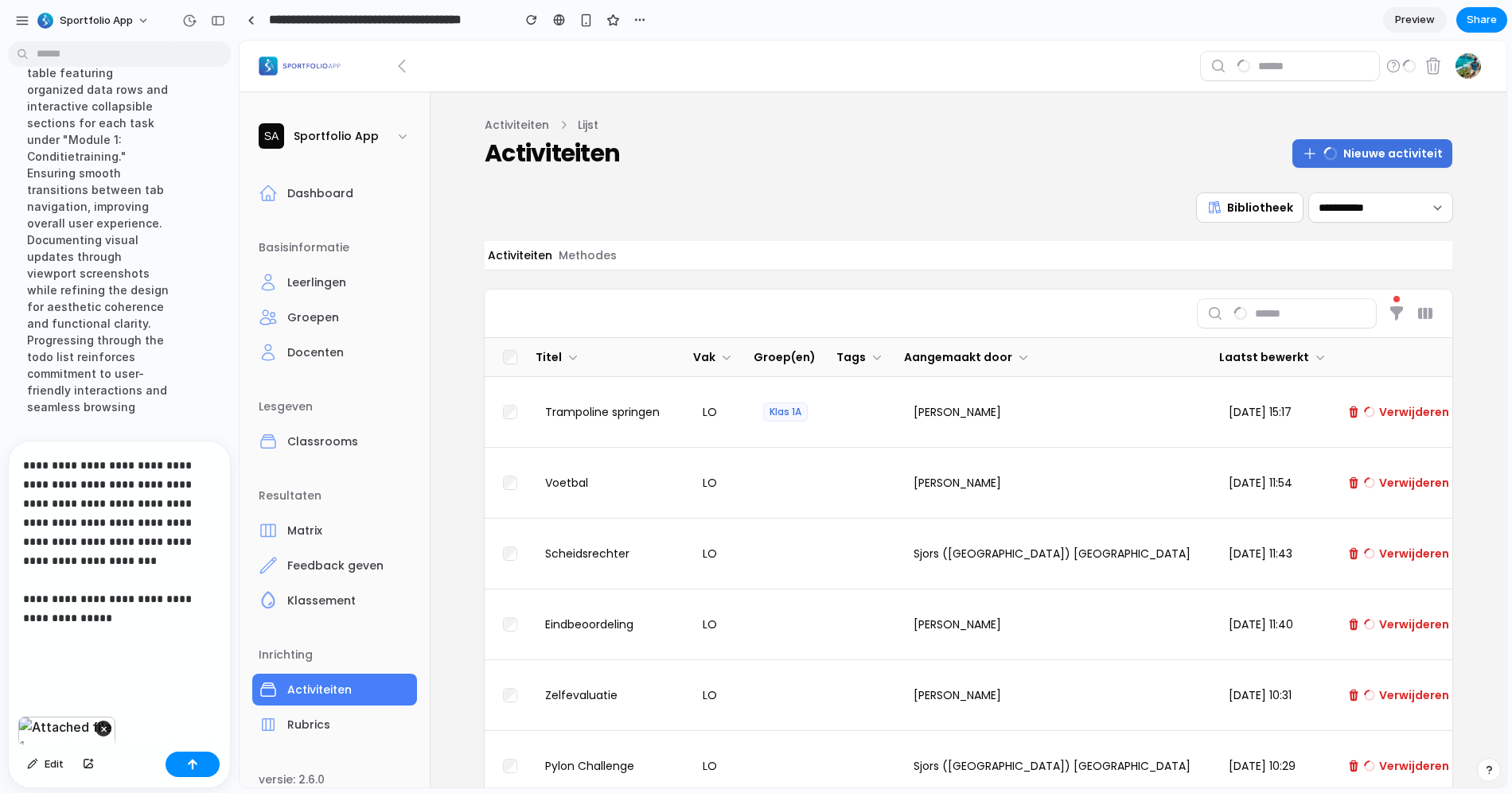
click at [144, 631] on p "**********" at bounding box center [116, 561] width 187 height 210
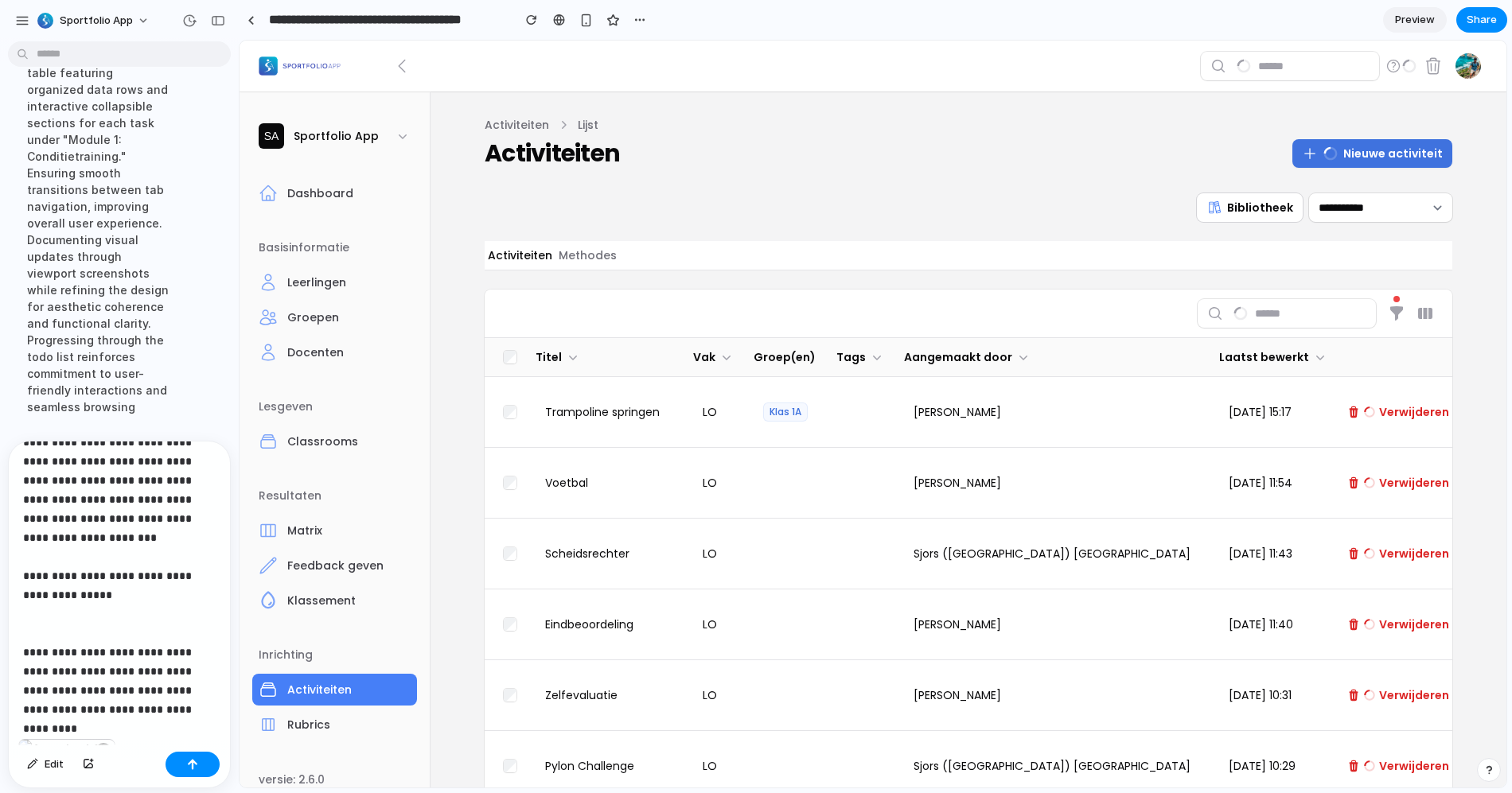
scroll to position [42, 0]
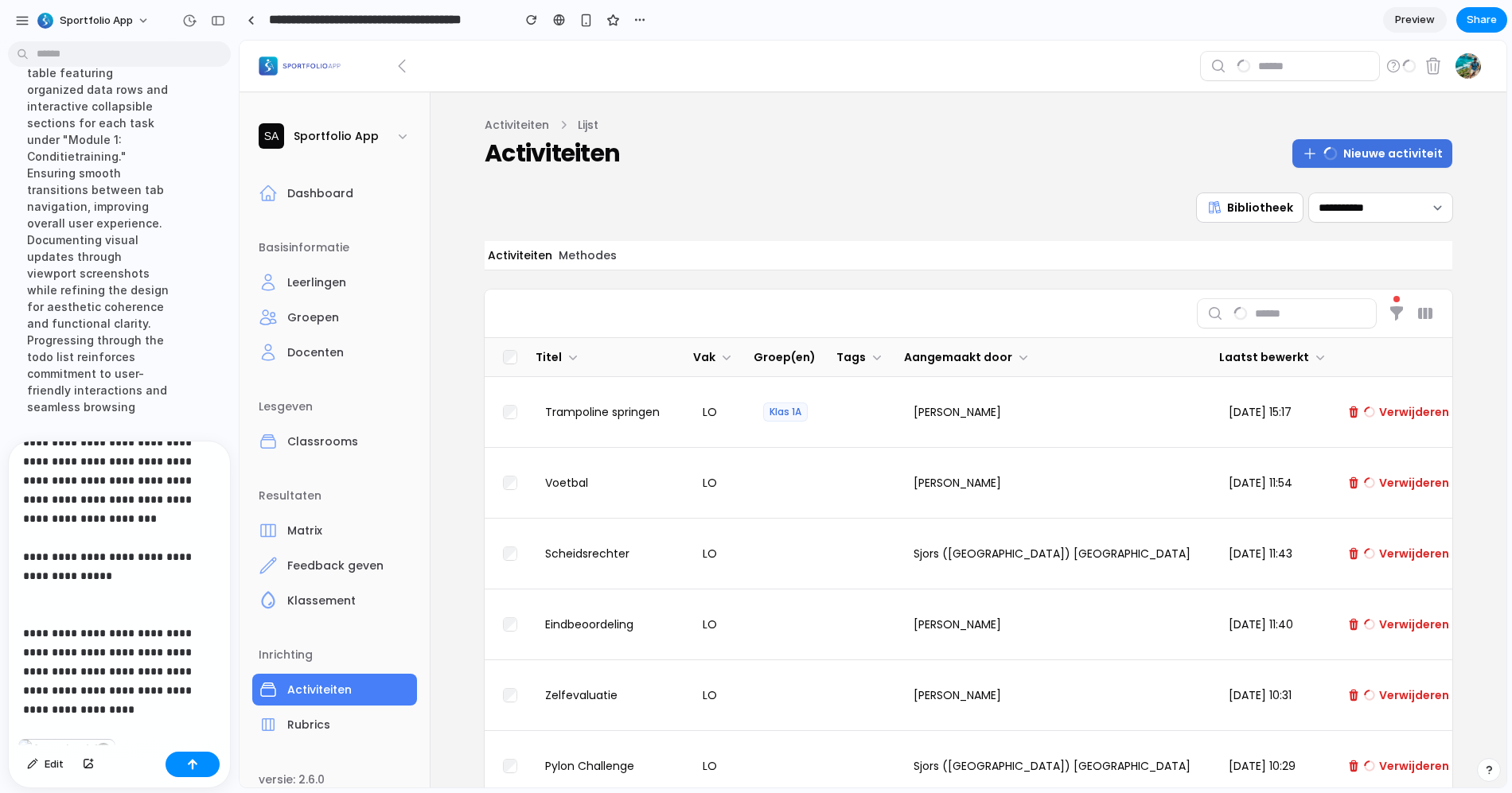
click at [572, 253] on button "Methodes" at bounding box center [587, 255] width 64 height 28
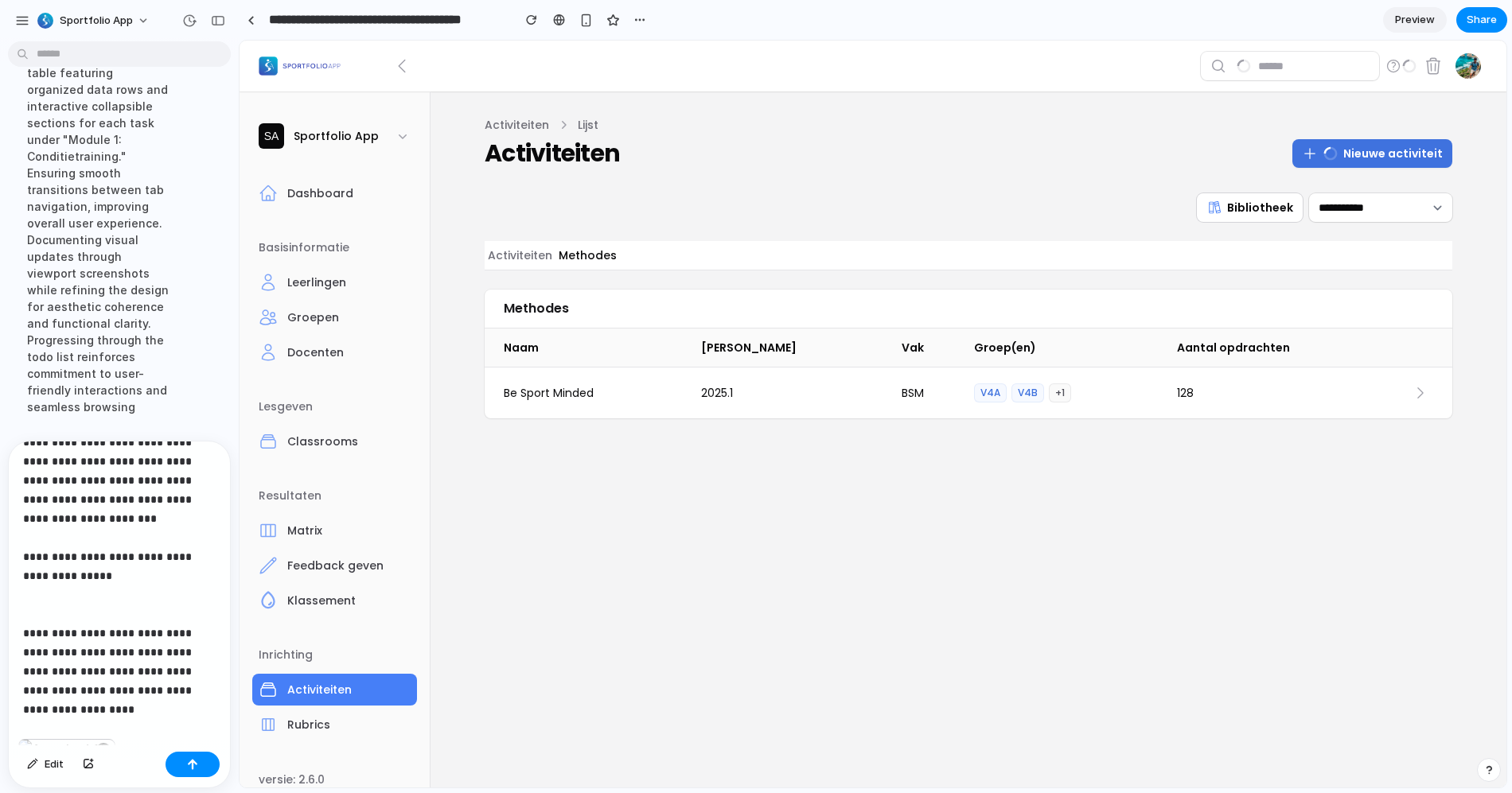
click at [90, 725] on p "**********" at bounding box center [113, 604] width 180 height 381
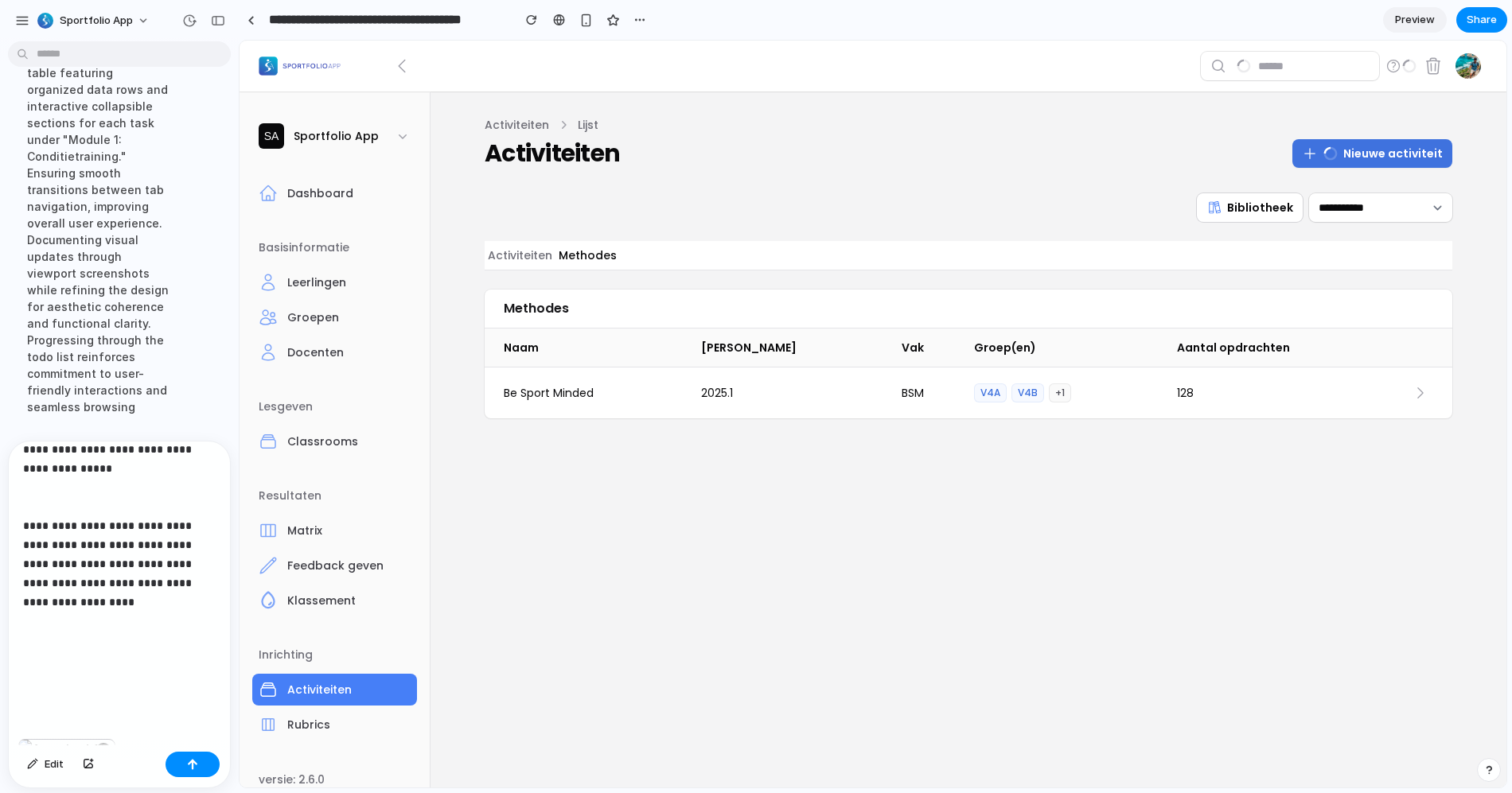
click at [74, 668] on p "**********" at bounding box center [113, 497] width 180 height 381
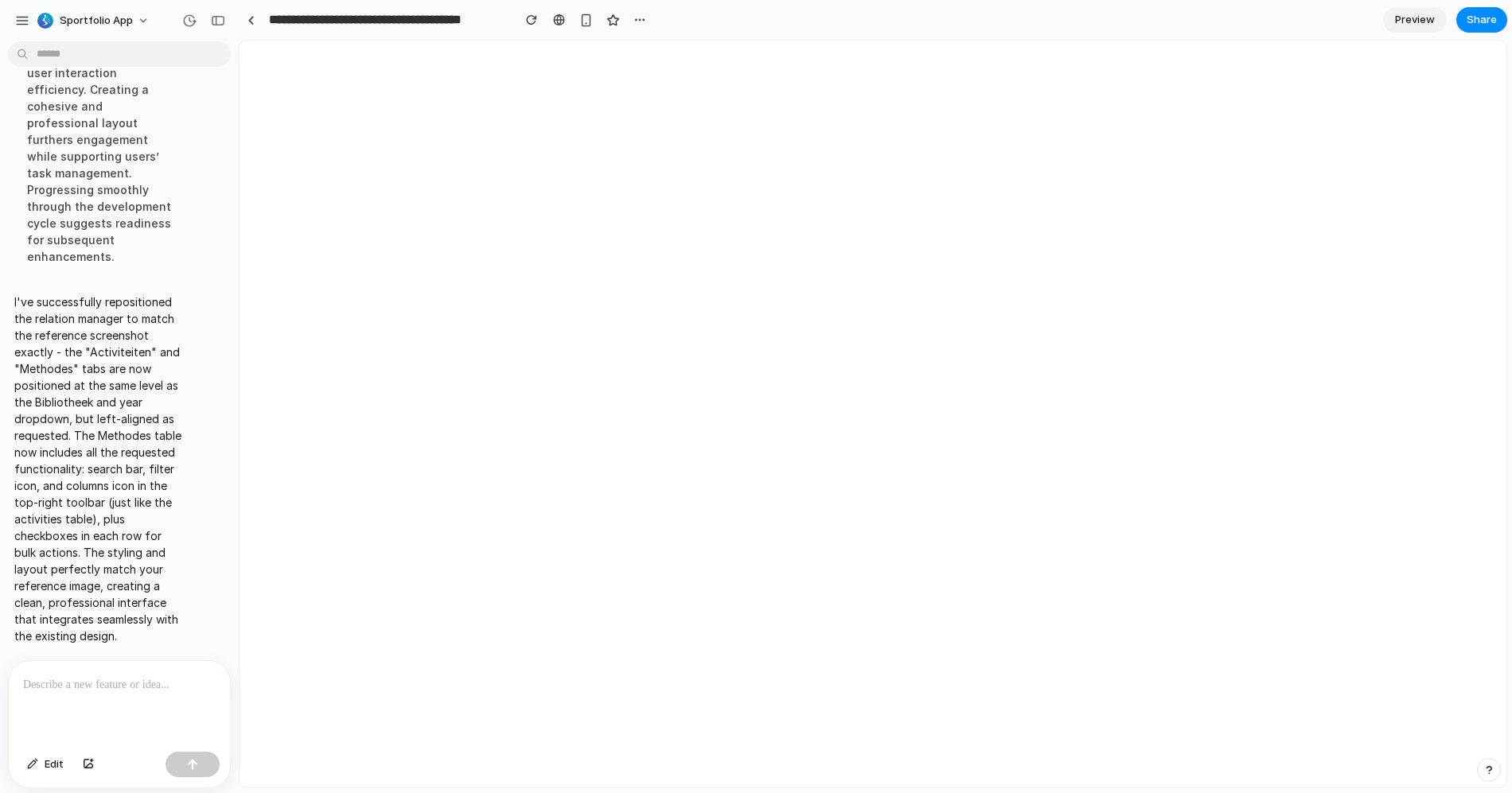
scroll to position [0, 0]
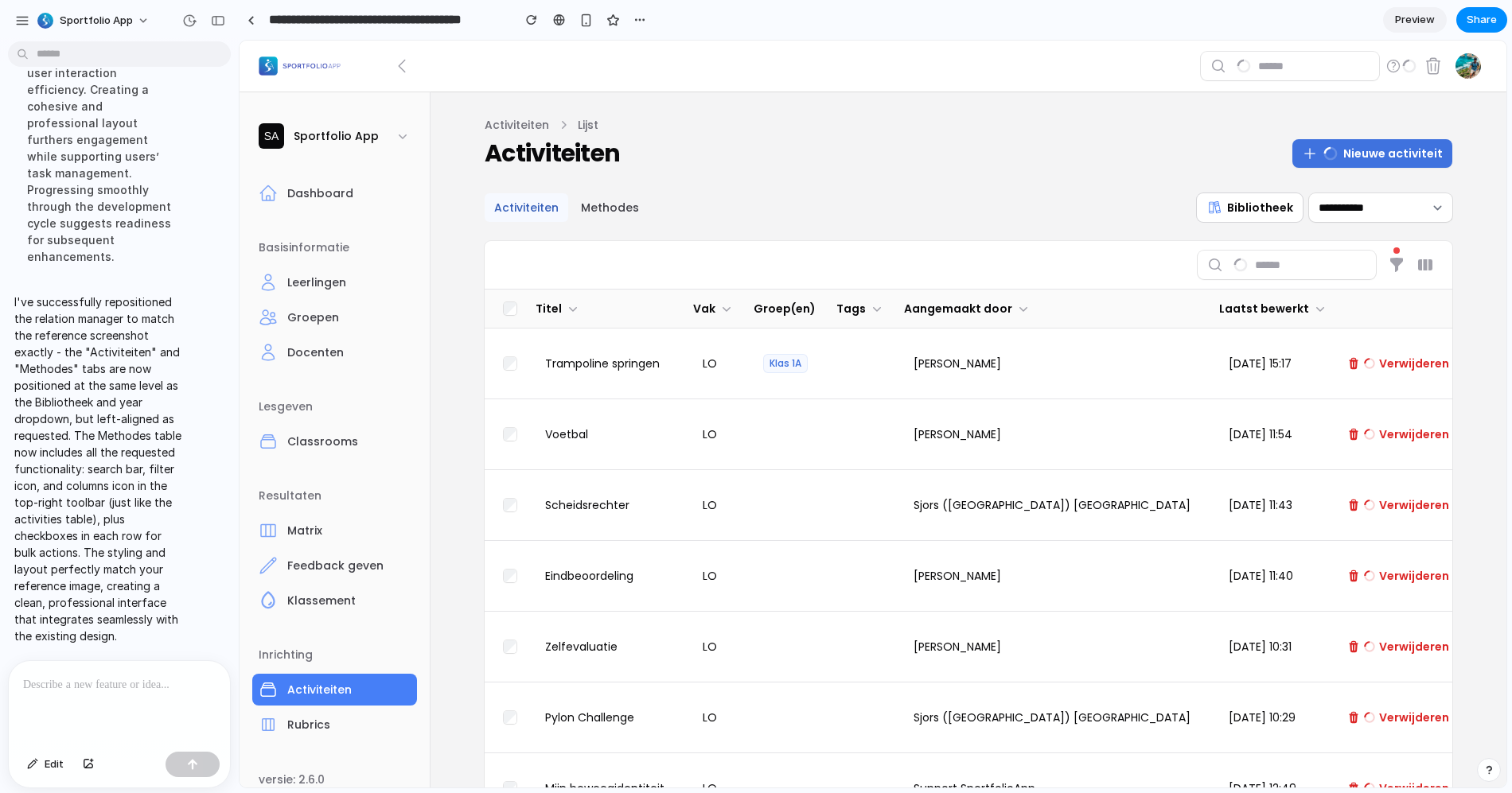
click at [615, 206] on button "Methodes" at bounding box center [610, 207] width 77 height 28
click at [575, 207] on button "Methodes" at bounding box center [610, 207] width 77 height 28
click at [544, 216] on button "Activiteiten" at bounding box center [526, 207] width 83 height 28
click at [597, 217] on button "Methodes" at bounding box center [610, 207] width 77 height 28
click at [529, 197] on button "Activiteiten" at bounding box center [526, 207] width 83 height 28
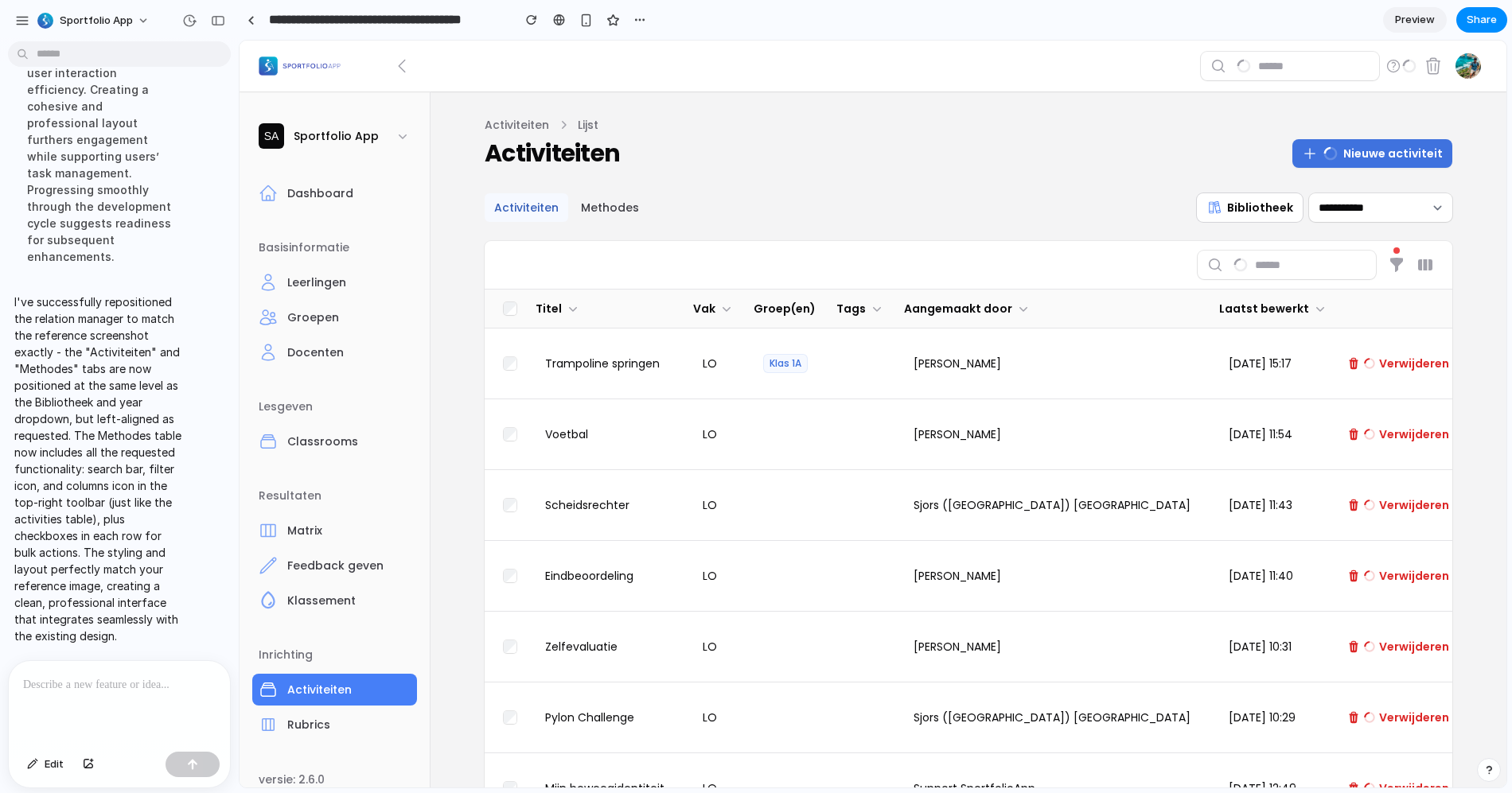
click at [639, 204] on button "Methodes" at bounding box center [610, 207] width 77 height 28
click at [535, 216] on button "Activiteiten" at bounding box center [526, 207] width 83 height 28
click at [588, 216] on button "Methodes" at bounding box center [610, 207] width 77 height 28
click at [776, 188] on section "**********" at bounding box center [969, 600] width 968 height 1018
click at [952, 206] on div "**********" at bounding box center [1054, 207] width 798 height 28
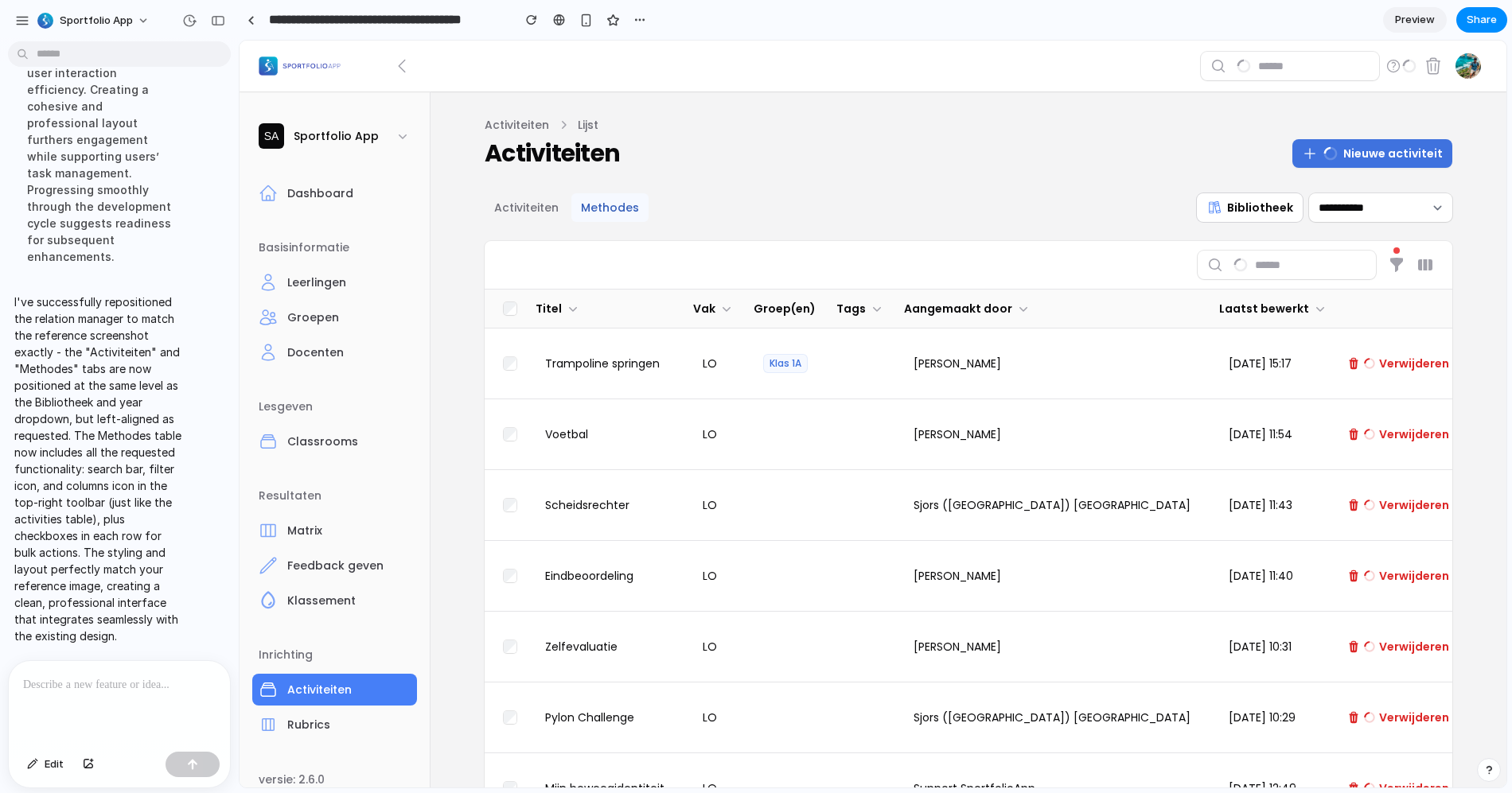
click at [575, 206] on button "Methodes" at bounding box center [610, 207] width 77 height 28
click at [538, 205] on button "Activiteiten" at bounding box center [526, 207] width 83 height 28
click at [615, 206] on button "Methodes" at bounding box center [610, 207] width 77 height 28
click at [548, 212] on button "Activiteiten" at bounding box center [526, 207] width 83 height 28
click at [618, 212] on button "Methodes" at bounding box center [610, 207] width 77 height 28
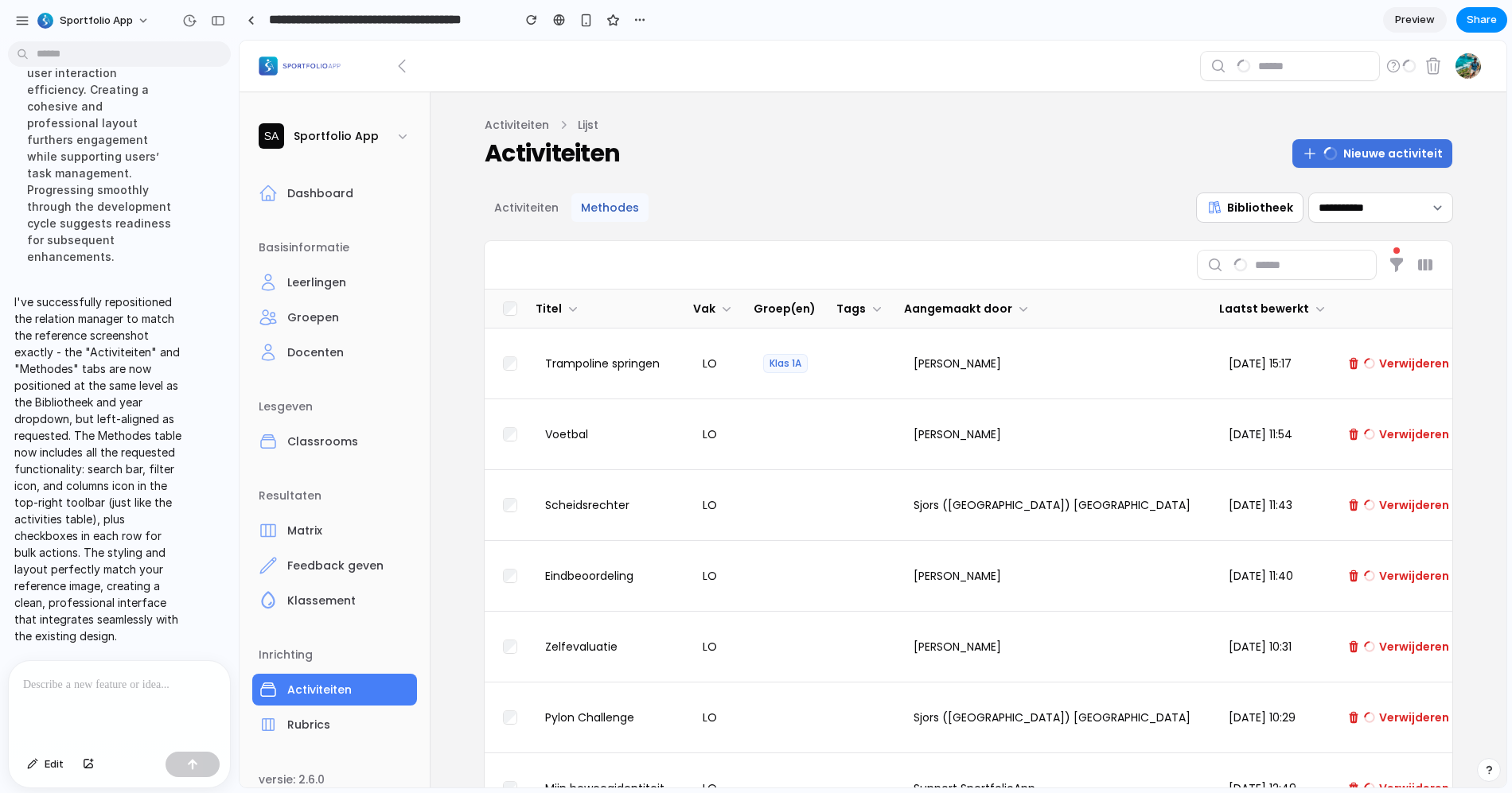
click at [779, 198] on div "**********" at bounding box center [1054, 207] width 798 height 28
